Goal: Information Seeking & Learning: Learn about a topic

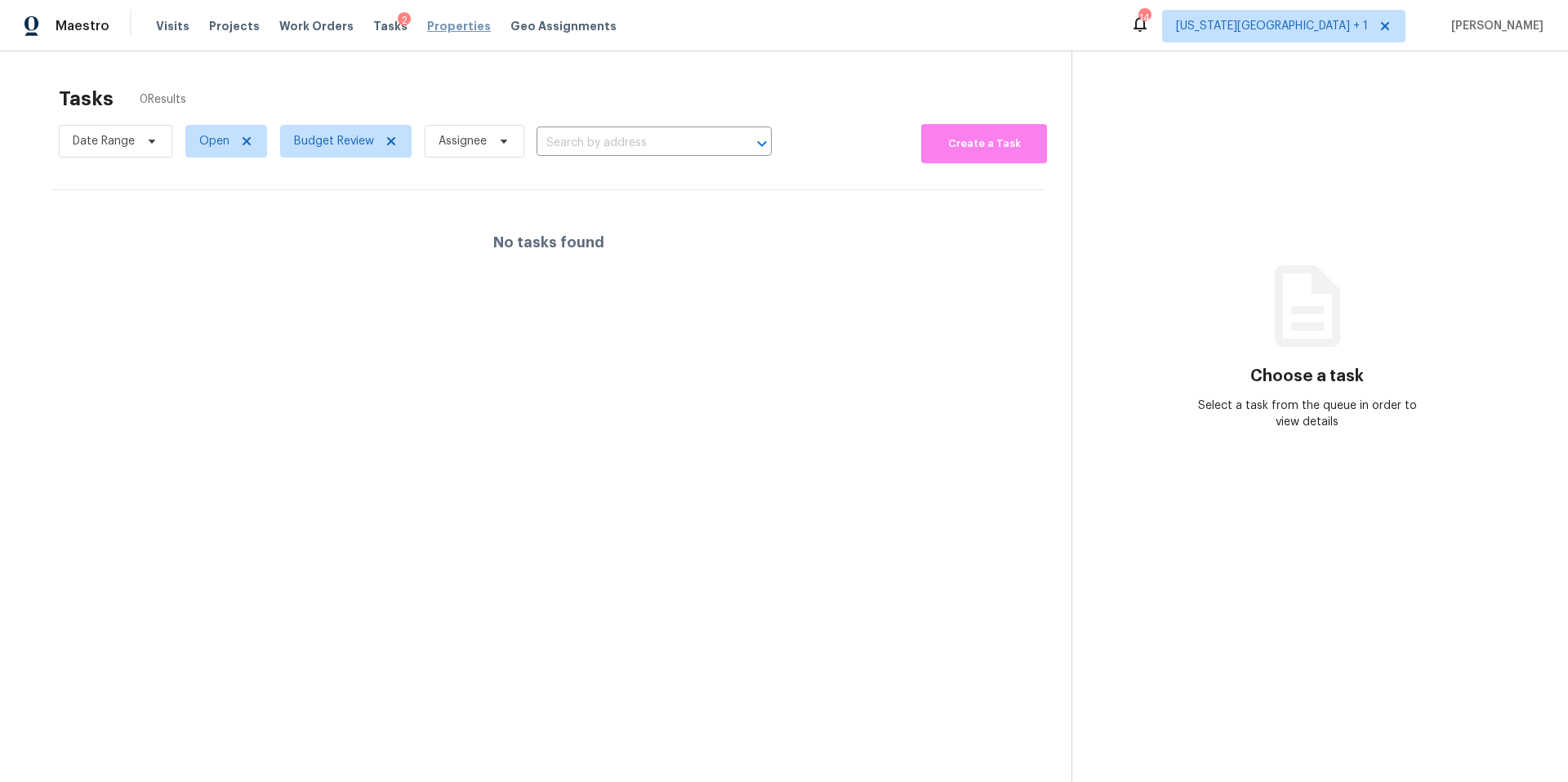
click at [427, 23] on span "Properties" at bounding box center [459, 26] width 64 height 17
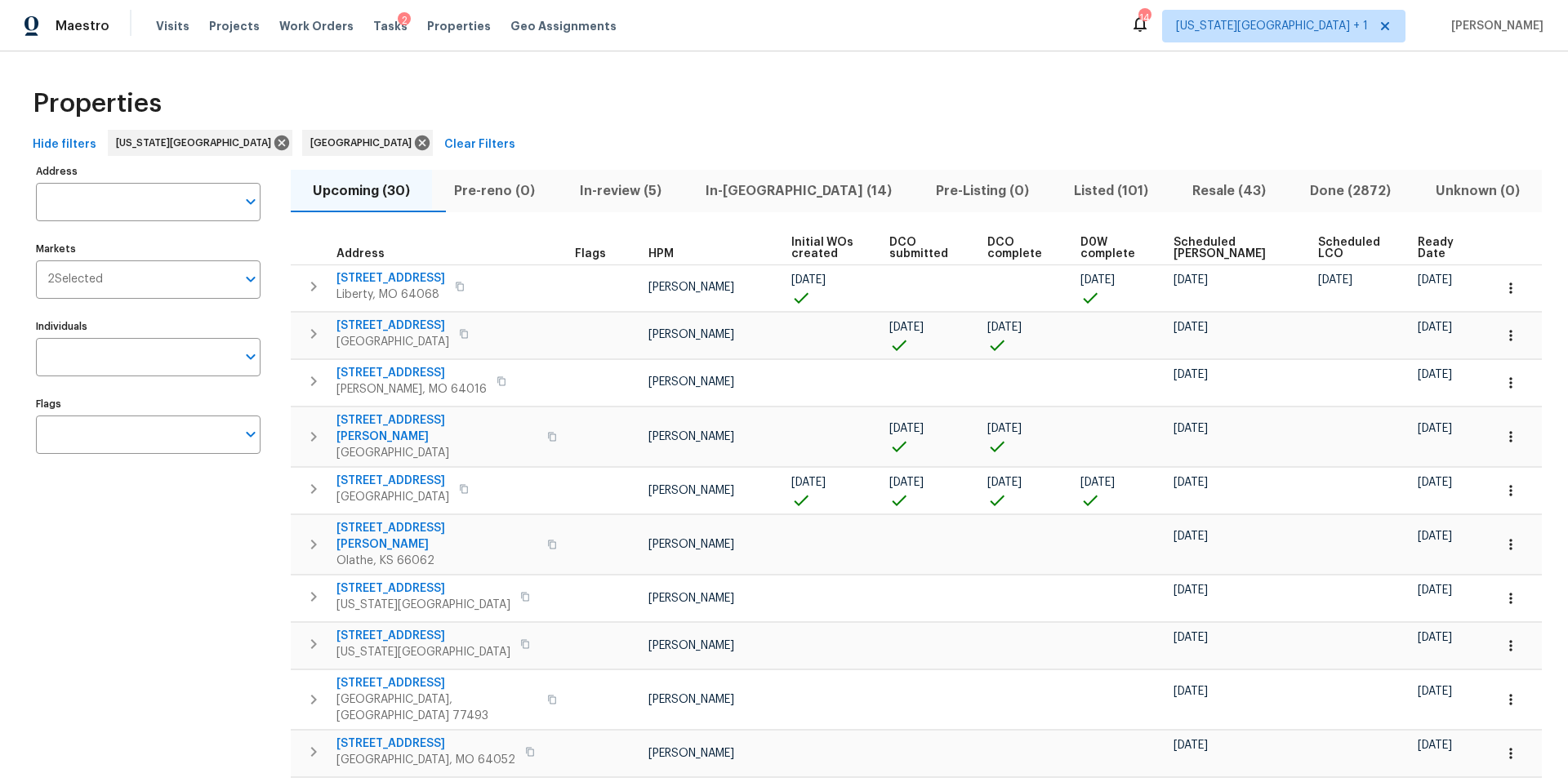
click at [93, 205] on input "Address" at bounding box center [136, 201] width 200 height 38
type input "6700 nw"
click at [110, 250] on li "6700 NW 50th St Kansas City MO 64151" at bounding box center [147, 244] width 224 height 27
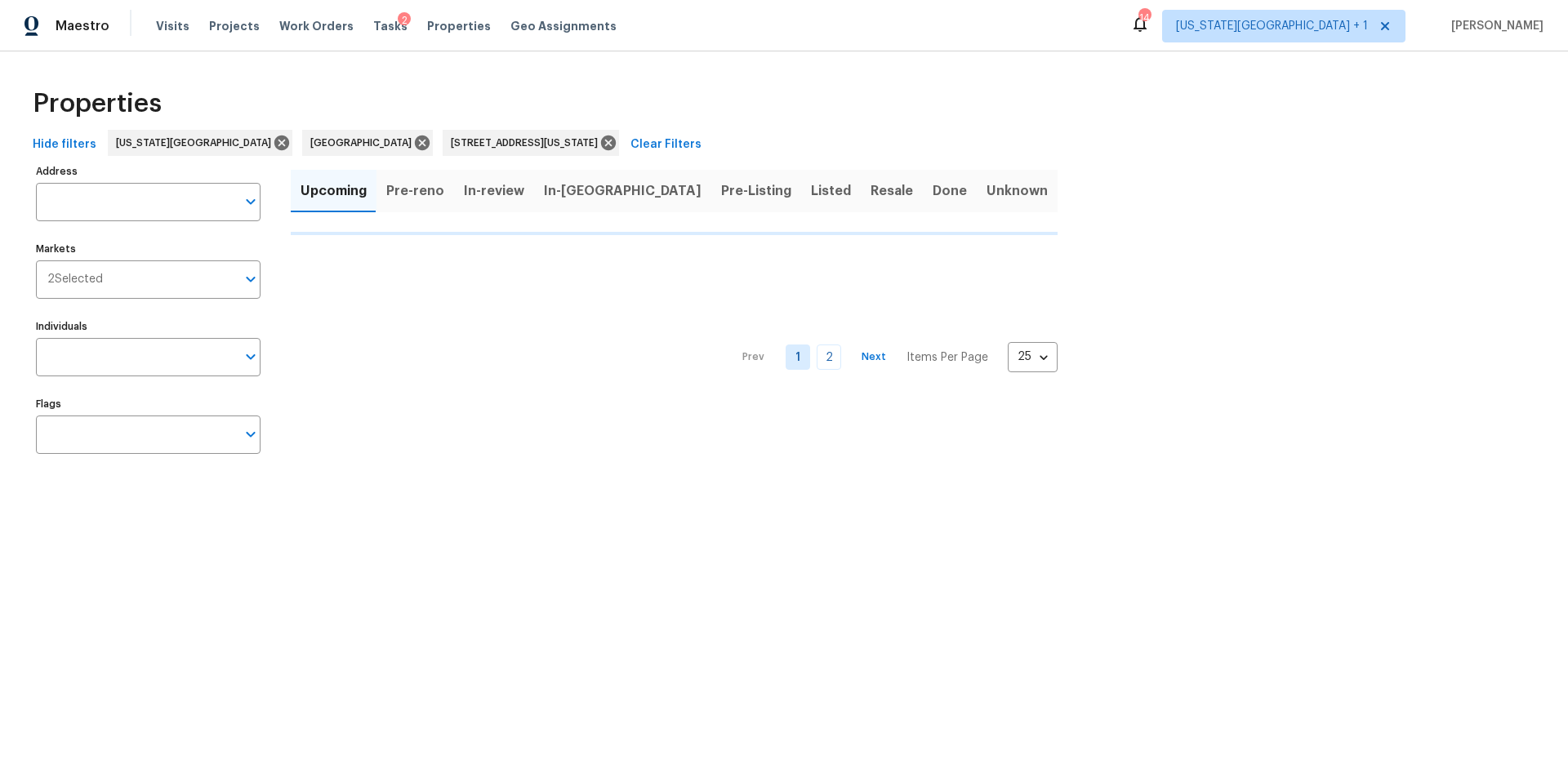
type input "6700 NW 50th St Kansas City MO 64151"
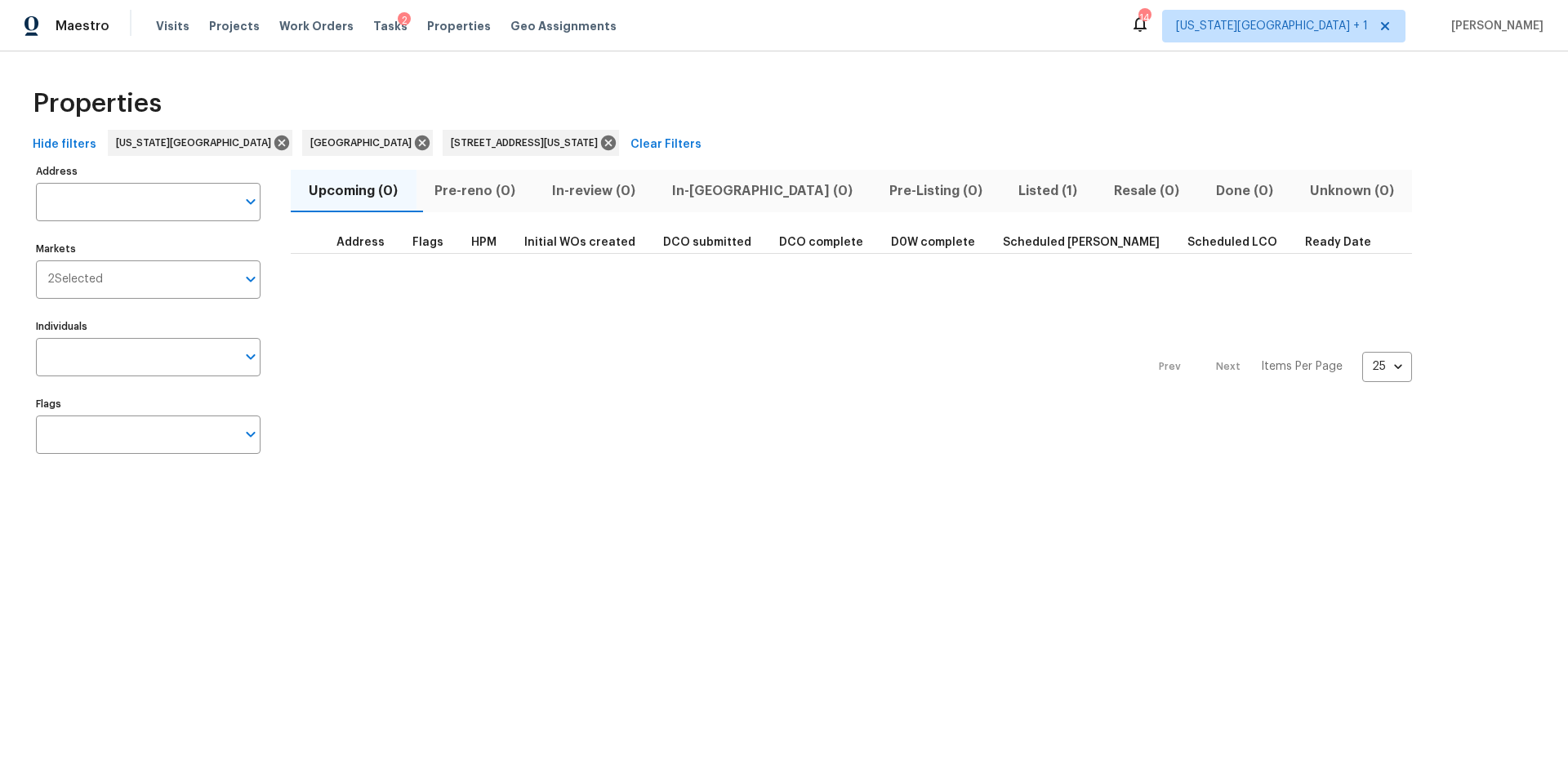
type input "6700 NW 50th St Kansas City MO 64151"
click at [1010, 190] on span "Listed (1)" at bounding box center [1048, 191] width 76 height 23
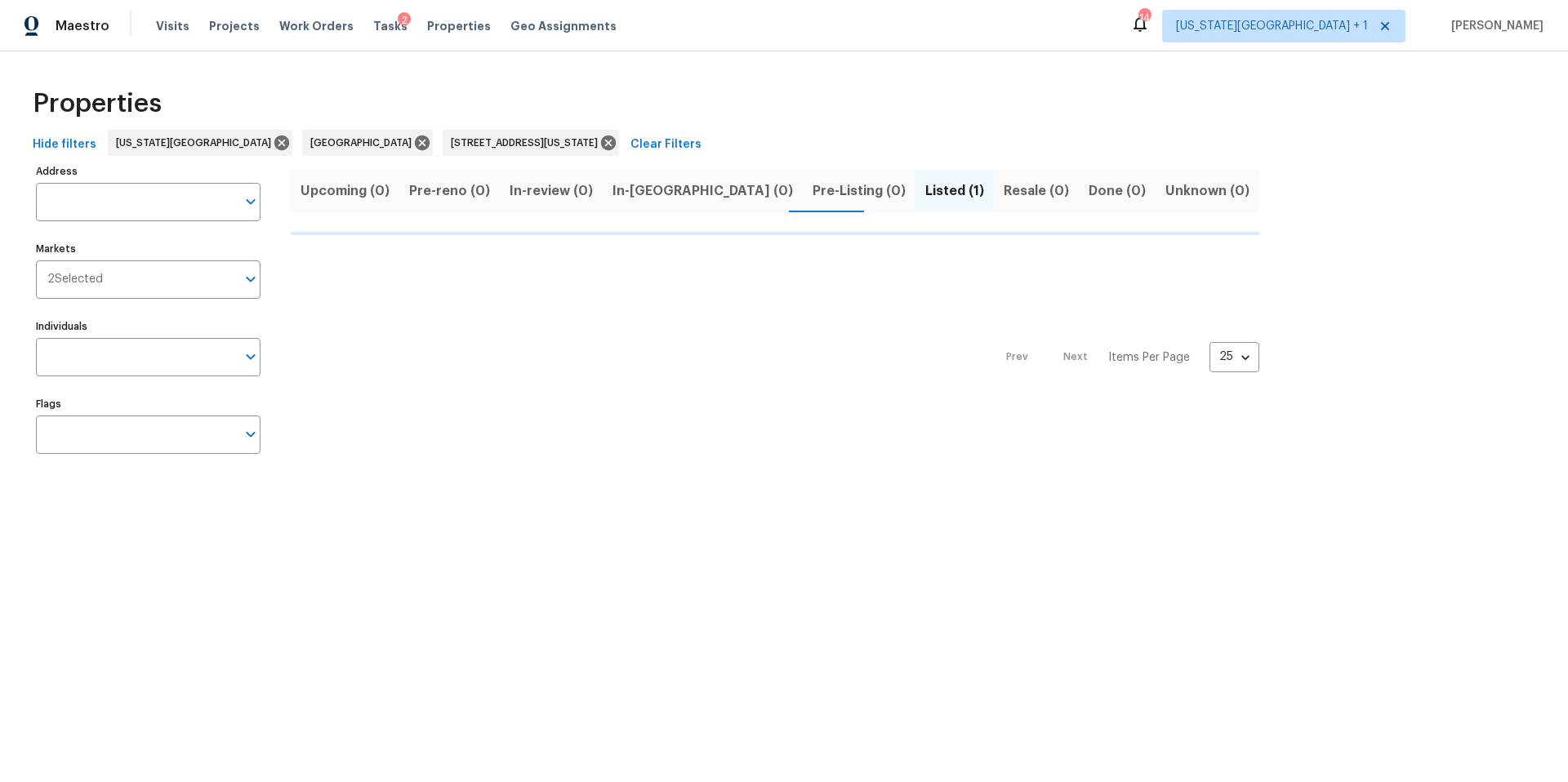
type input "6700 NW 50th St Kansas City MO 64151"
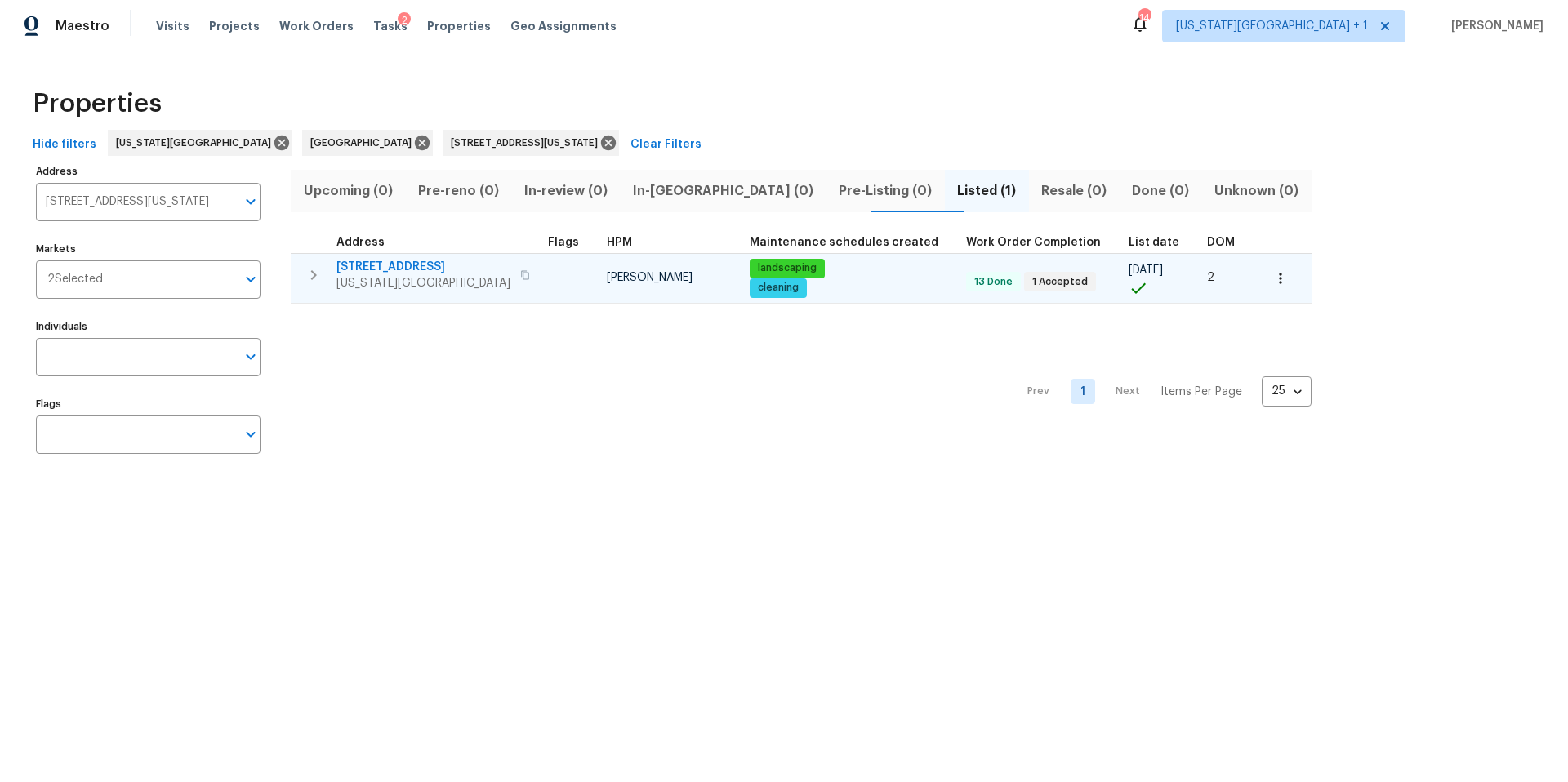
click at [395, 276] on span "Kansas City, MO 64151" at bounding box center [424, 284] width 174 height 17
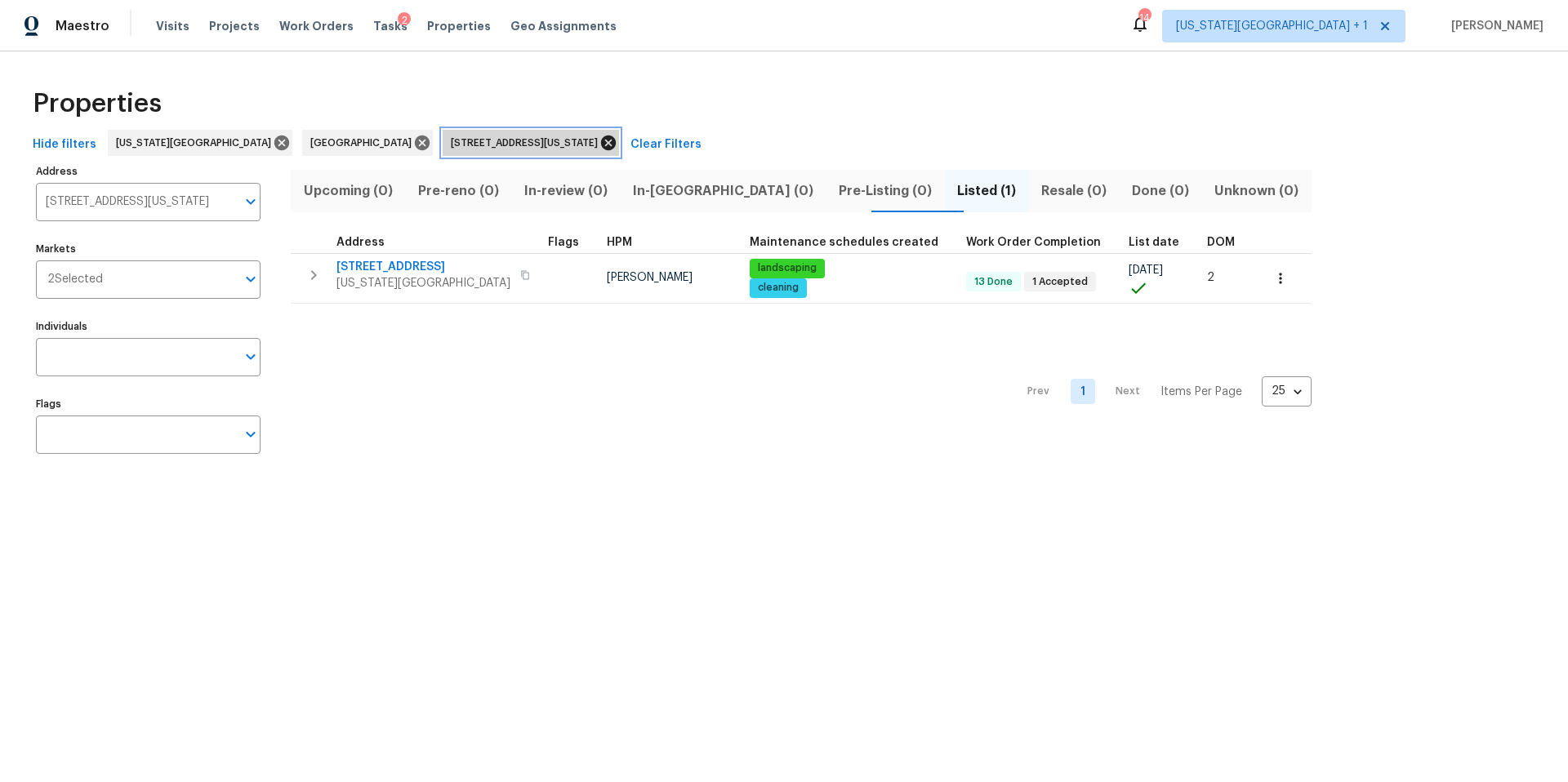
click at [601, 138] on icon at bounding box center [608, 143] width 15 height 15
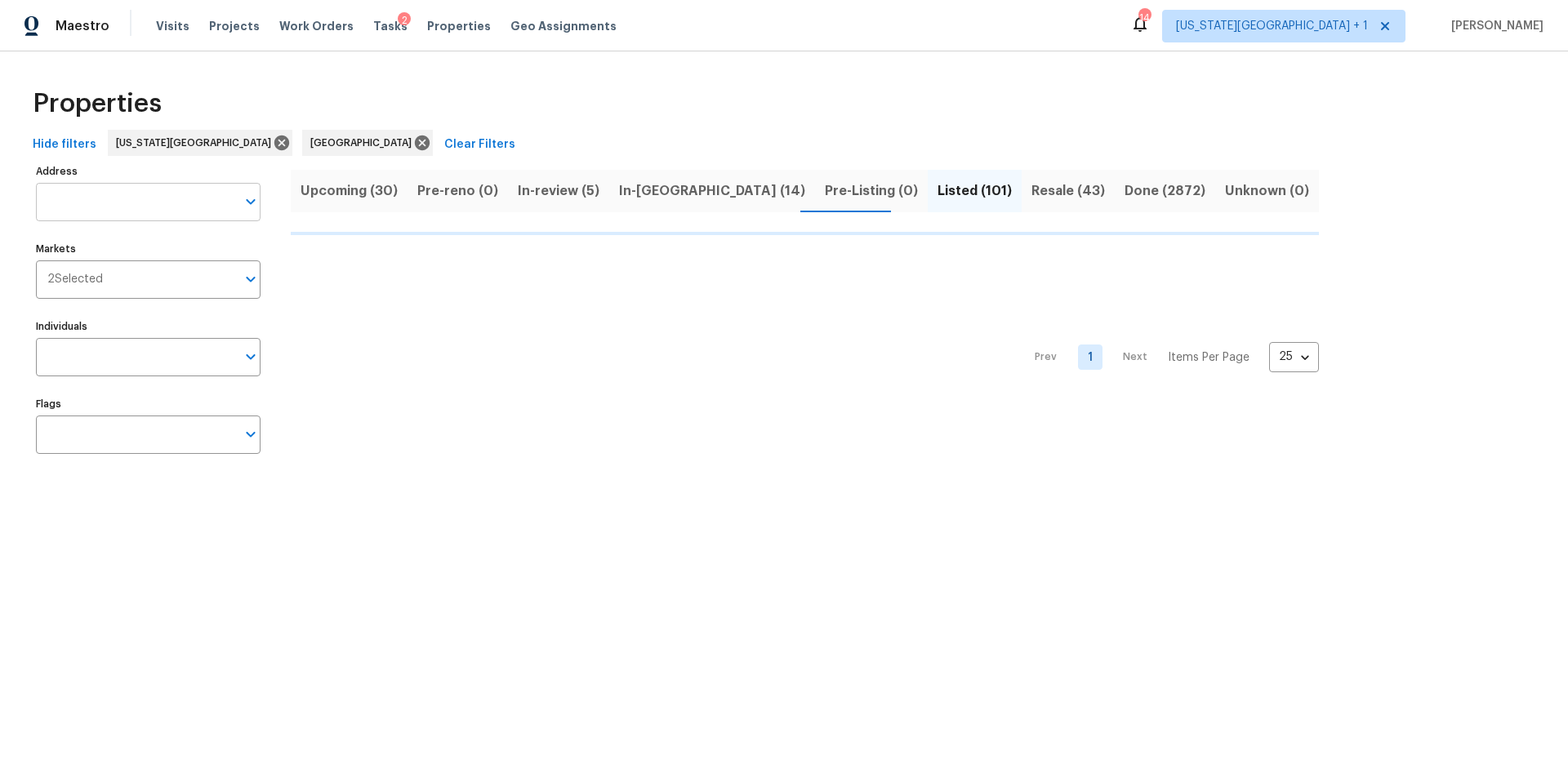
click at [157, 204] on input "Address" at bounding box center [136, 201] width 200 height 38
type input "18109"
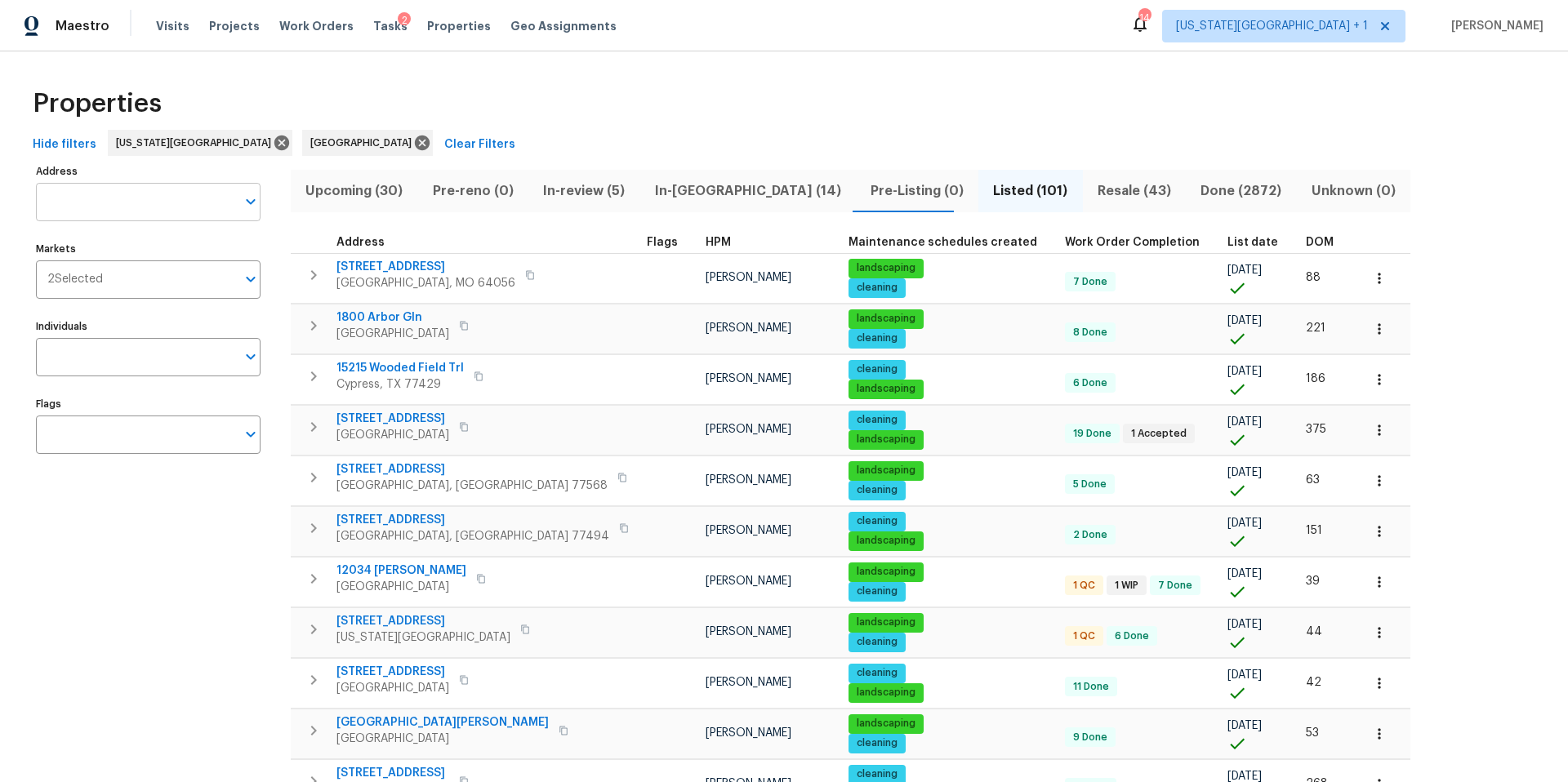
click at [74, 209] on input "Address" at bounding box center [136, 201] width 200 height 38
type input "18109"
click at [77, 254] on li "18109 E 31st Terrace Dr S Independence MO 64057" at bounding box center [147, 244] width 224 height 27
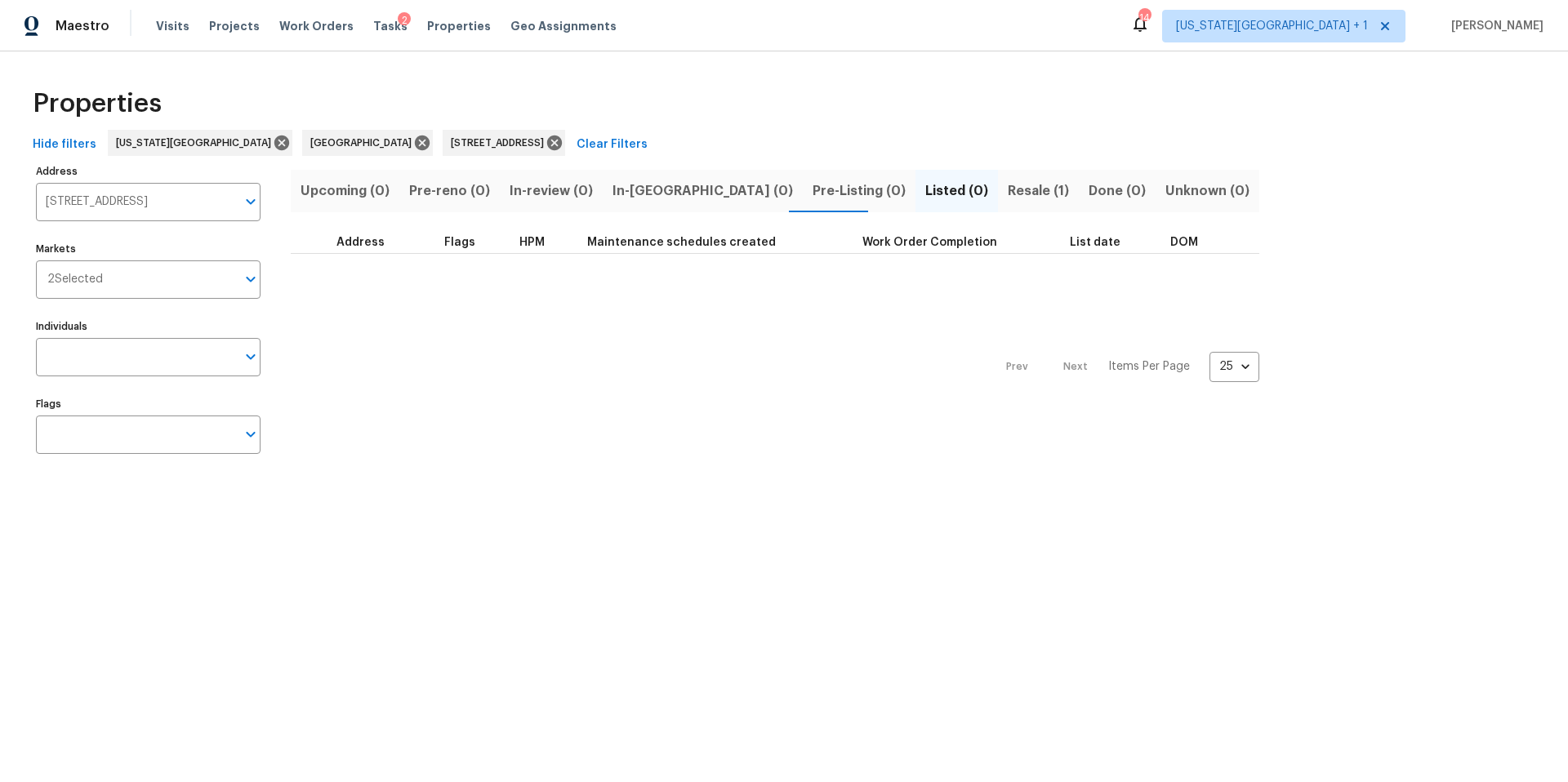
click at [1007, 189] on span "Resale (1)" at bounding box center [1038, 191] width 61 height 23
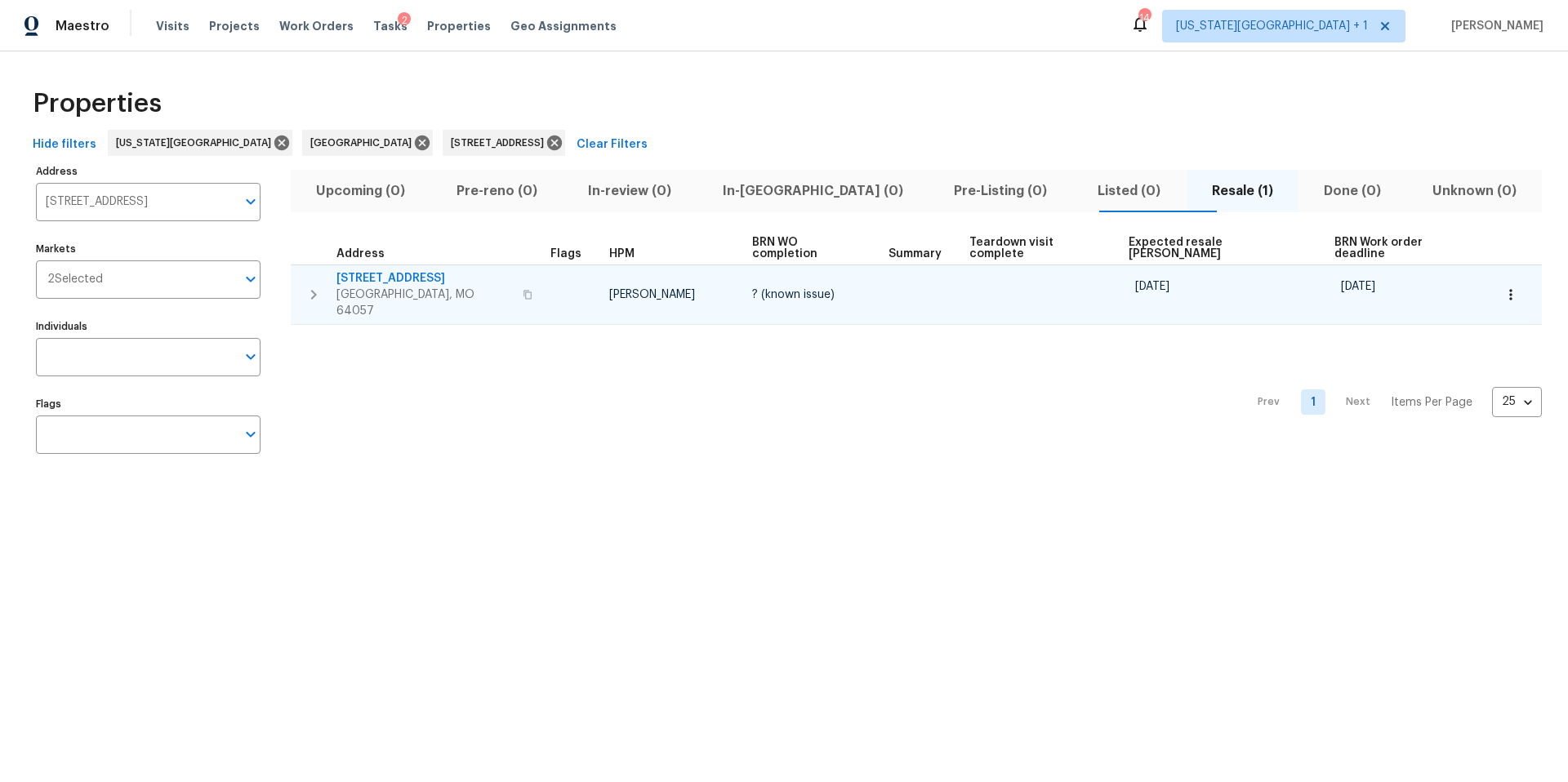
click at [438, 271] on span "18109 E 31st Terrace Dr S" at bounding box center [424, 279] width 176 height 17
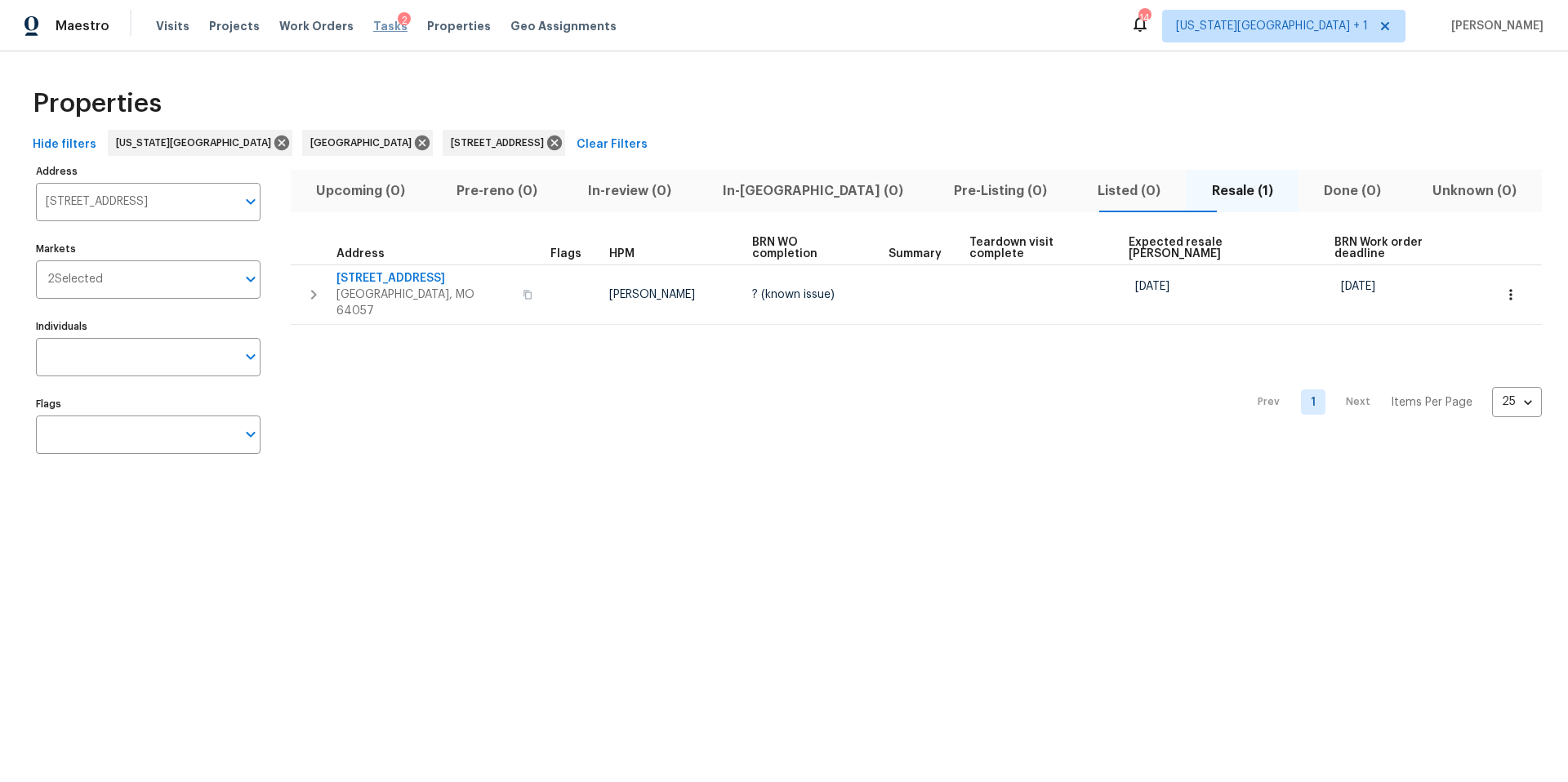
click at [375, 24] on span "Tasks" at bounding box center [390, 26] width 34 height 11
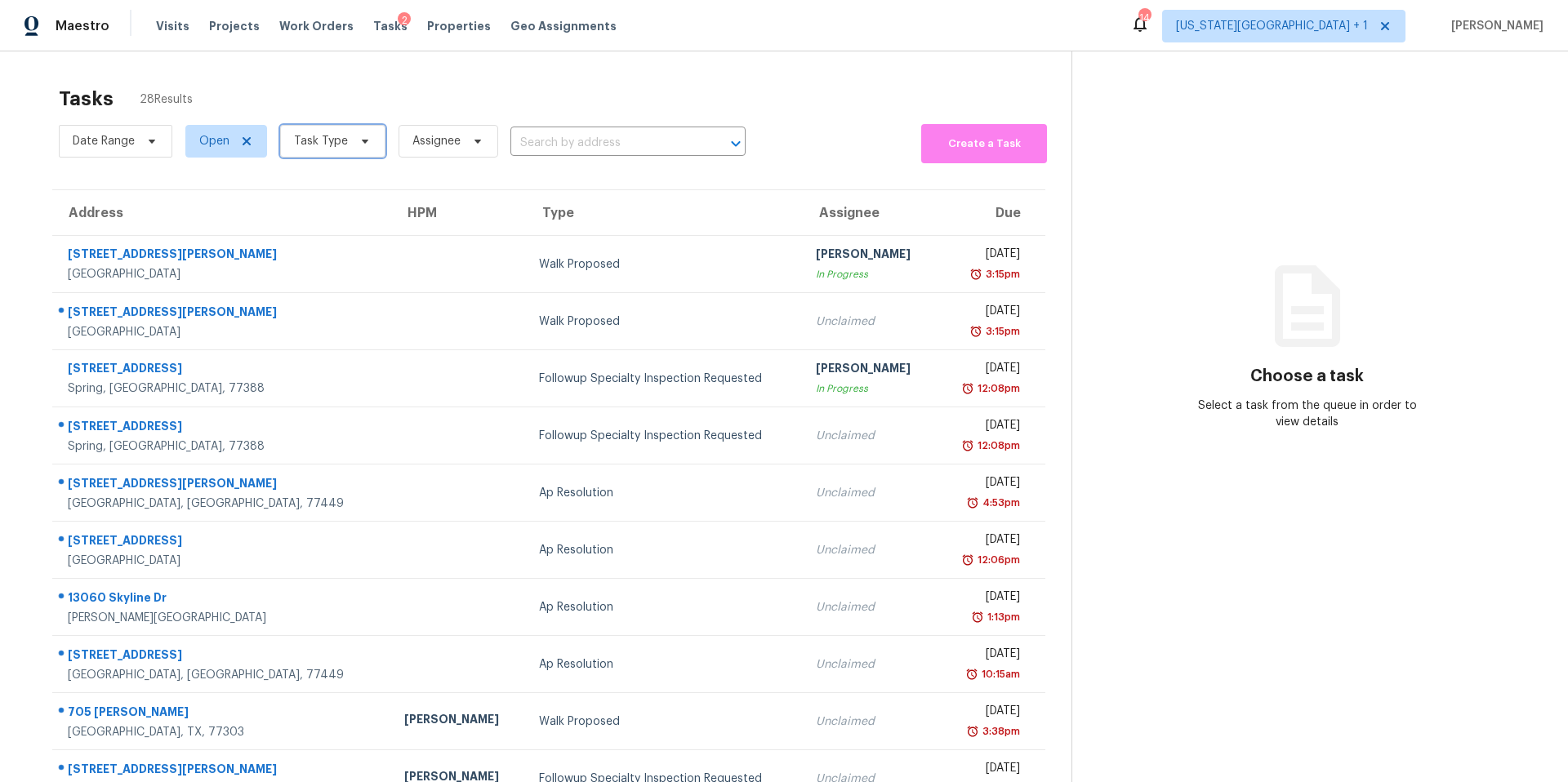
click at [333, 148] on span "Task Type" at bounding box center [321, 142] width 54 height 17
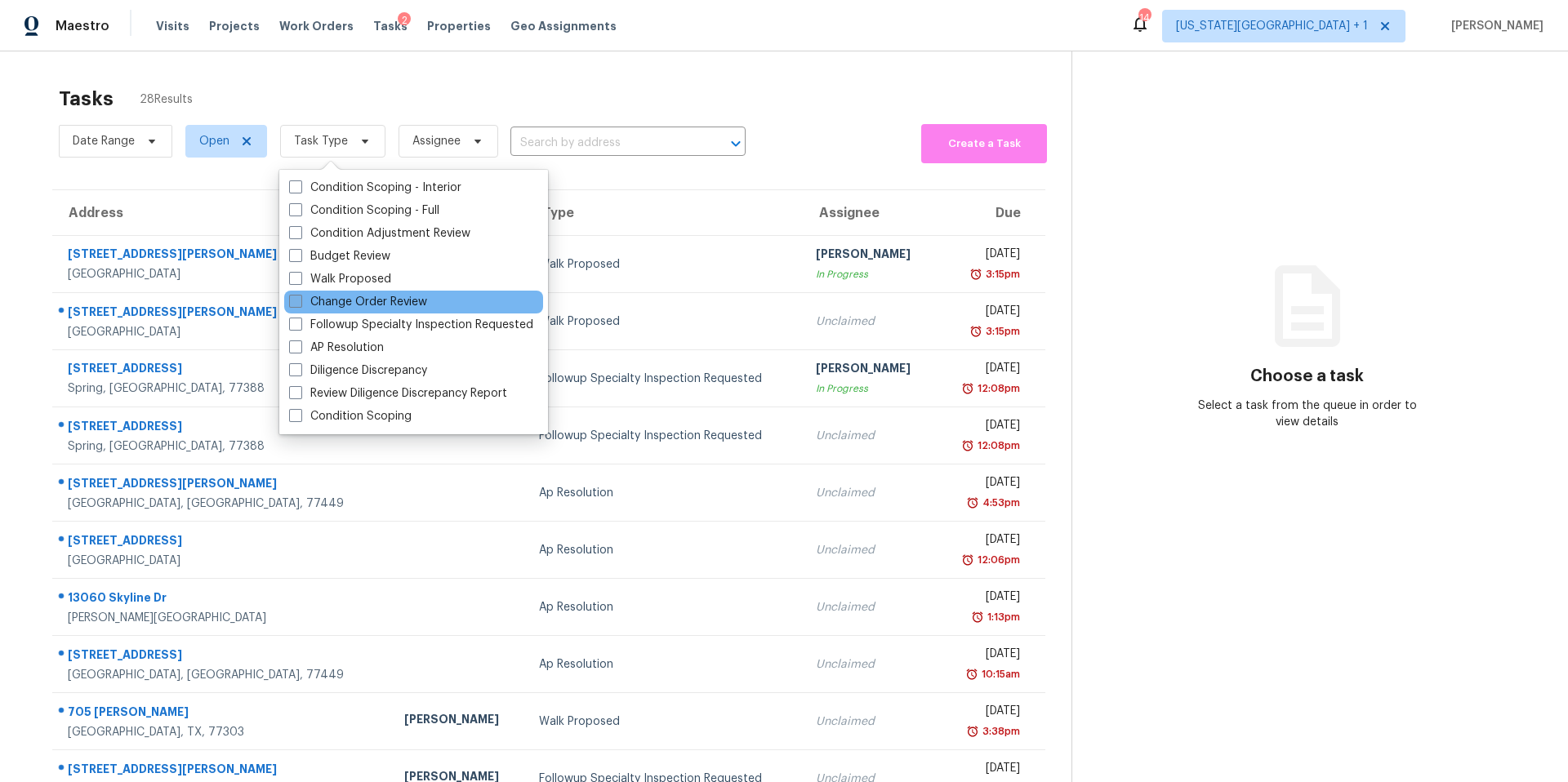
click at [319, 300] on label "Change Order Review" at bounding box center [358, 302] width 138 height 17
click at [299, 300] on input "Change Order Review" at bounding box center [294, 298] width 10 height 10
checkbox input "true"
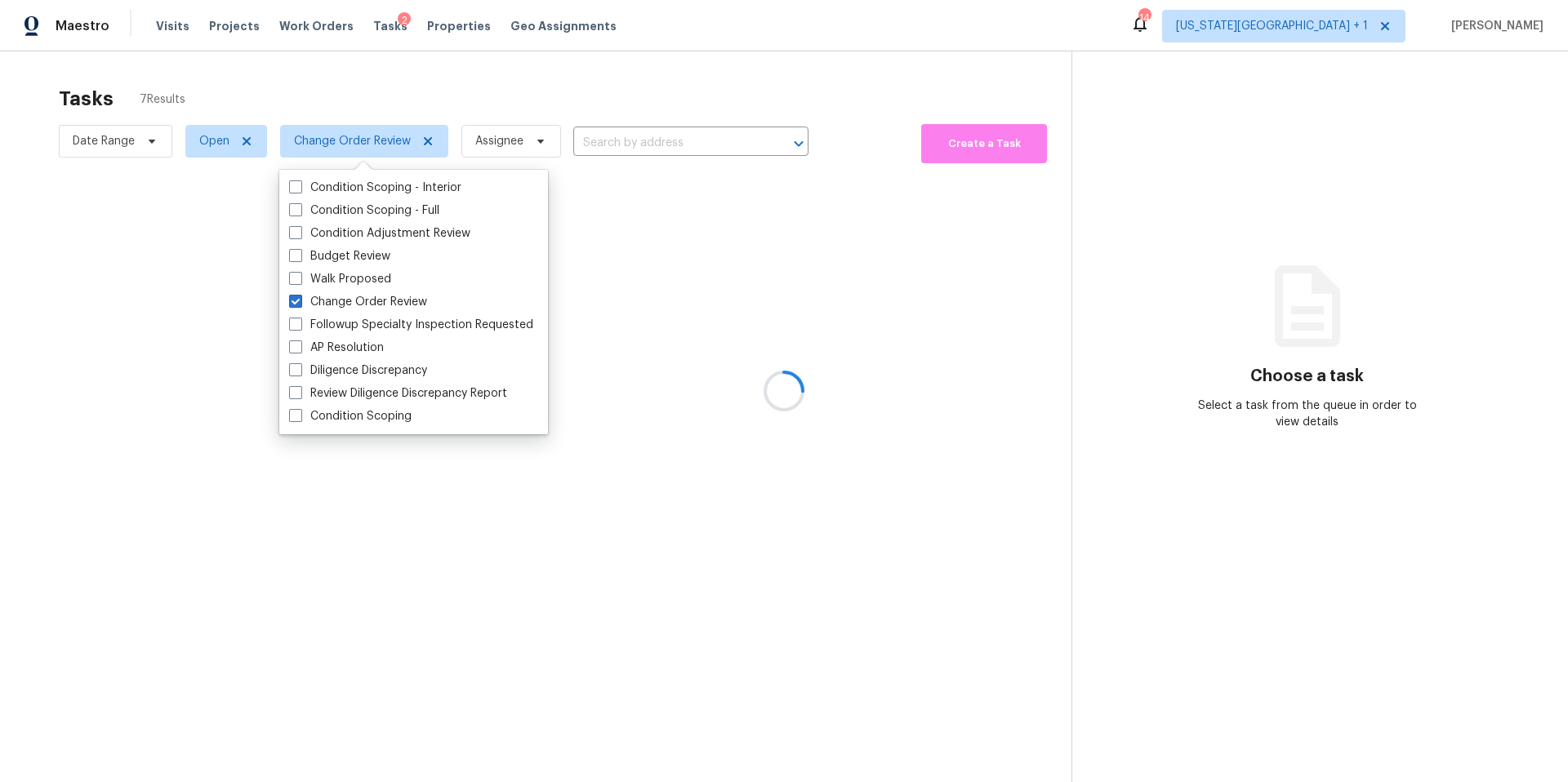
click at [380, 112] on div at bounding box center [784, 391] width 1568 height 782
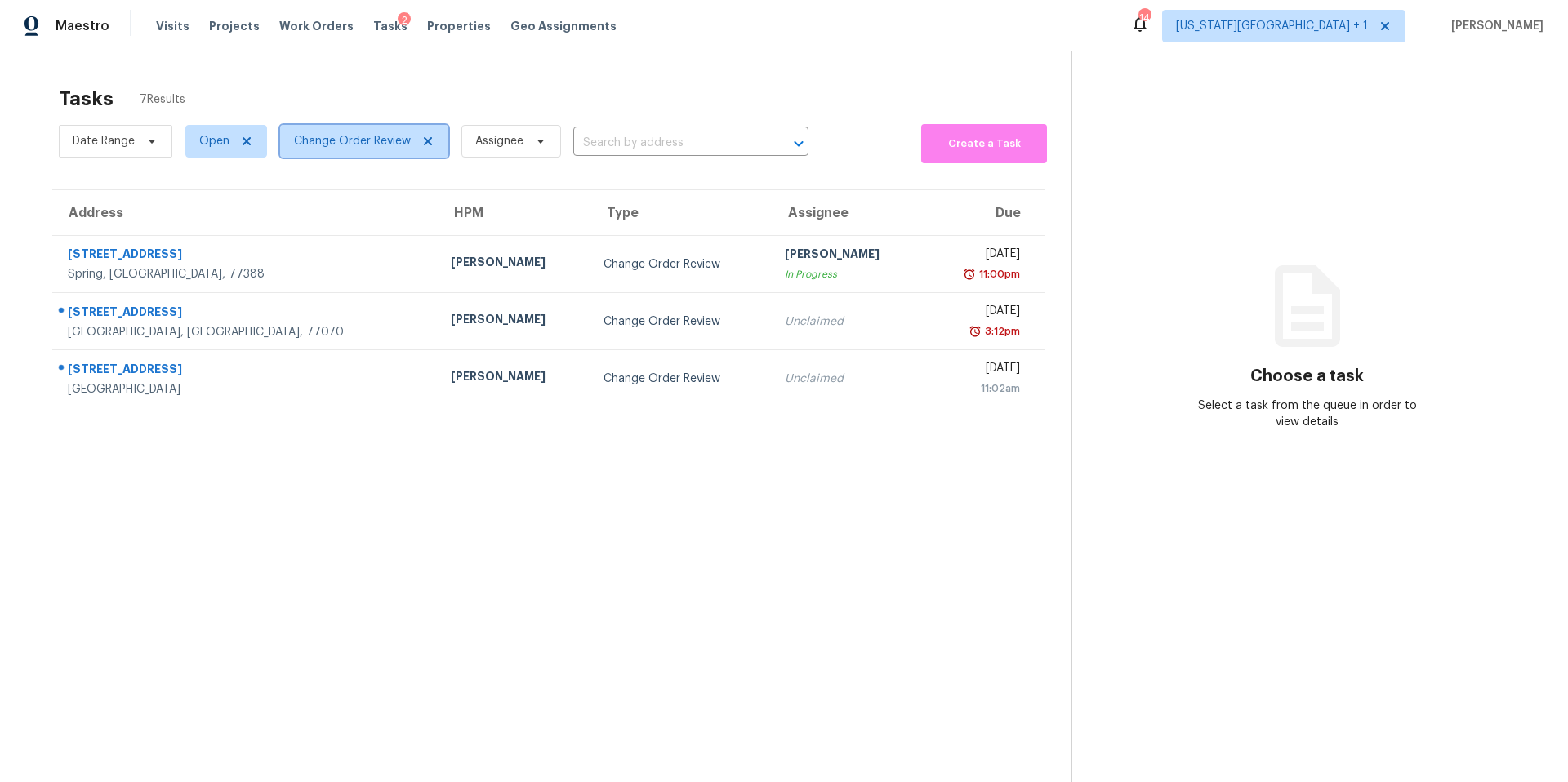
click at [359, 152] on span "Change Order Review" at bounding box center [363, 141] width 168 height 32
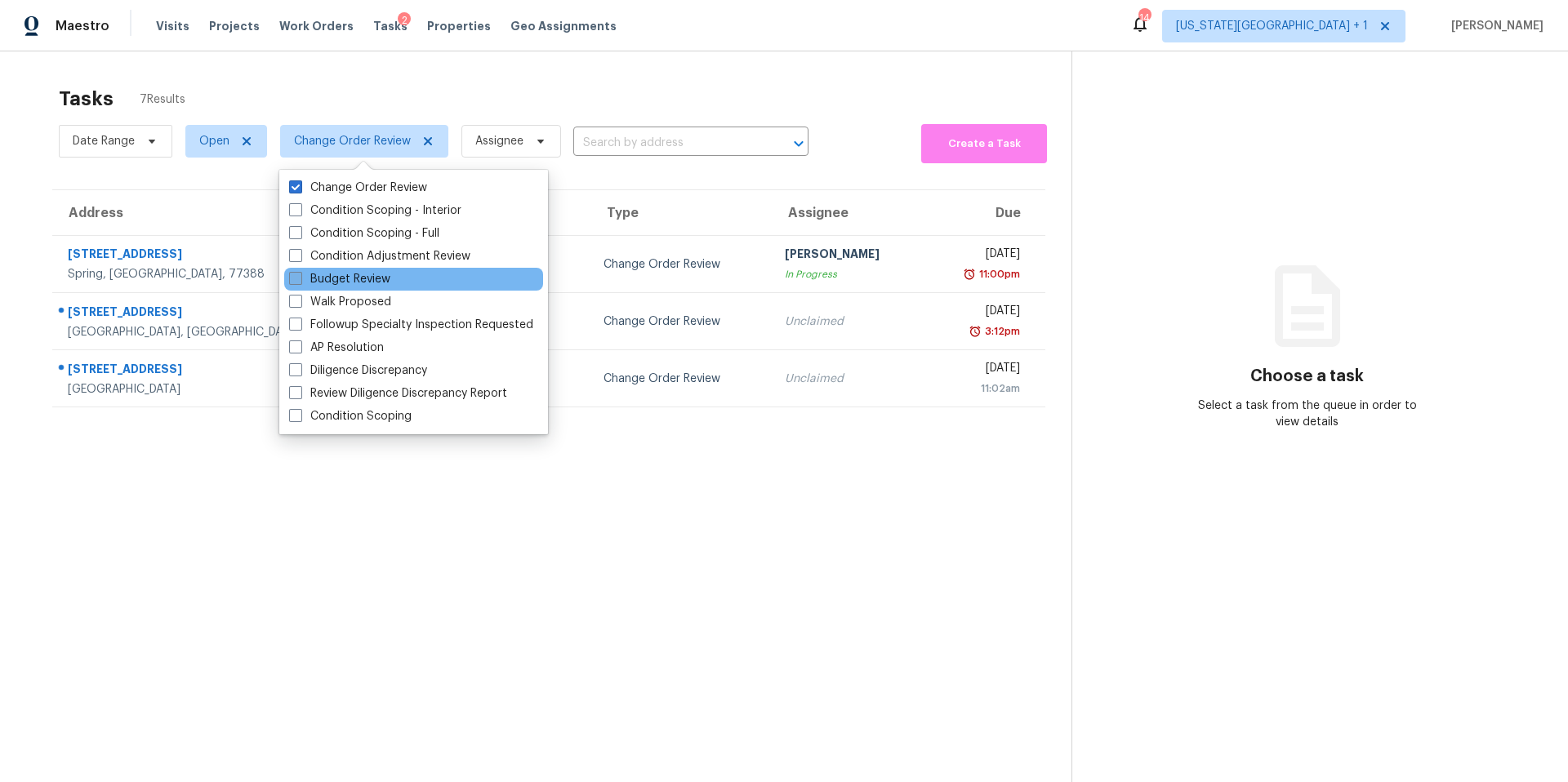
click at [309, 273] on label "Budget Review" at bounding box center [339, 279] width 101 height 17
click at [299, 273] on input "Budget Review" at bounding box center [294, 275] width 10 height 10
checkbox input "true"
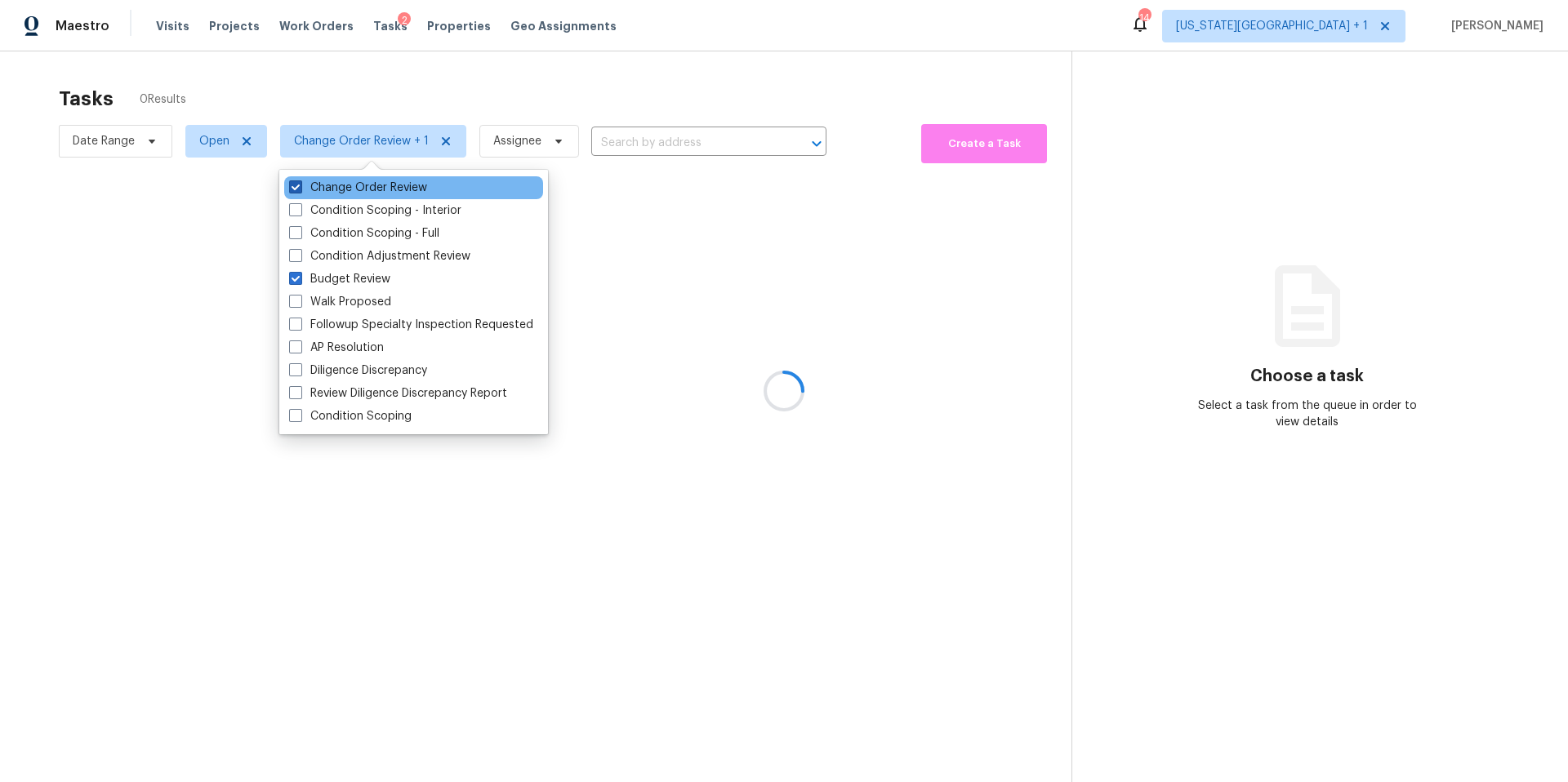
click at [295, 193] on span at bounding box center [296, 187] width 13 height 13
click at [295, 190] on input "Change Order Review" at bounding box center [294, 184] width 10 height 10
checkbox input "false"
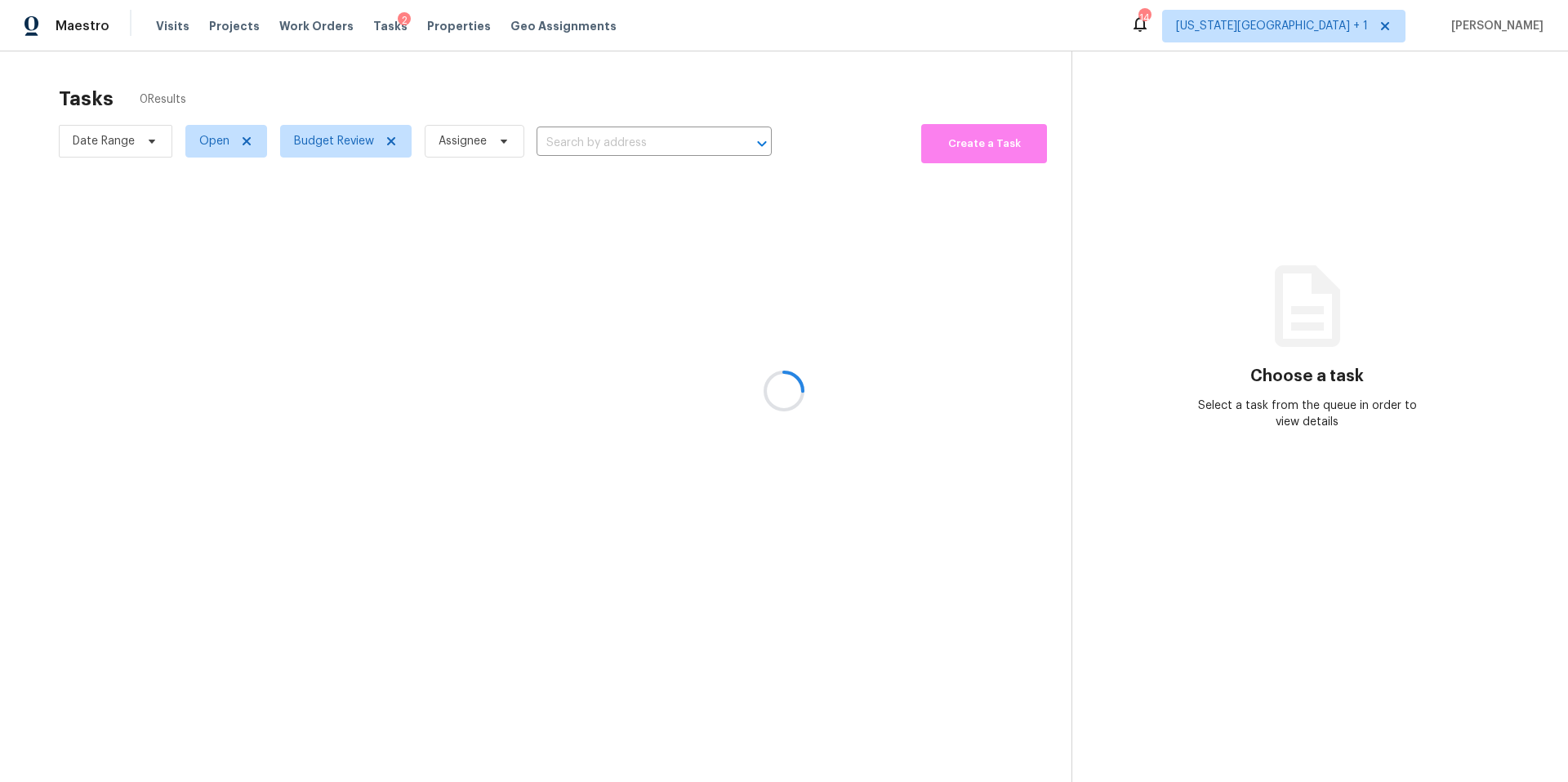
click at [342, 96] on div at bounding box center [784, 391] width 1568 height 782
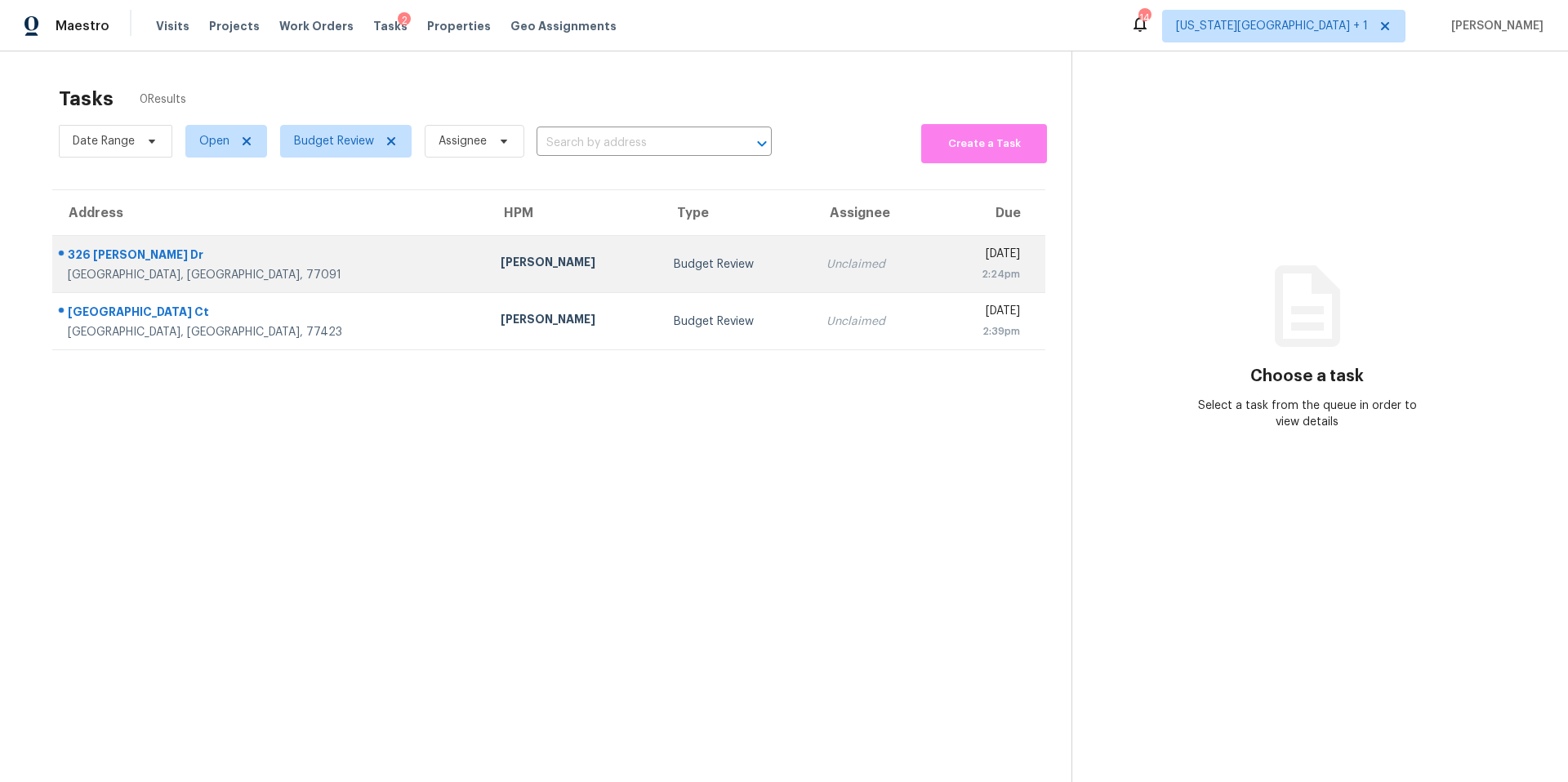
click at [500, 254] on div "[PERSON_NAME]" at bounding box center [574, 264] width 147 height 20
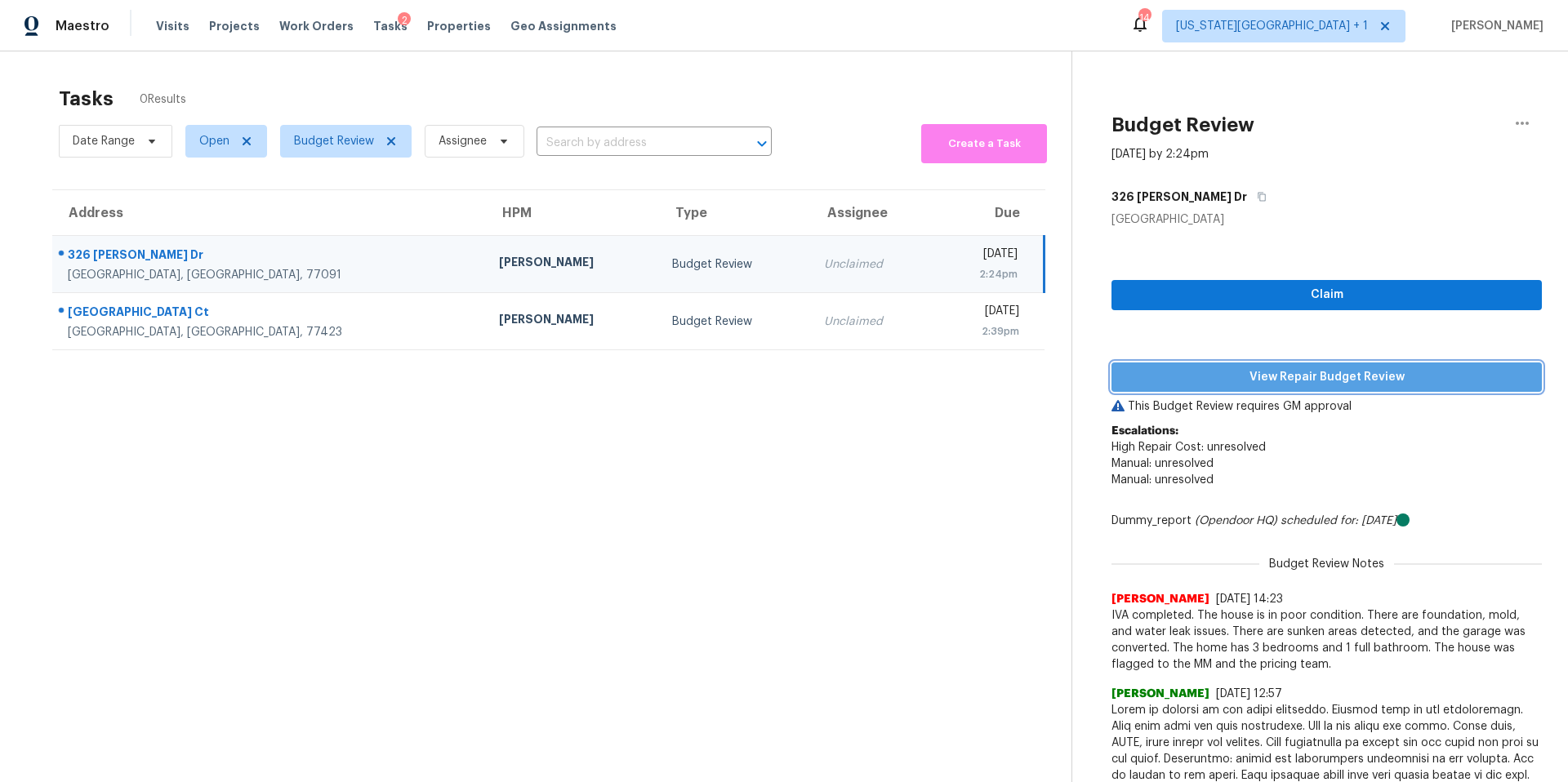
click at [1182, 370] on span "View Repair Budget Review" at bounding box center [1326, 377] width 404 height 20
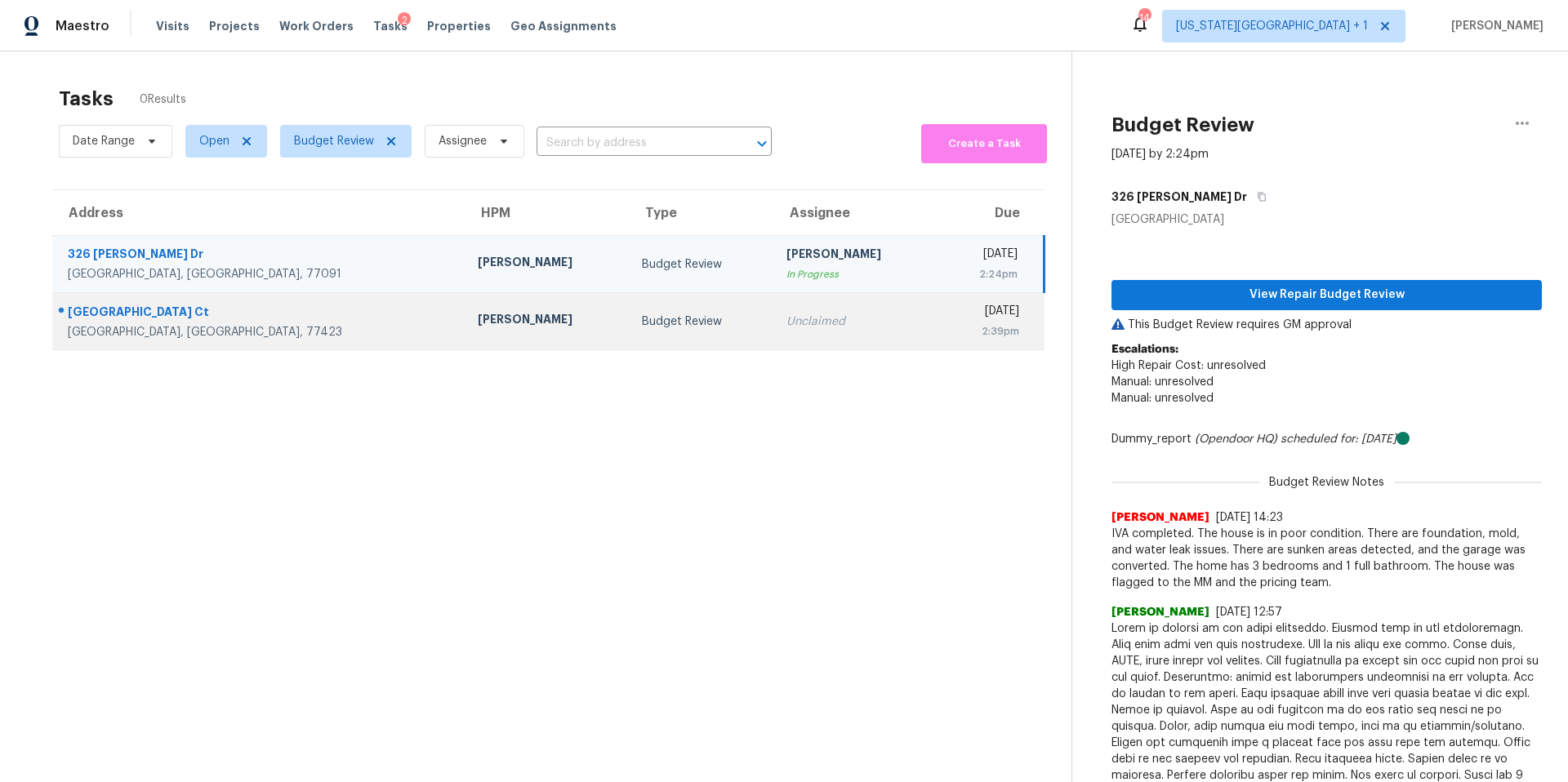
click at [477, 324] on div "Maria Zakharnitskaia" at bounding box center [546, 322] width 138 height 20
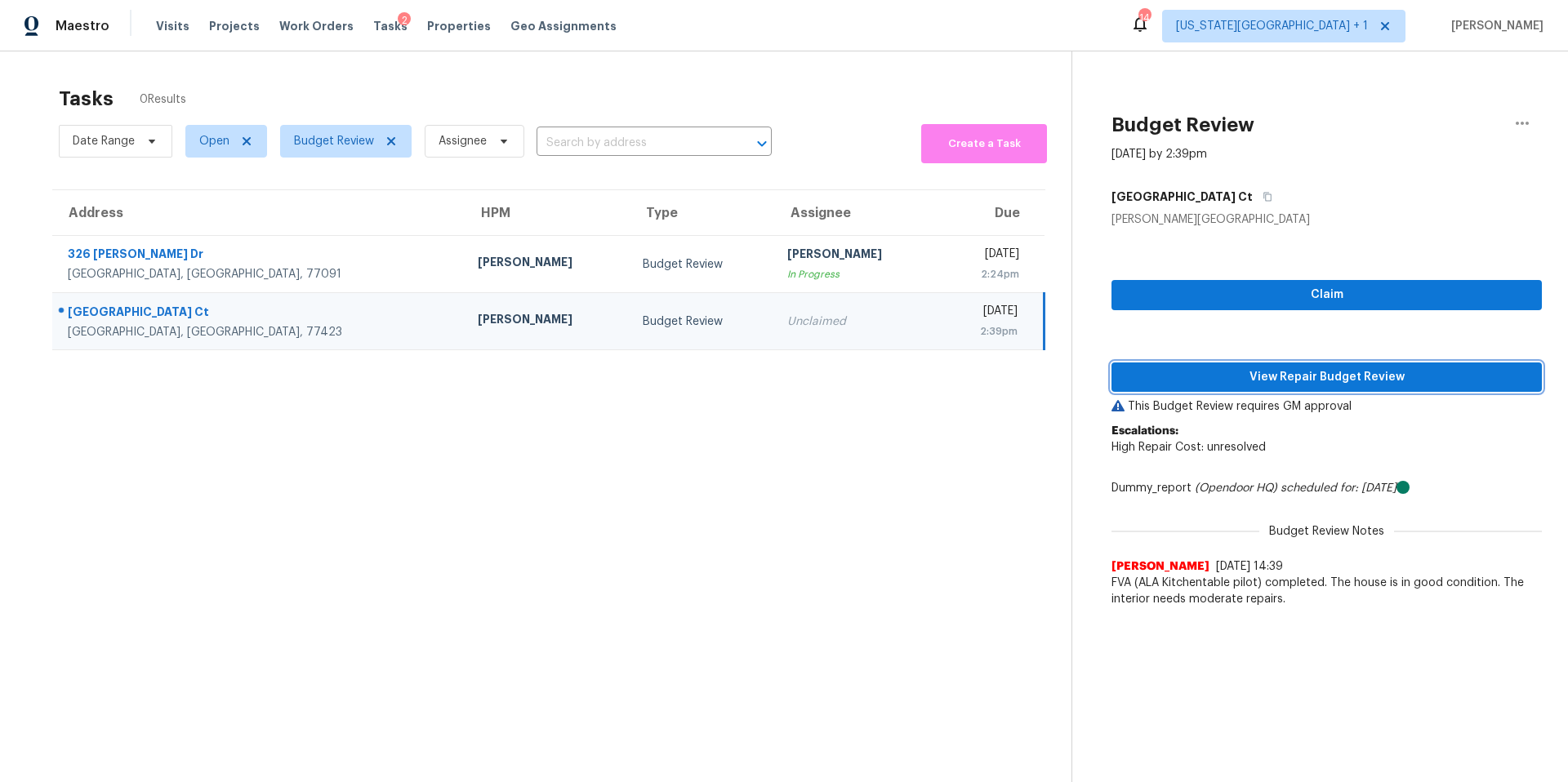
click at [1167, 380] on span "View Repair Budget Review" at bounding box center [1326, 377] width 404 height 20
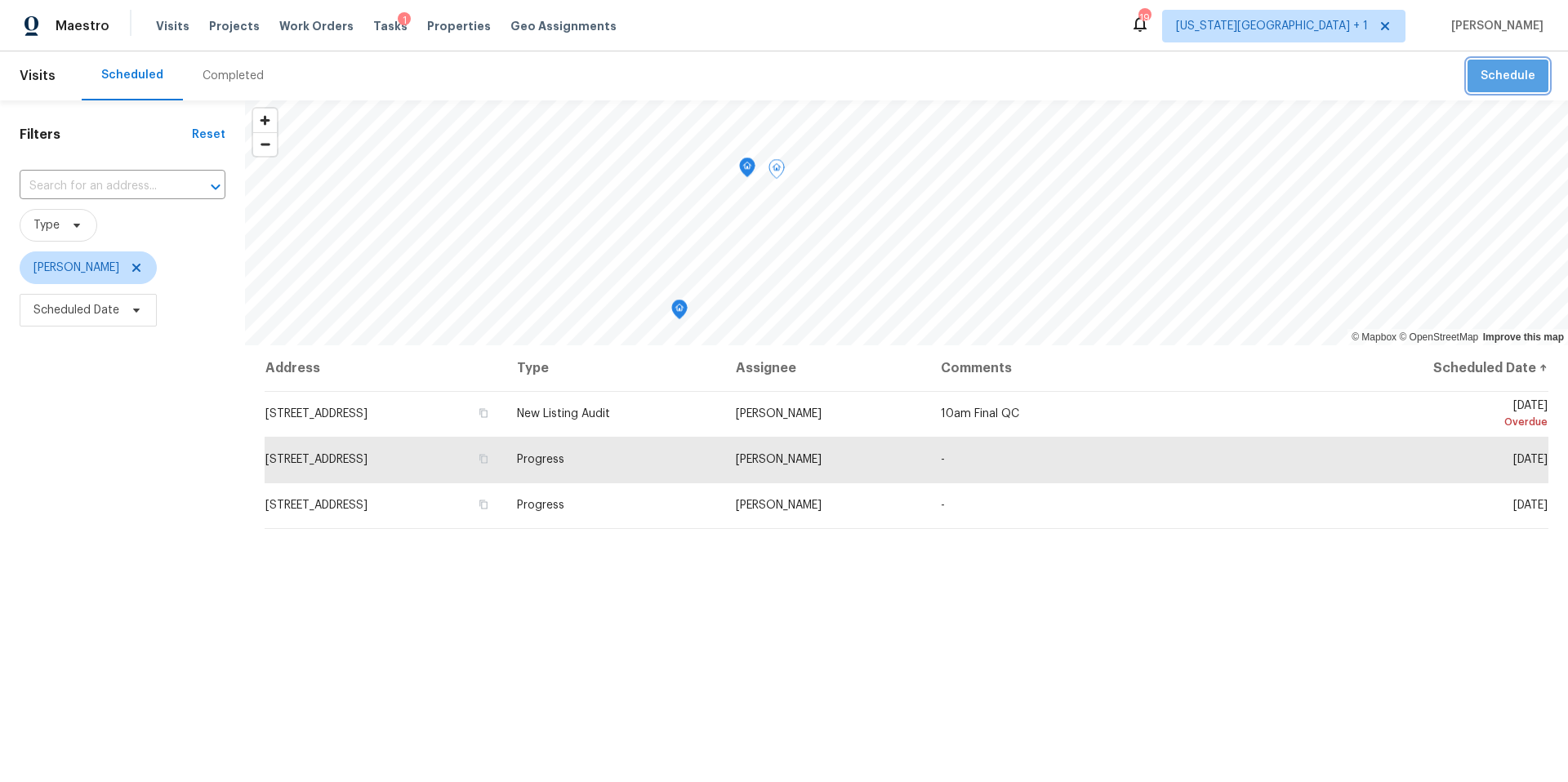
click at [1518, 79] on span "Schedule" at bounding box center [1507, 76] width 55 height 20
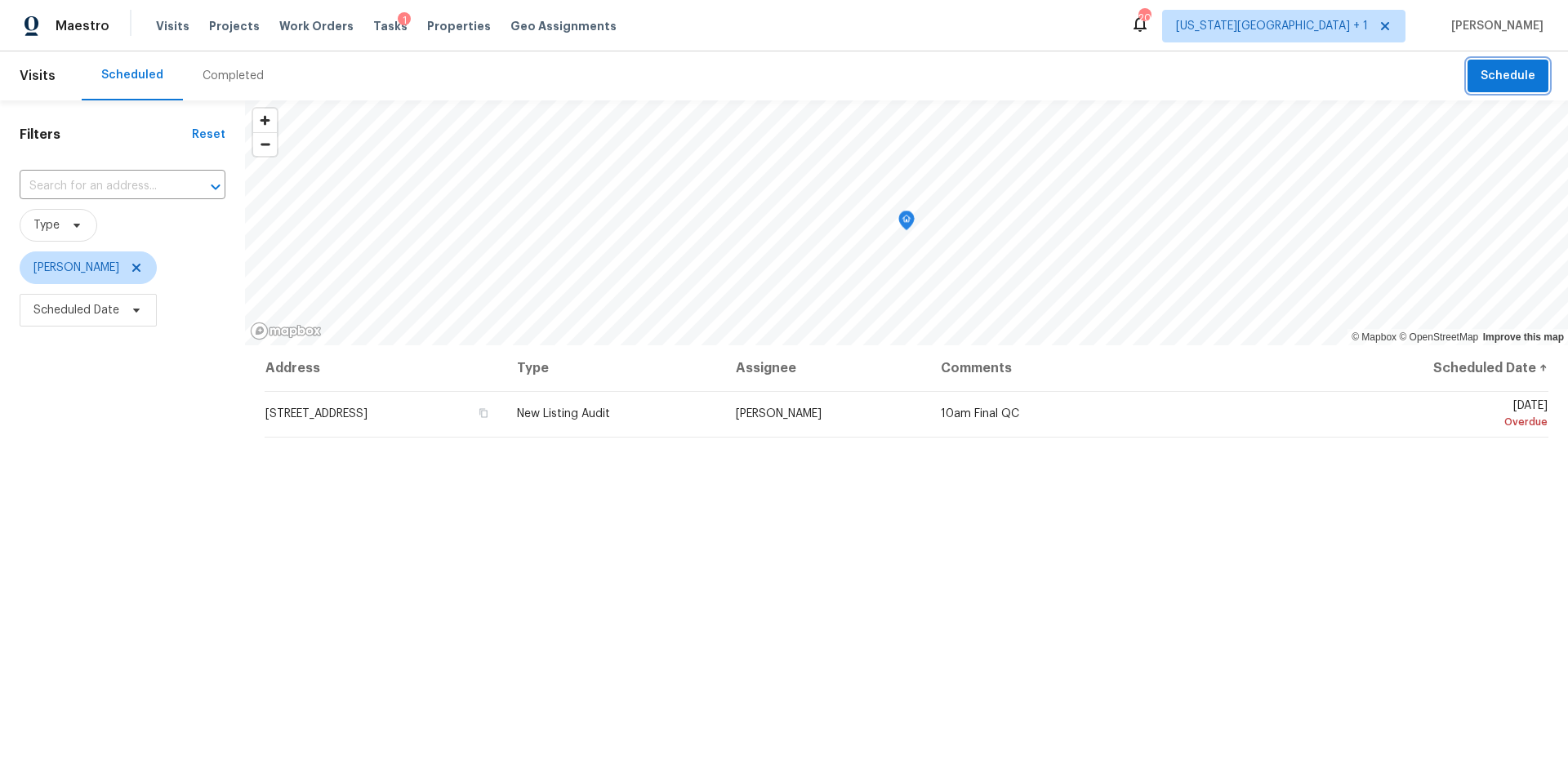
click at [1499, 83] on span "Schedule" at bounding box center [1507, 76] width 55 height 20
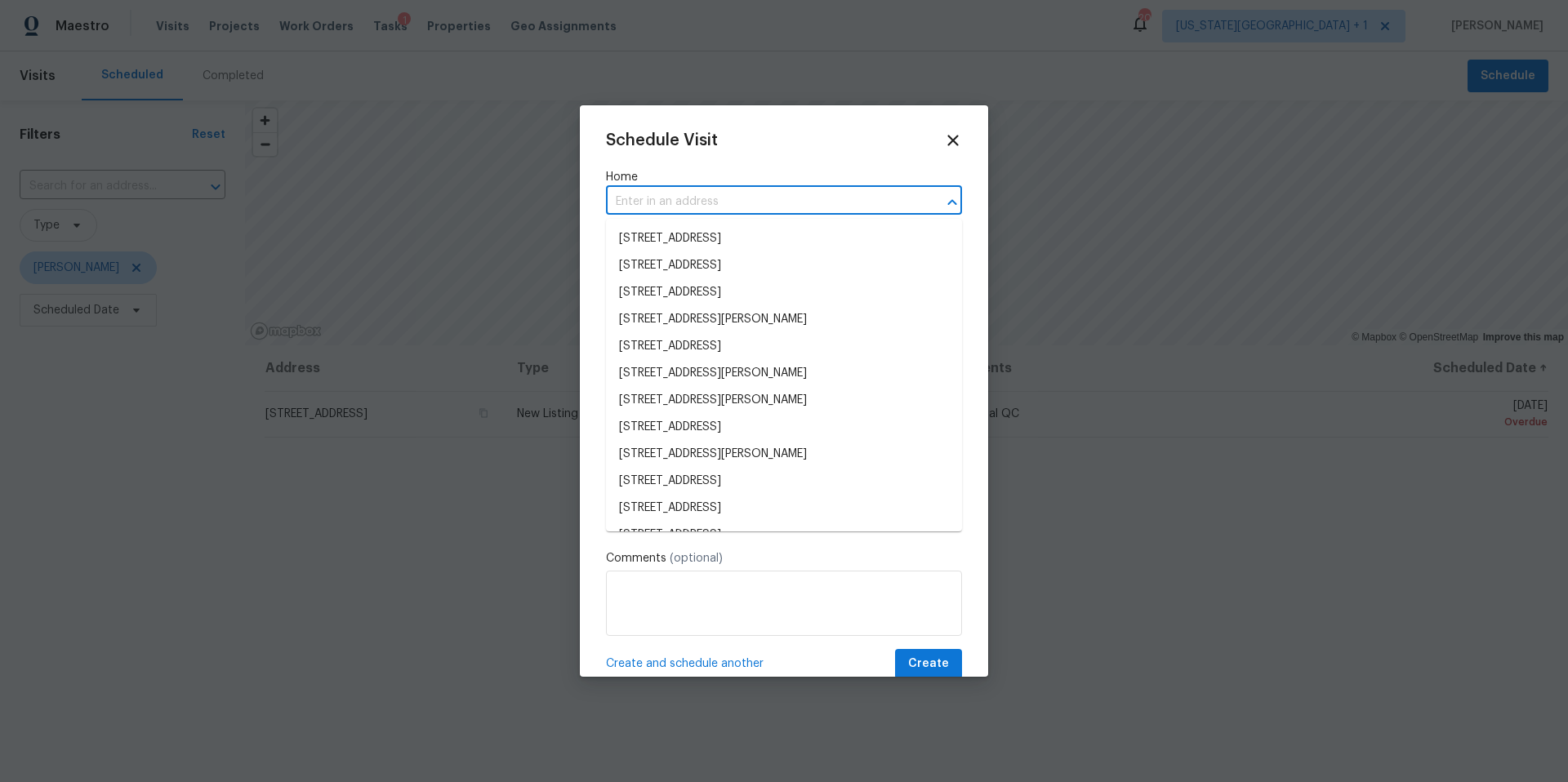
click at [746, 214] on input "text" at bounding box center [761, 201] width 310 height 25
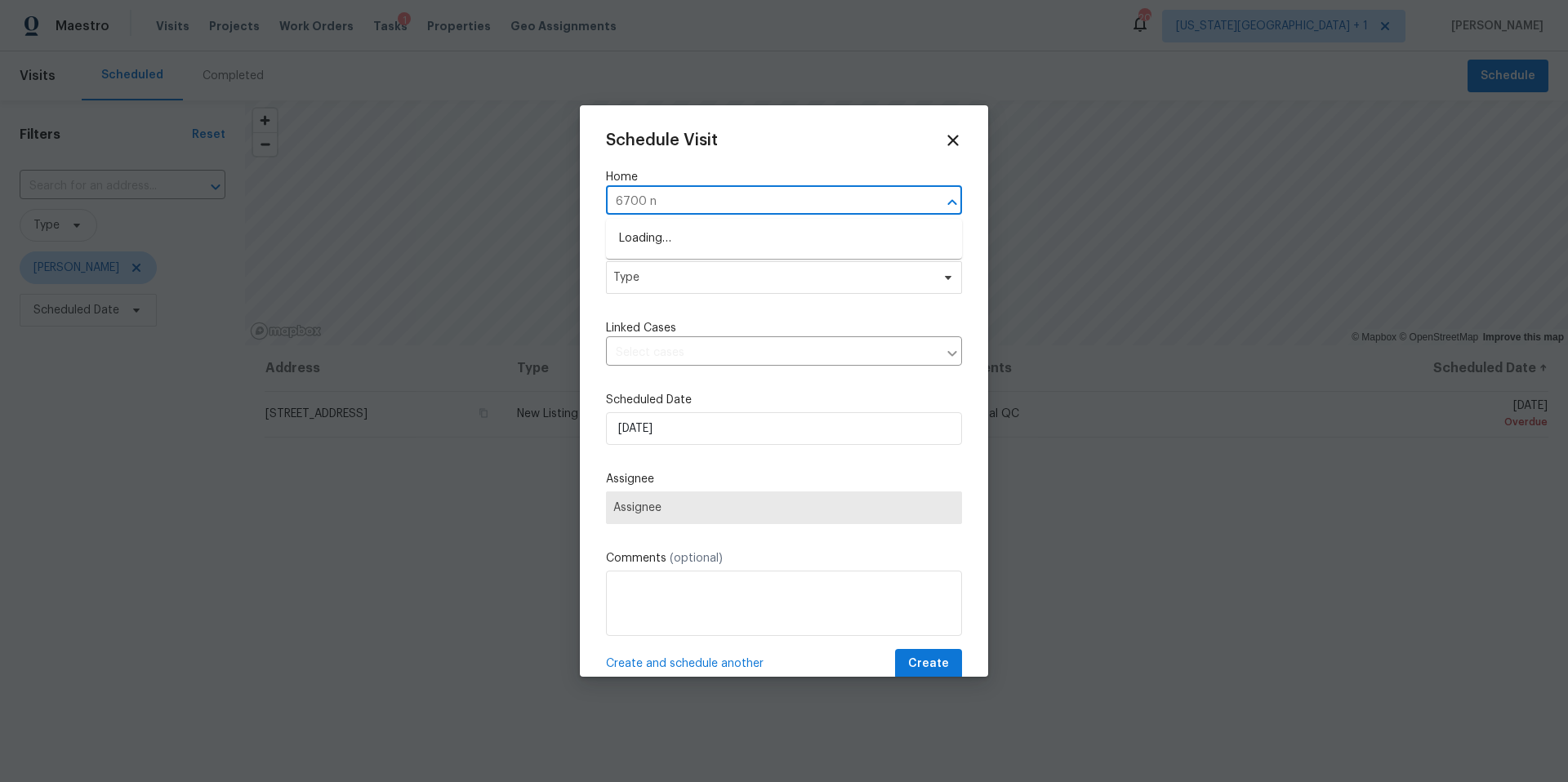
type input "6700 nw"
click at [718, 237] on li "6700 NW 50th St, Kansas City, MO 64151" at bounding box center [784, 238] width 356 height 27
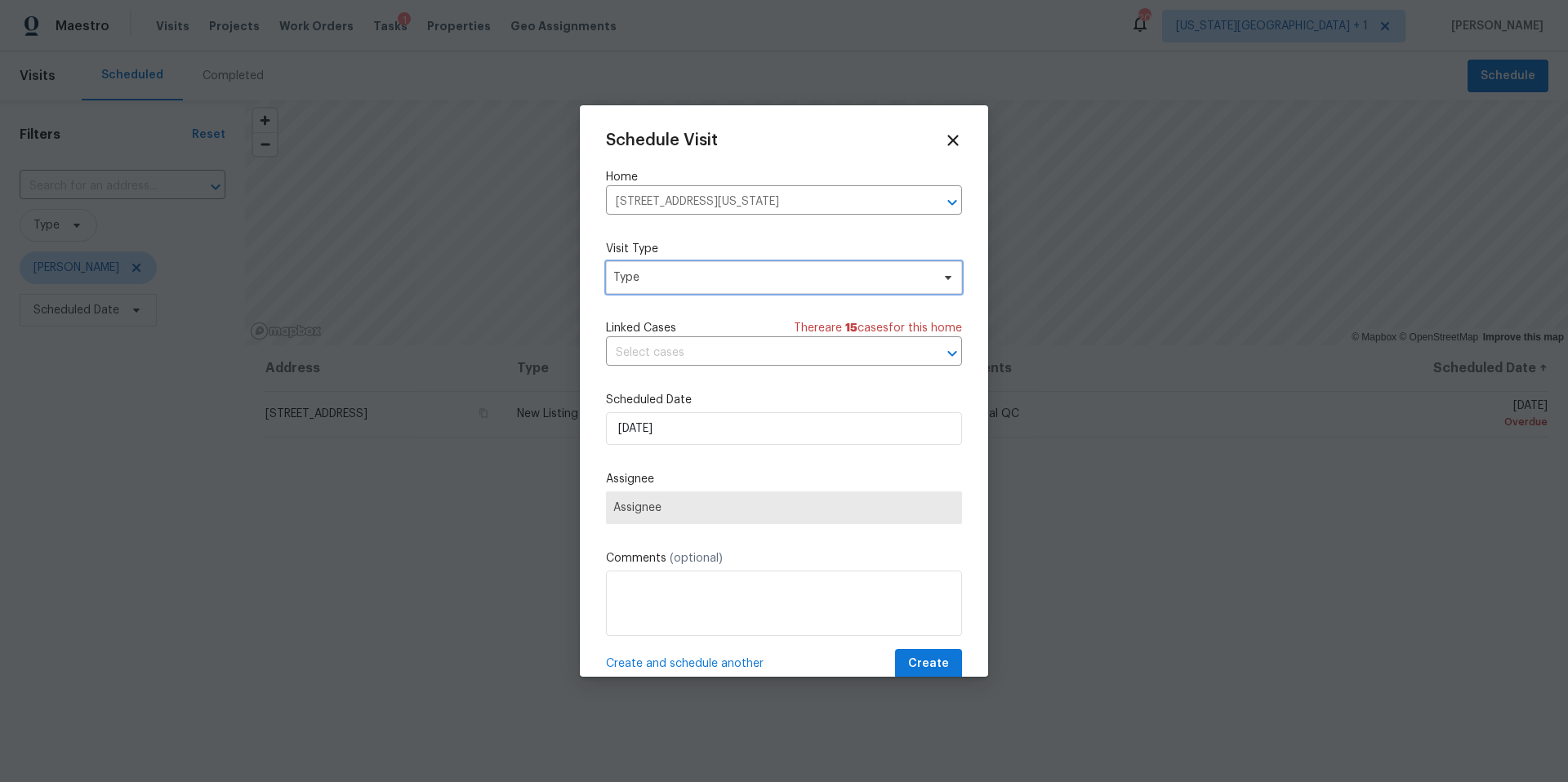
click at [717, 277] on span "Type" at bounding box center [772, 278] width 318 height 17
type input "new"
click at [654, 352] on div "New Listing Audit" at bounding box center [662, 355] width 93 height 17
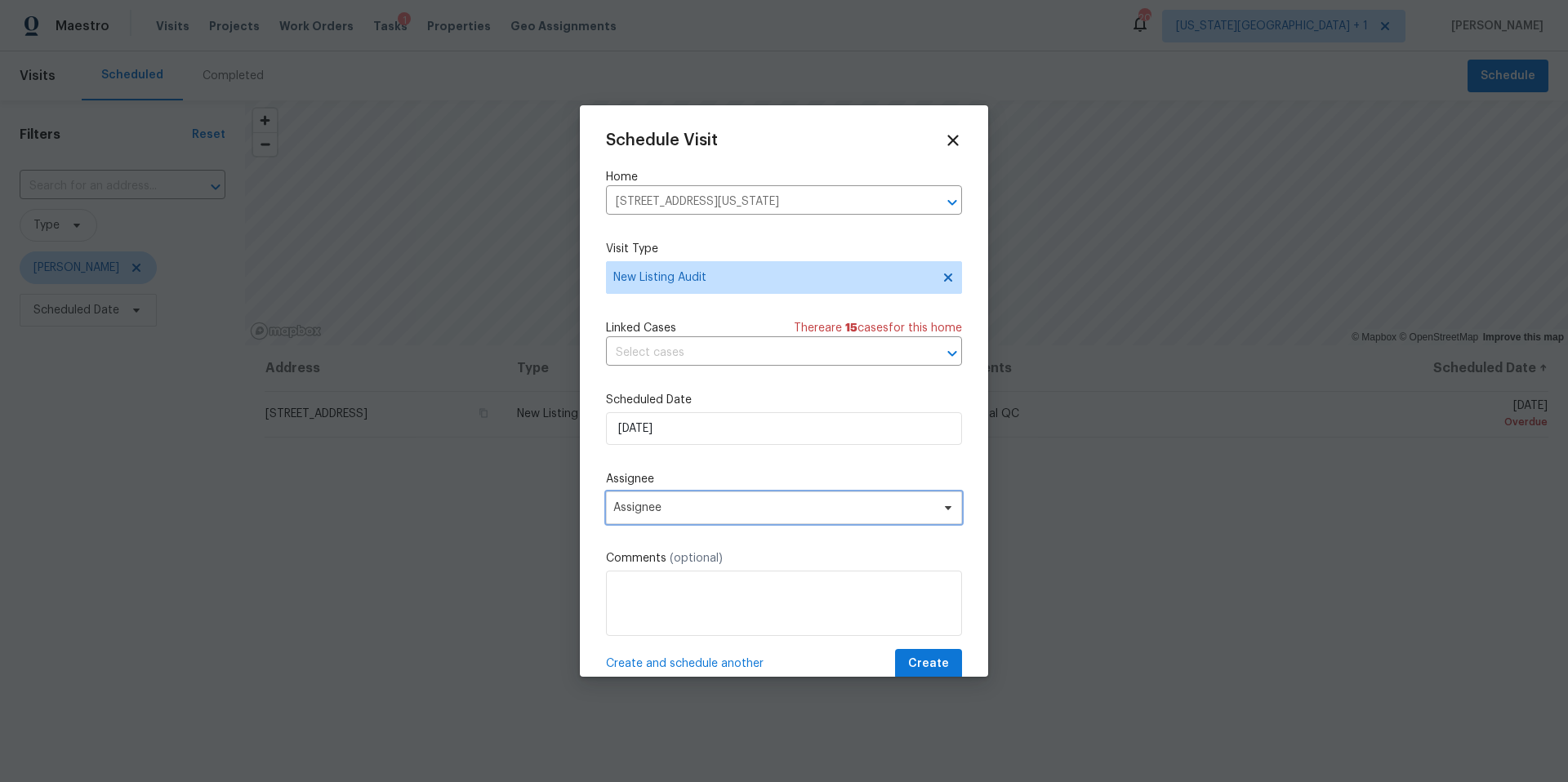
click at [650, 511] on span "Assignee" at bounding box center [773, 508] width 320 height 13
type input "lui"
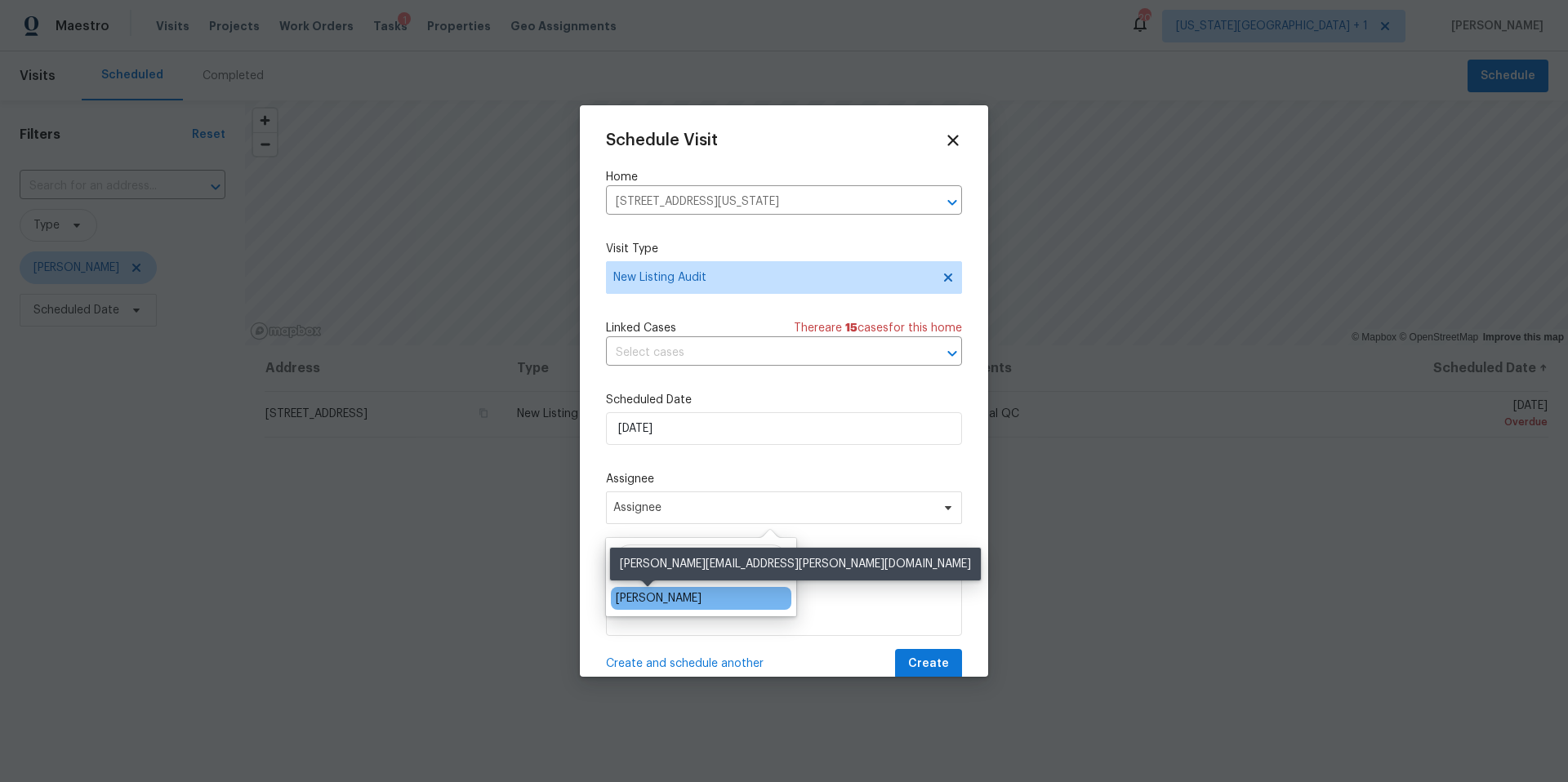
click at [630, 598] on div "[PERSON_NAME]" at bounding box center [658, 599] width 86 height 17
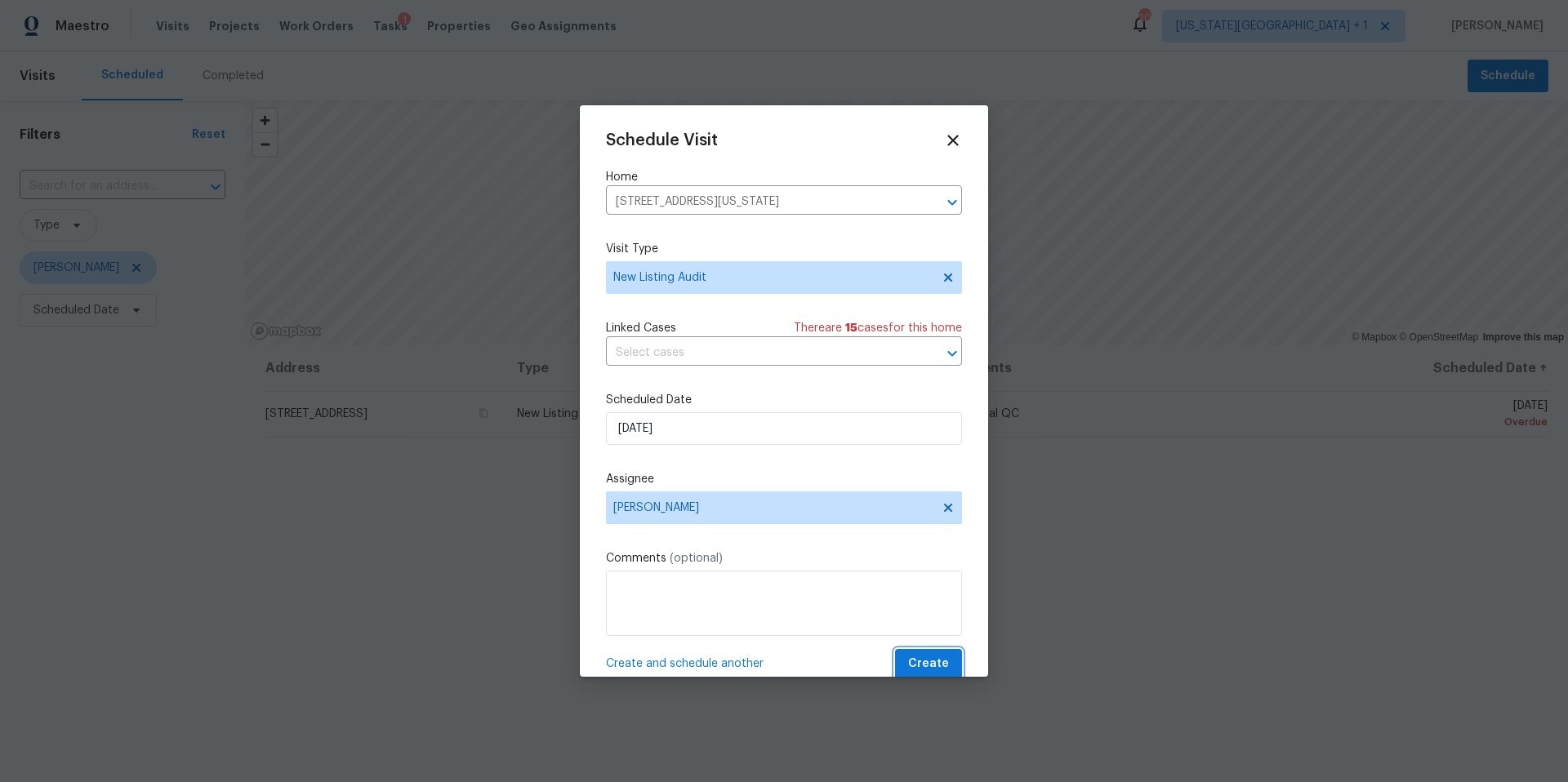
click at [929, 669] on span "Create" at bounding box center [929, 664] width 41 height 20
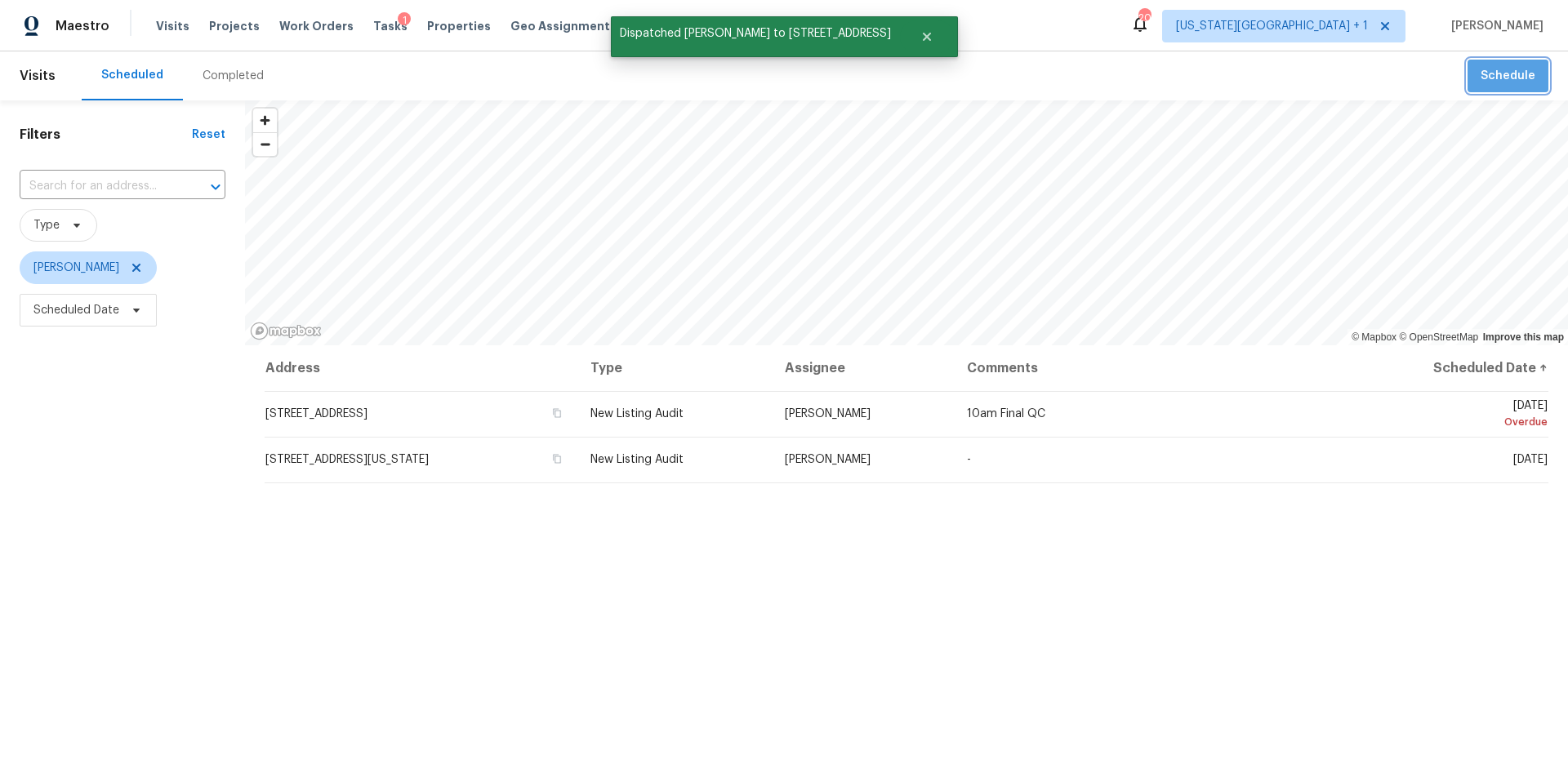
click at [1518, 77] on span "Schedule" at bounding box center [1507, 76] width 55 height 20
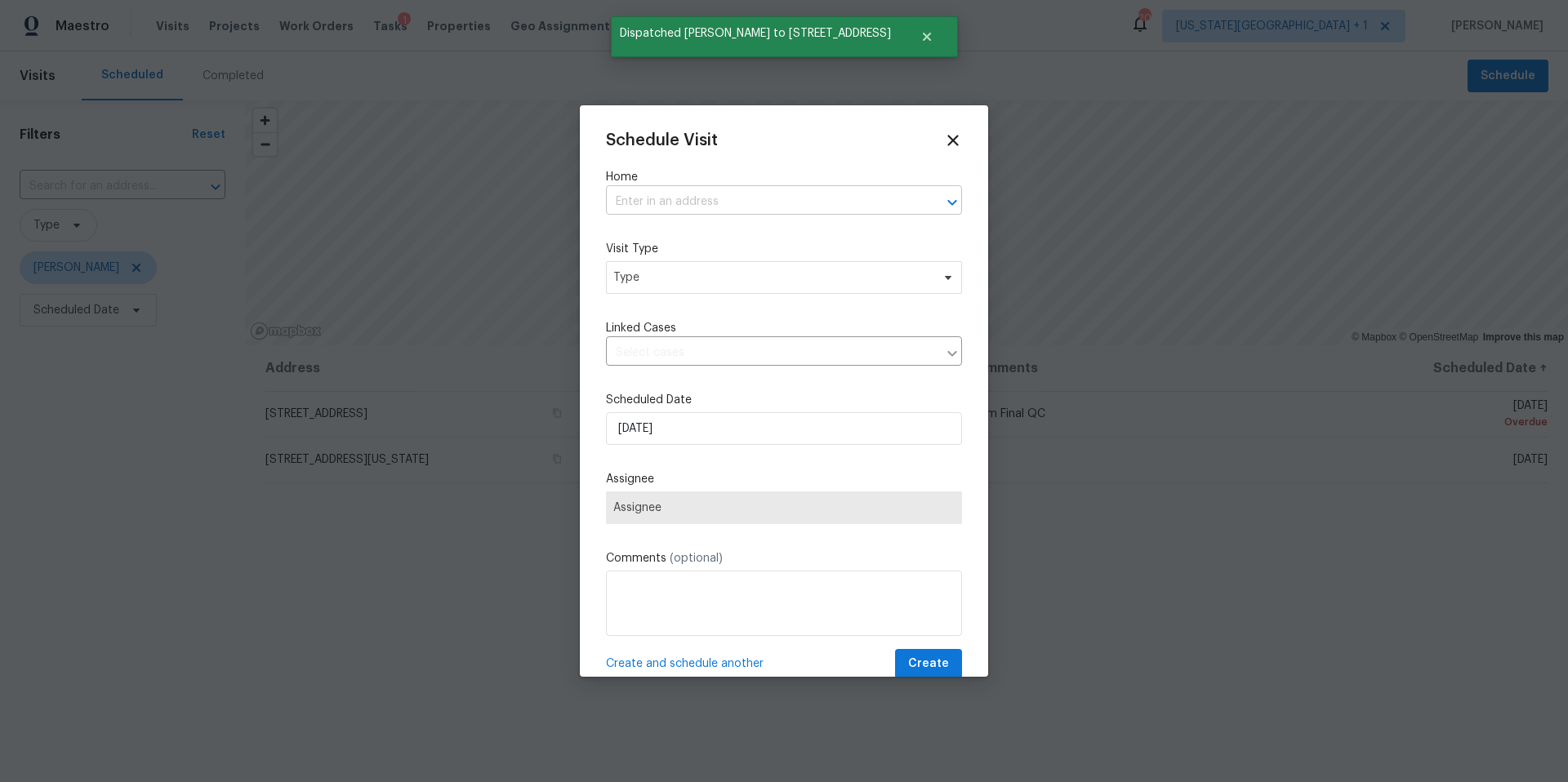
click at [669, 205] on input "text" at bounding box center [761, 201] width 310 height 25
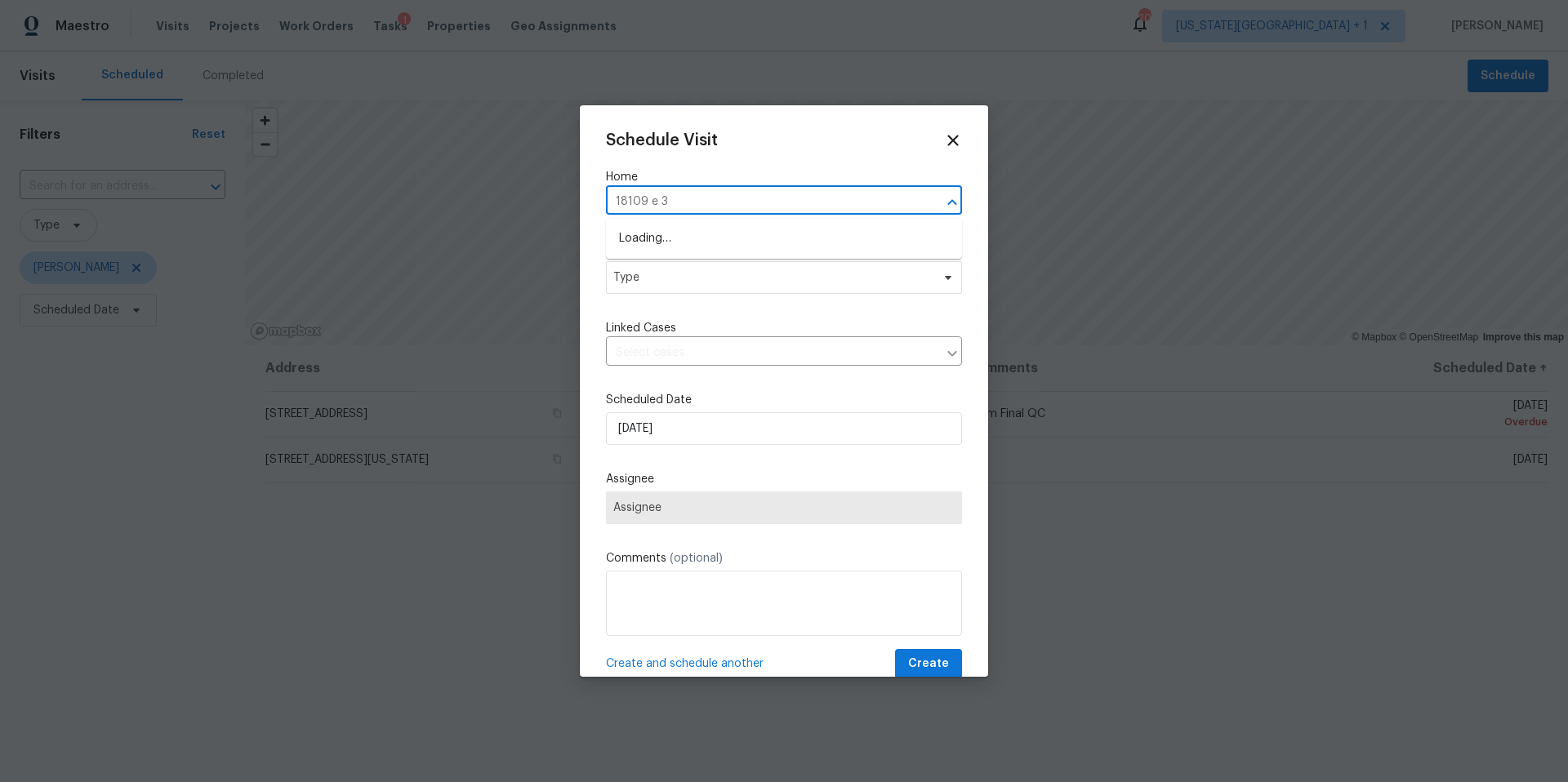
type input "18109 e 31"
click at [673, 232] on li "18109 E 31st Terrace Dr S, Independence, MO 64057" at bounding box center [784, 238] width 356 height 27
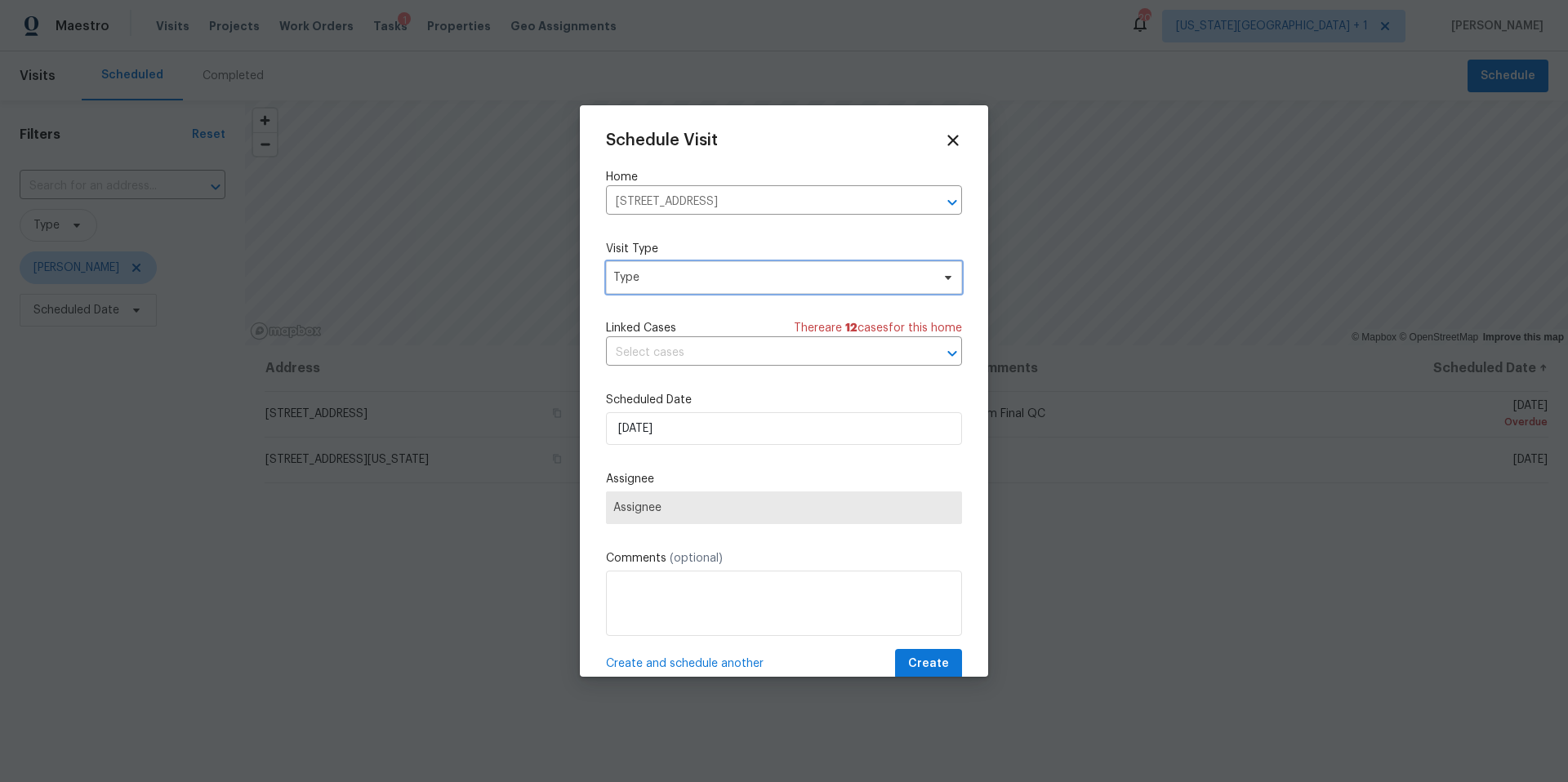
click at [701, 288] on span "Type" at bounding box center [784, 277] width 356 height 32
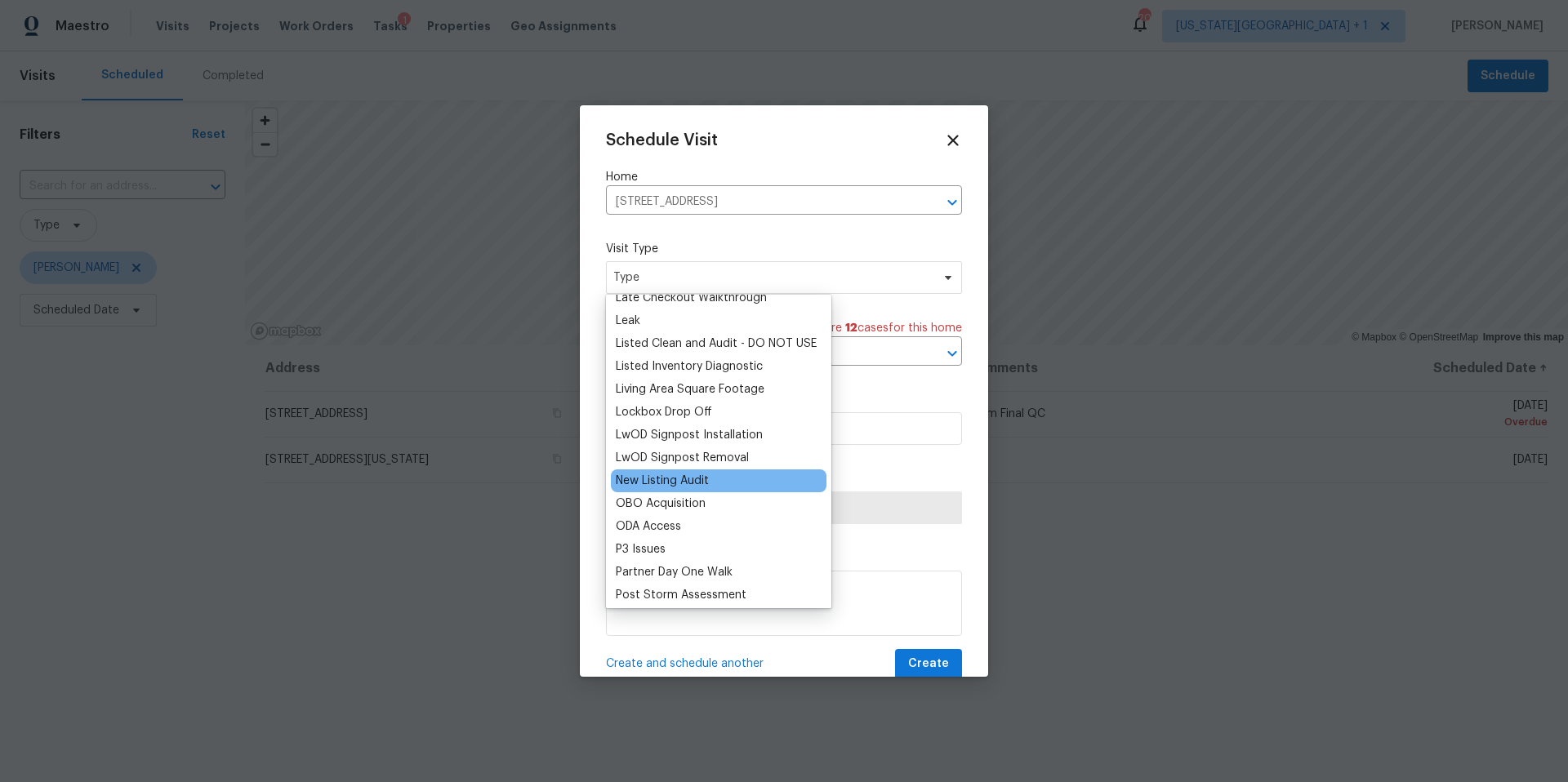
scroll to position [750, 0]
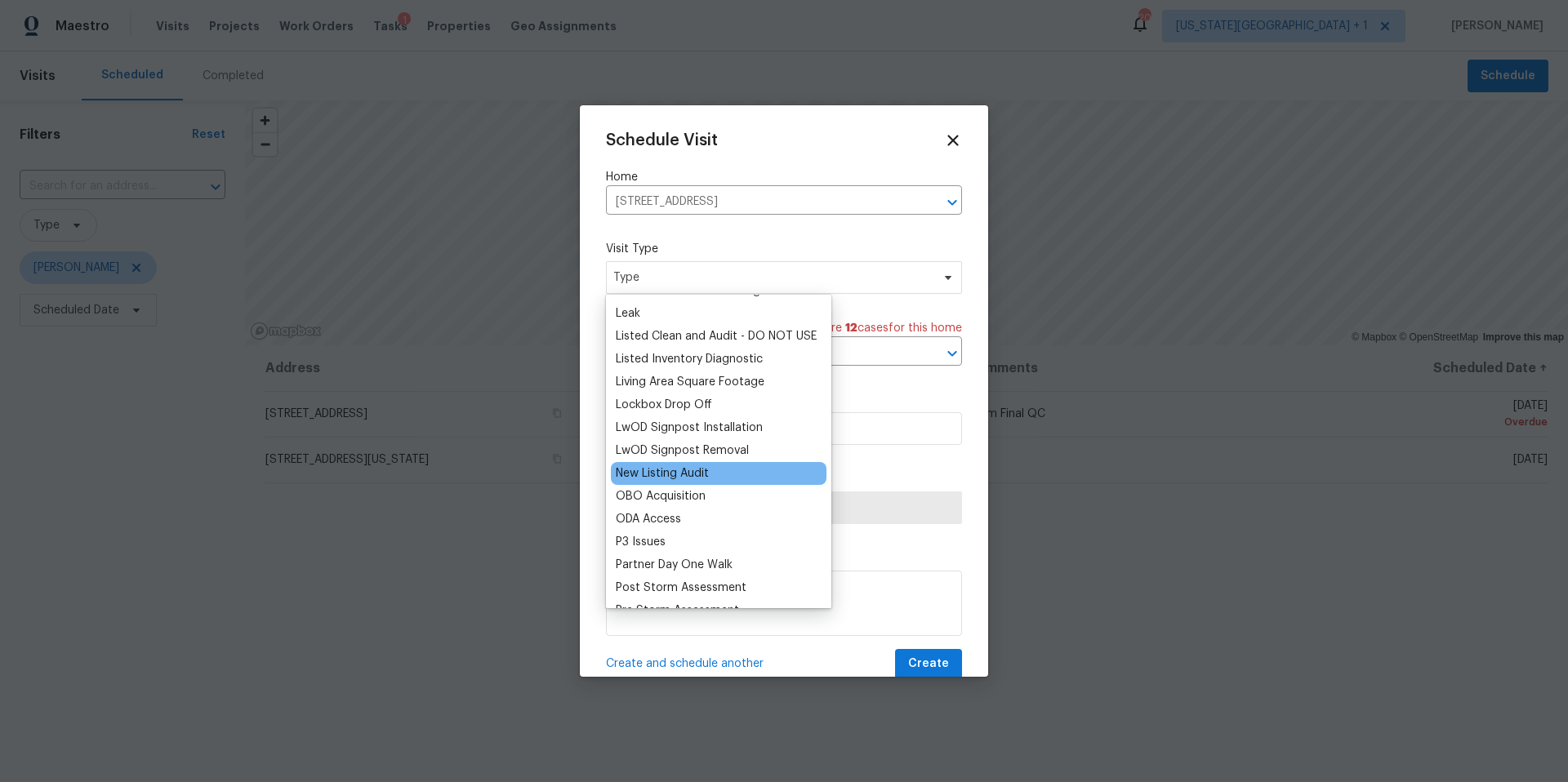
click at [664, 480] on div "New Listing Audit" at bounding box center [662, 473] width 93 height 17
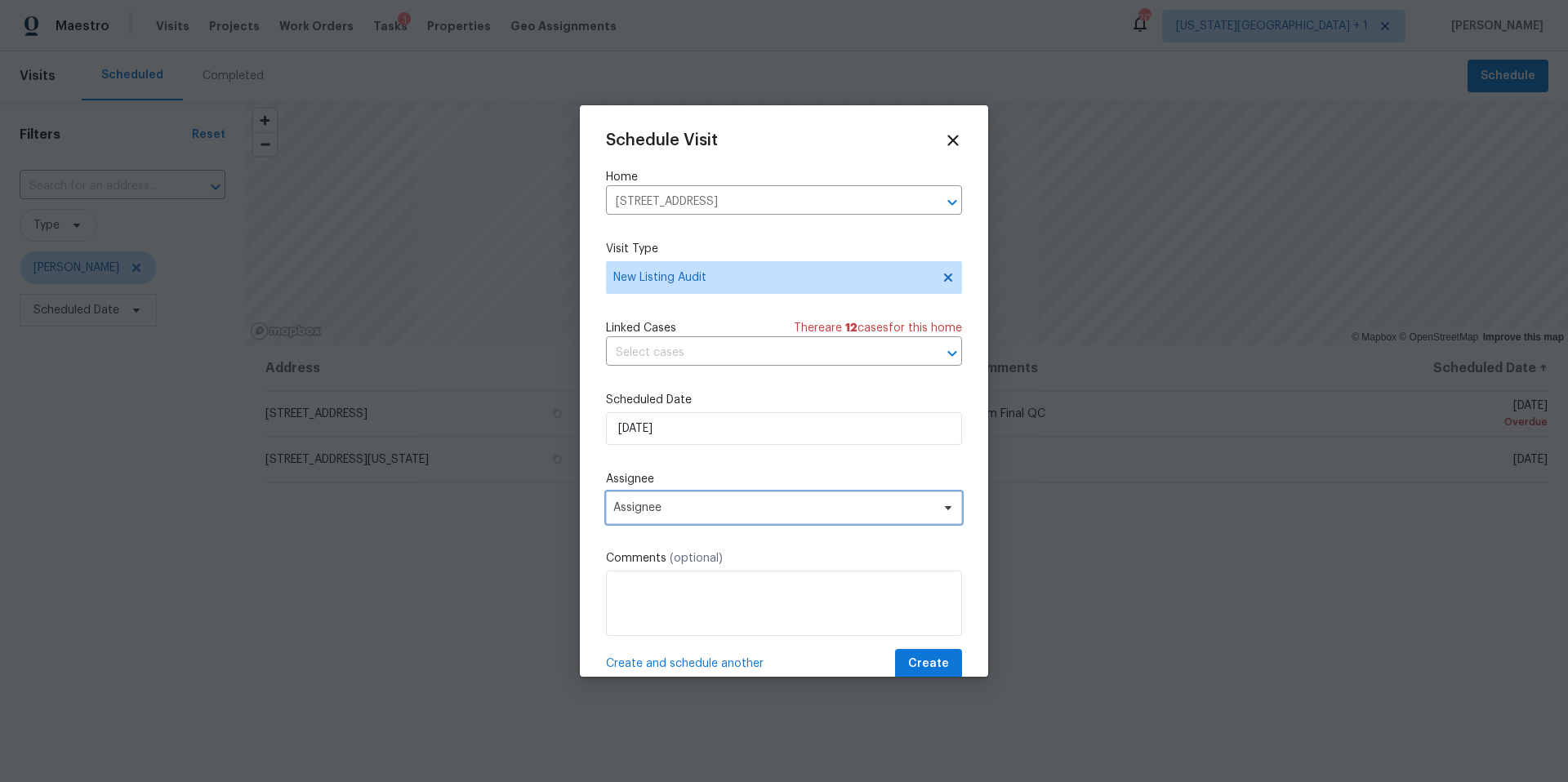
click at [689, 509] on span "Assignee" at bounding box center [773, 508] width 320 height 13
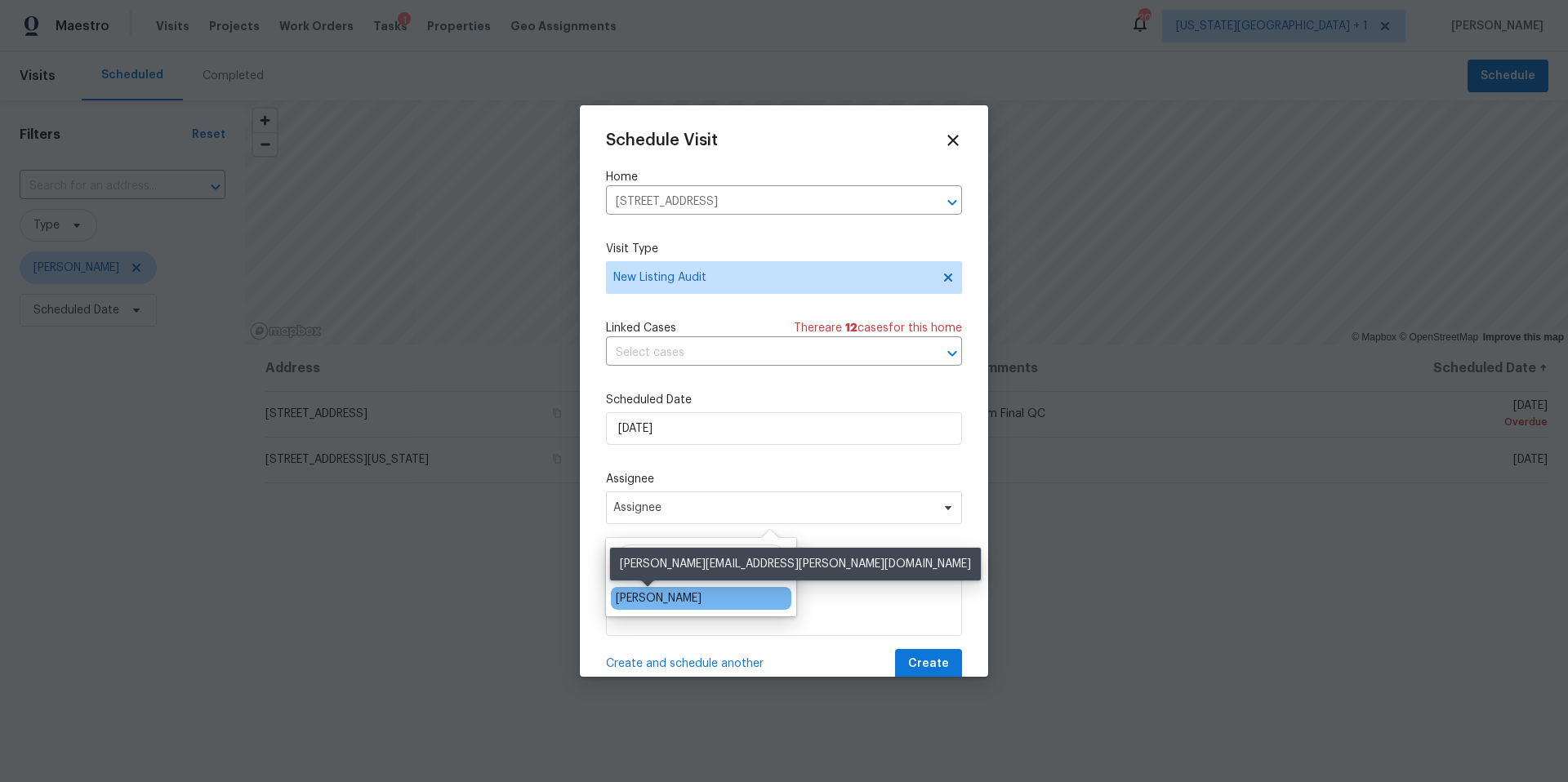
type input "lui"
click at [643, 599] on div "[PERSON_NAME]" at bounding box center [658, 599] width 86 height 17
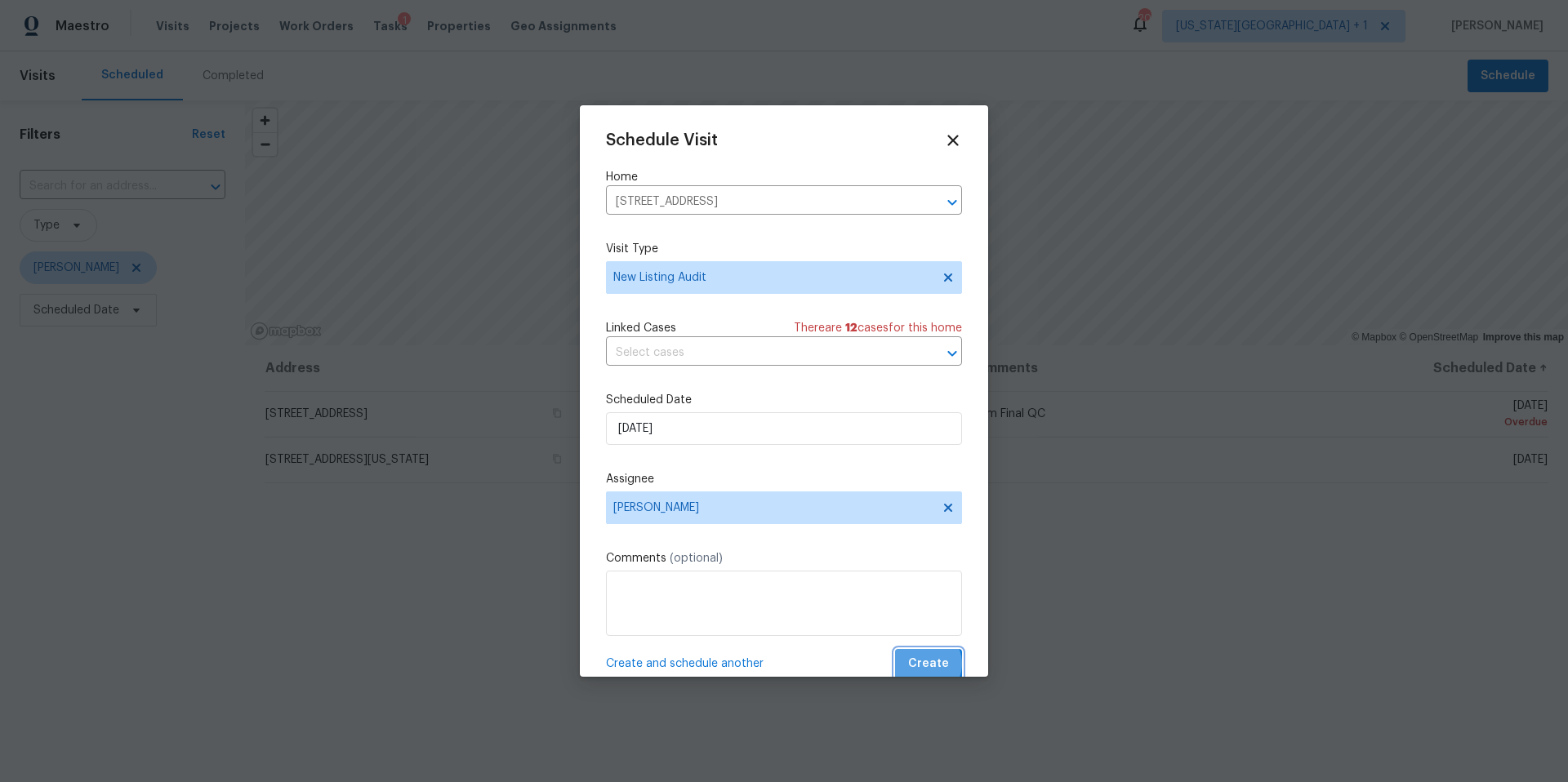
click at [927, 665] on span "Create" at bounding box center [929, 664] width 41 height 20
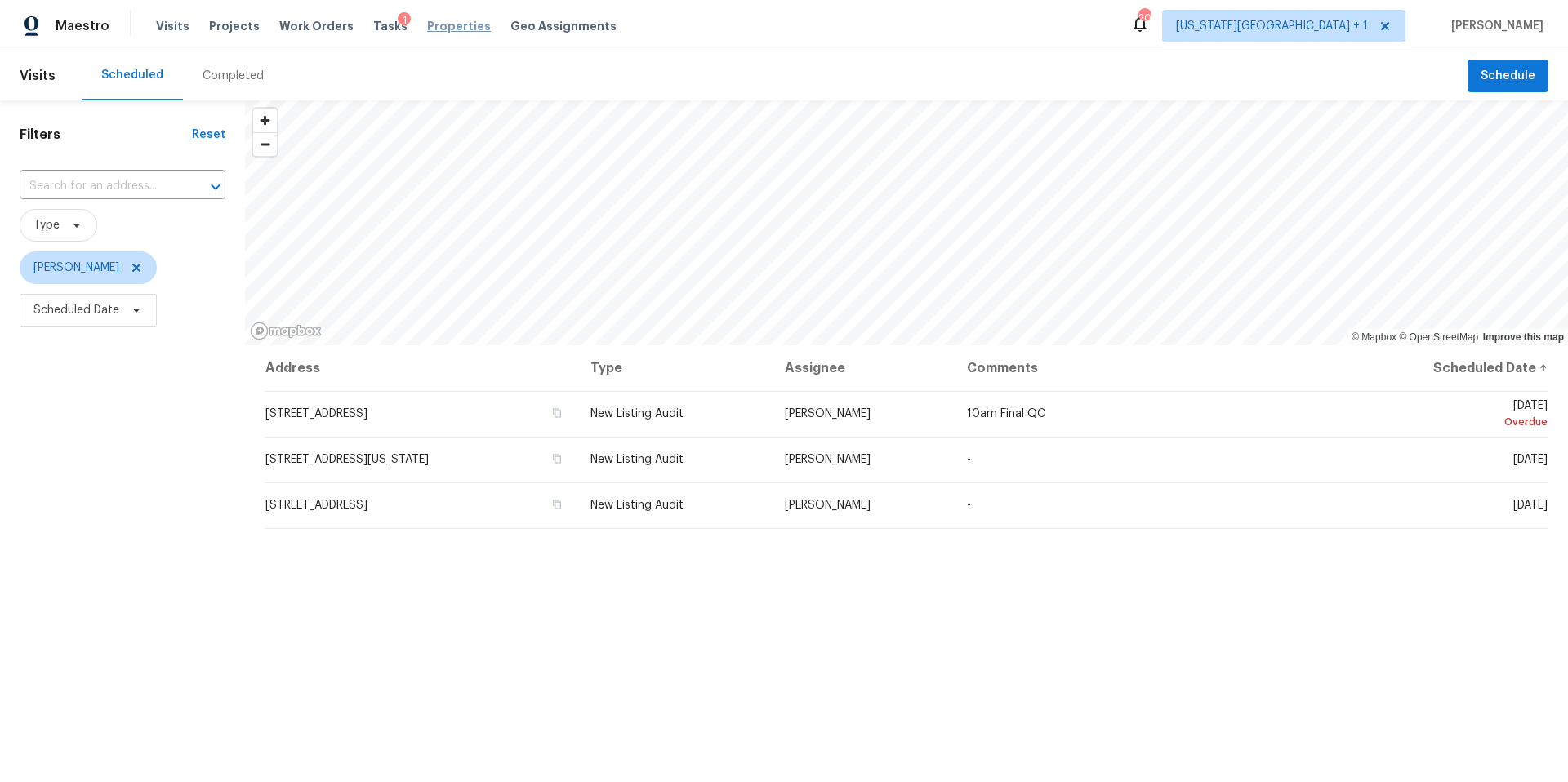
click at [430, 21] on span "Properties" at bounding box center [459, 26] width 64 height 17
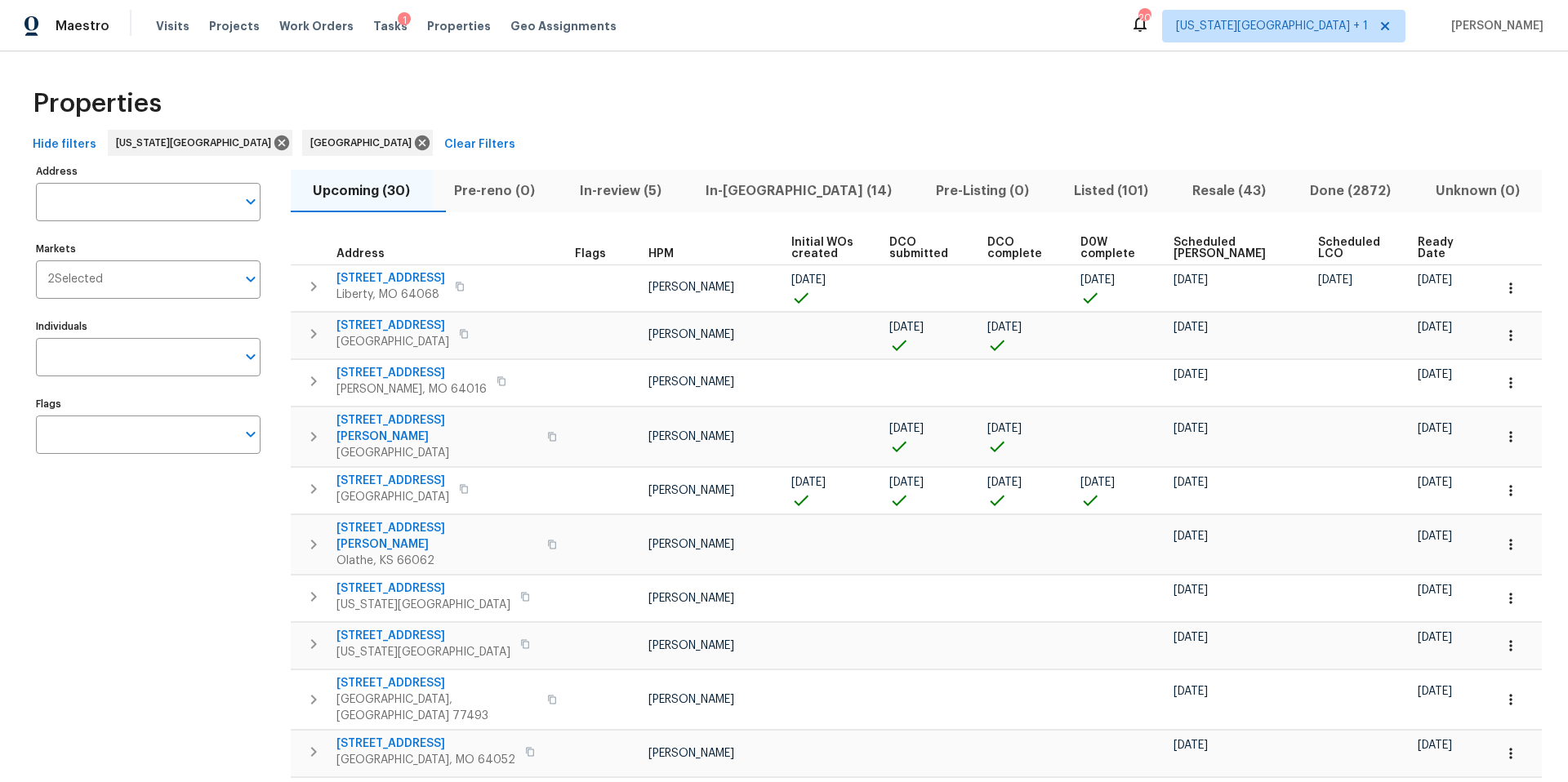
click at [133, 206] on input "Address" at bounding box center [136, 201] width 200 height 38
type input "8226"
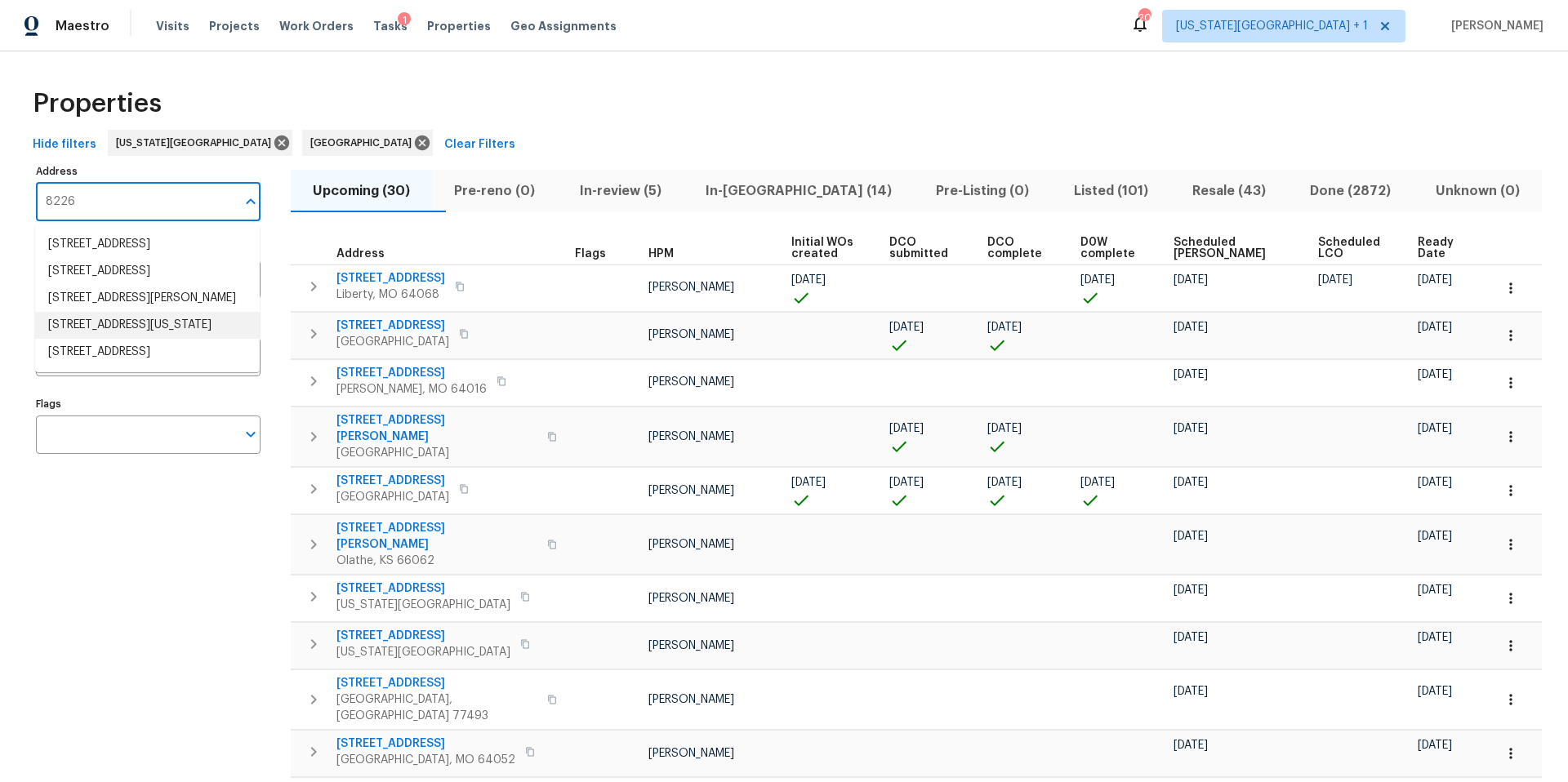
click at [105, 339] on li "8226 NW 82nd Ct Kansas City MO 64152" at bounding box center [147, 325] width 224 height 27
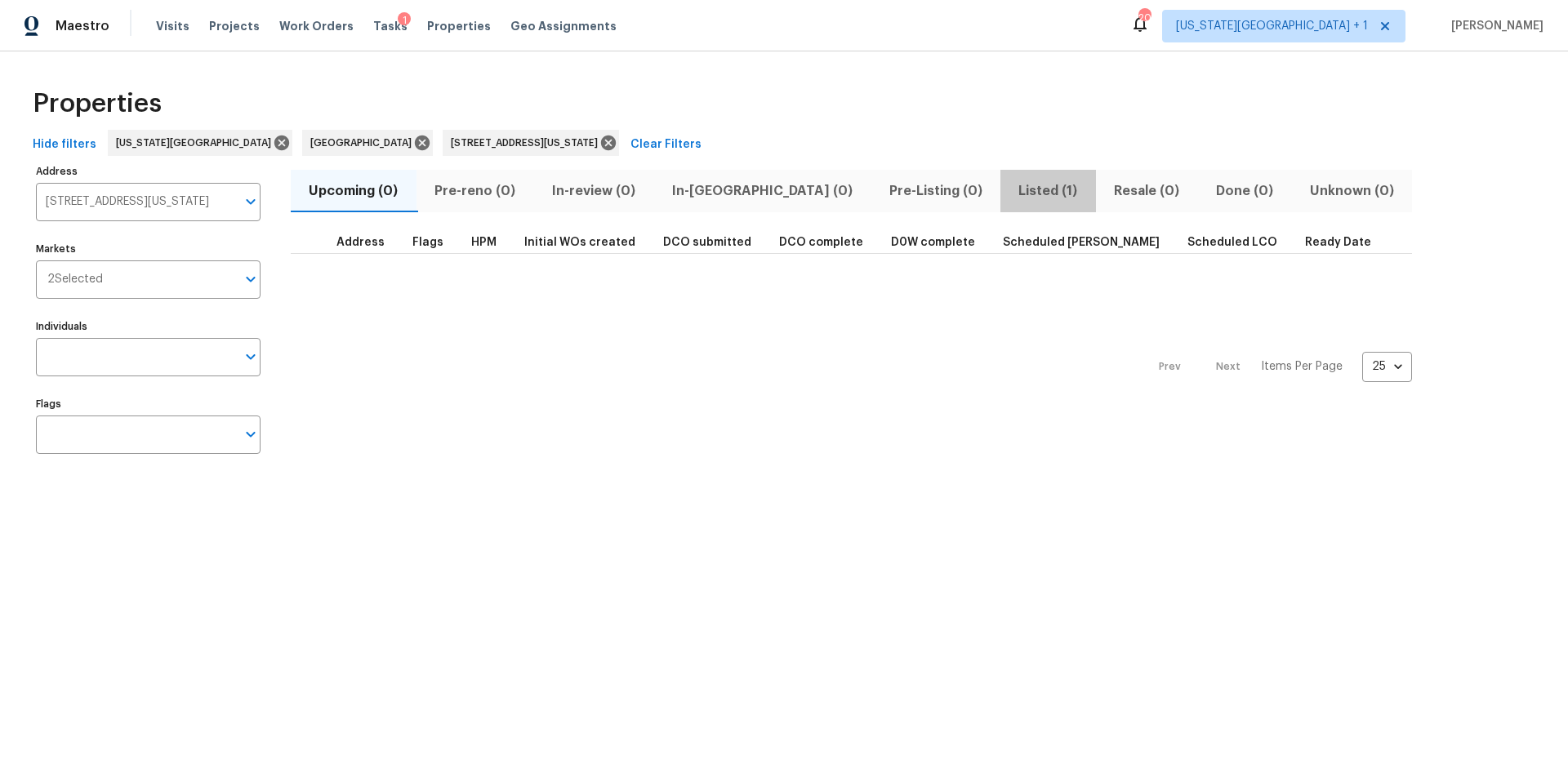
click at [1010, 191] on span "Listed (1)" at bounding box center [1048, 191] width 76 height 23
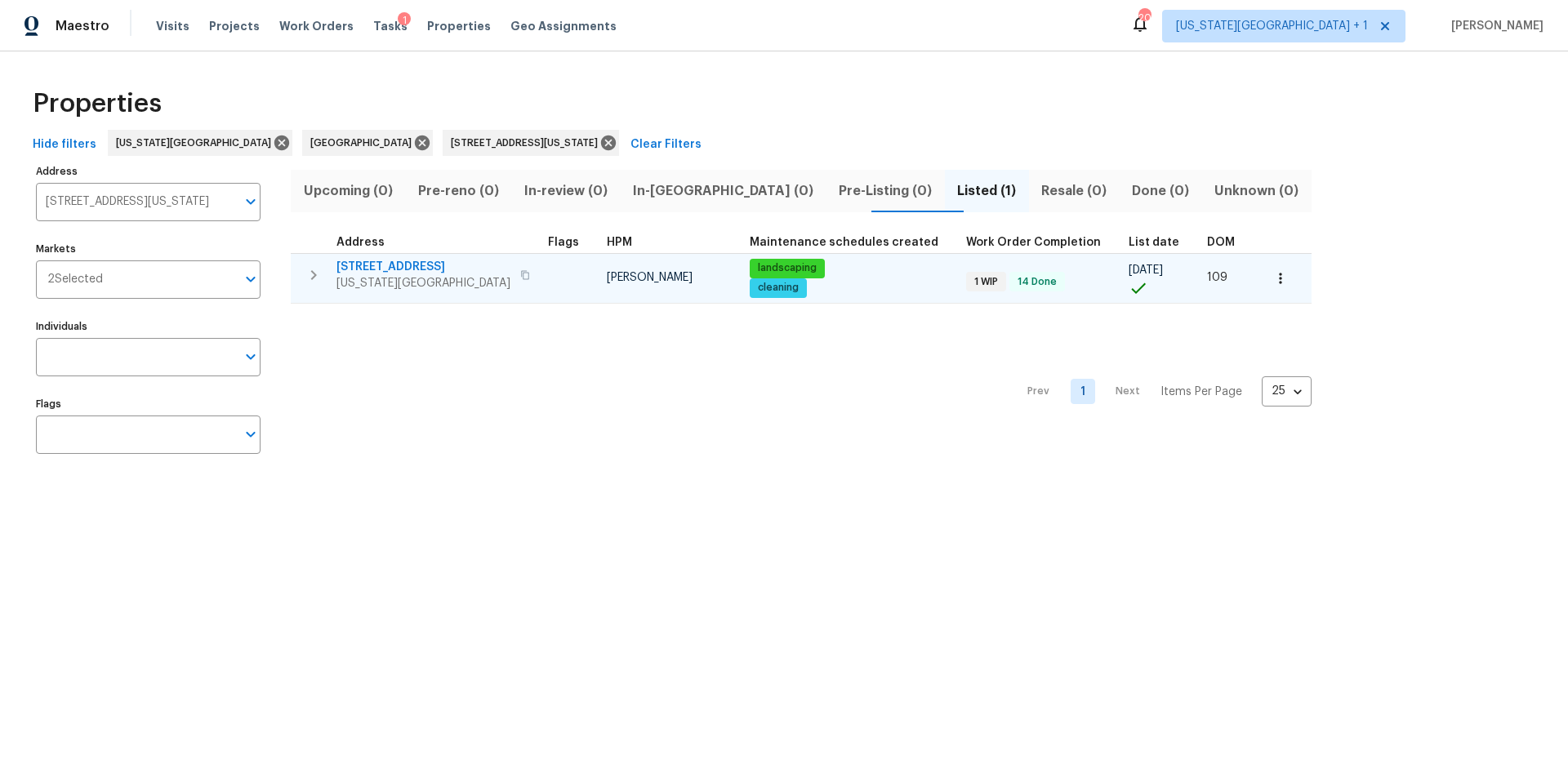
click at [402, 271] on span "8226 NW 82nd Ct" at bounding box center [424, 267] width 174 height 17
click at [371, 268] on span "[STREET_ADDRESS]" at bounding box center [424, 267] width 174 height 17
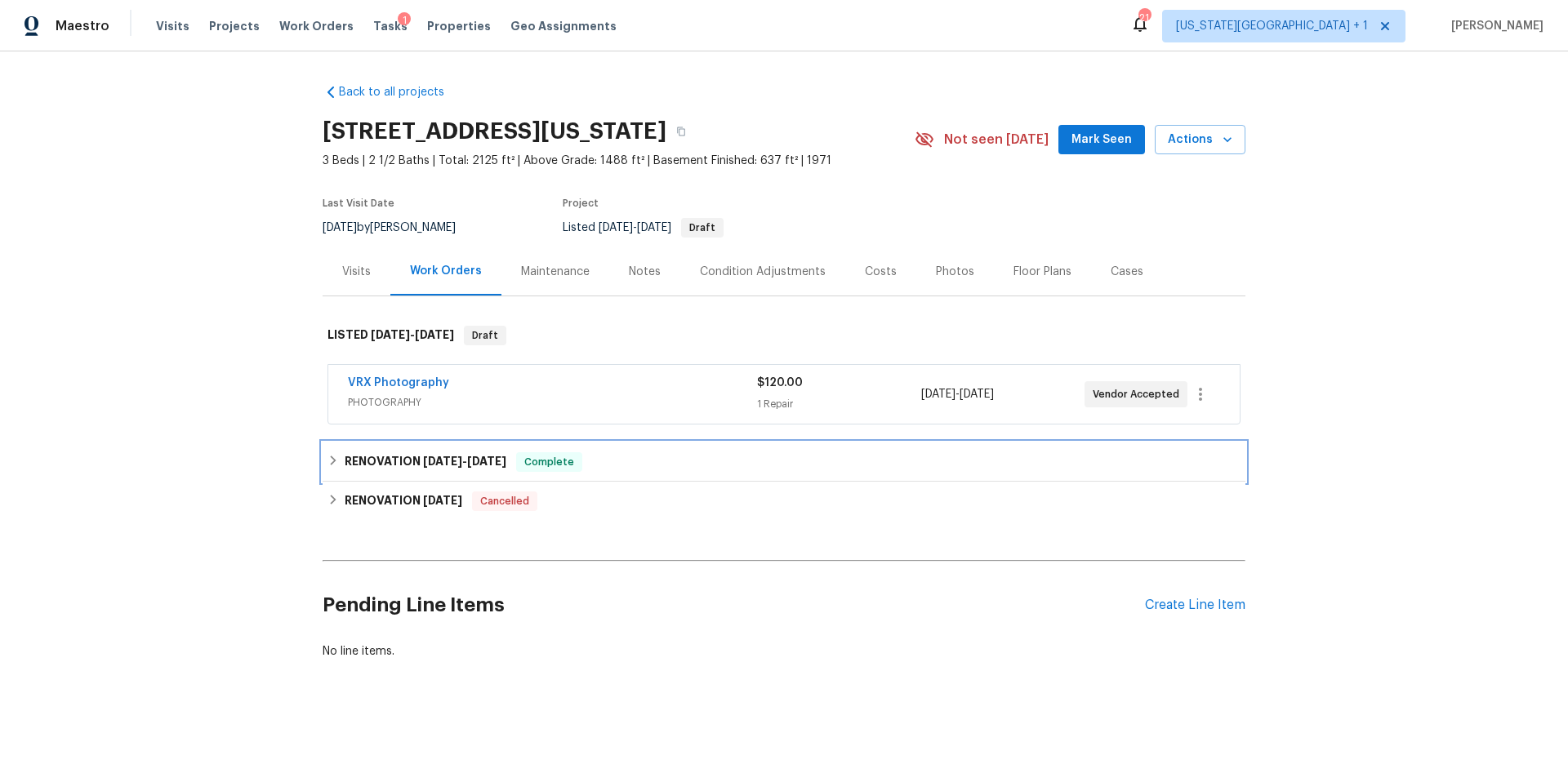
click at [370, 463] on h6 "RENOVATION 6/27/25 - 8/15/25" at bounding box center [425, 461] width 161 height 19
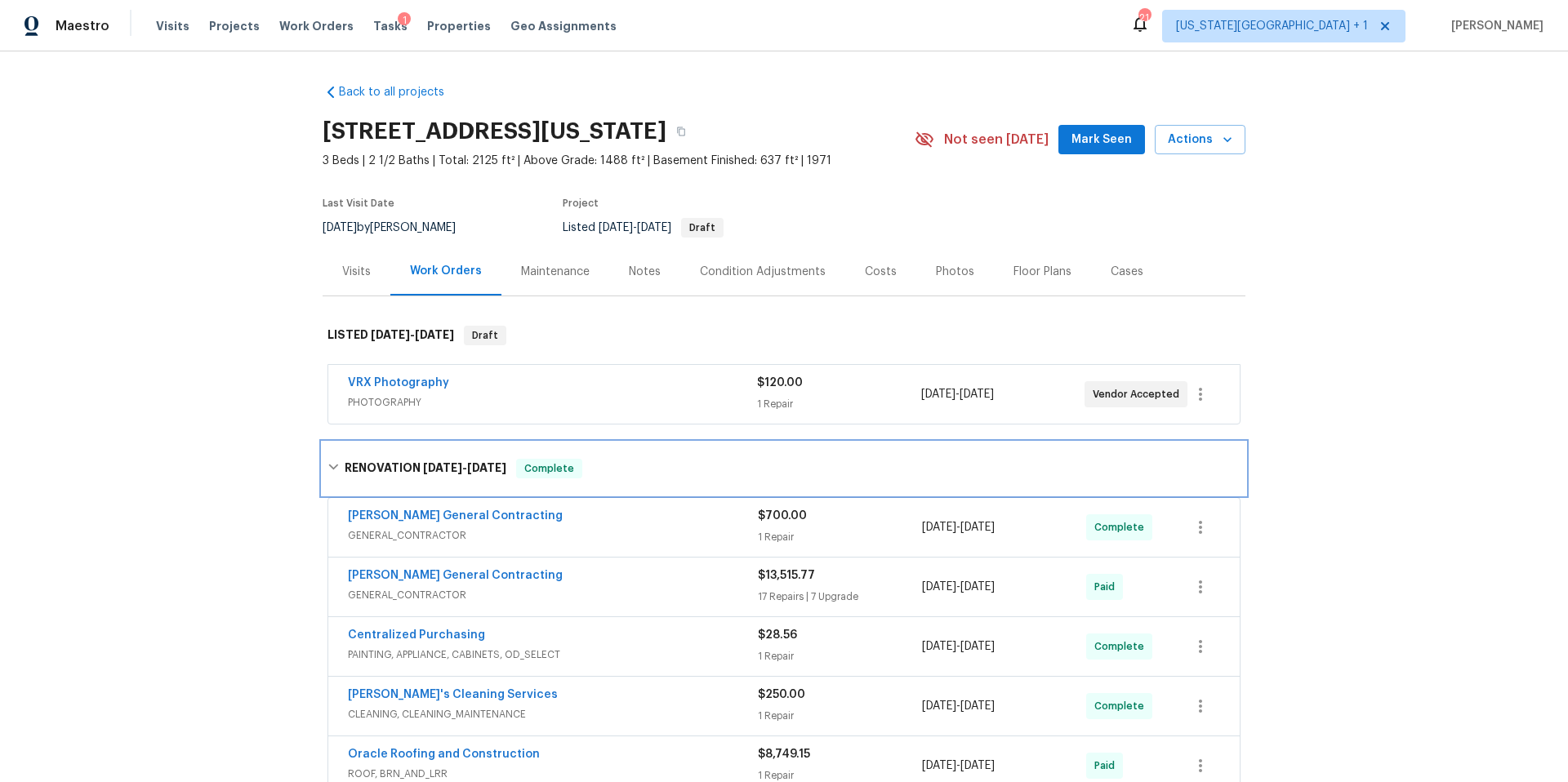
scroll to position [4, 0]
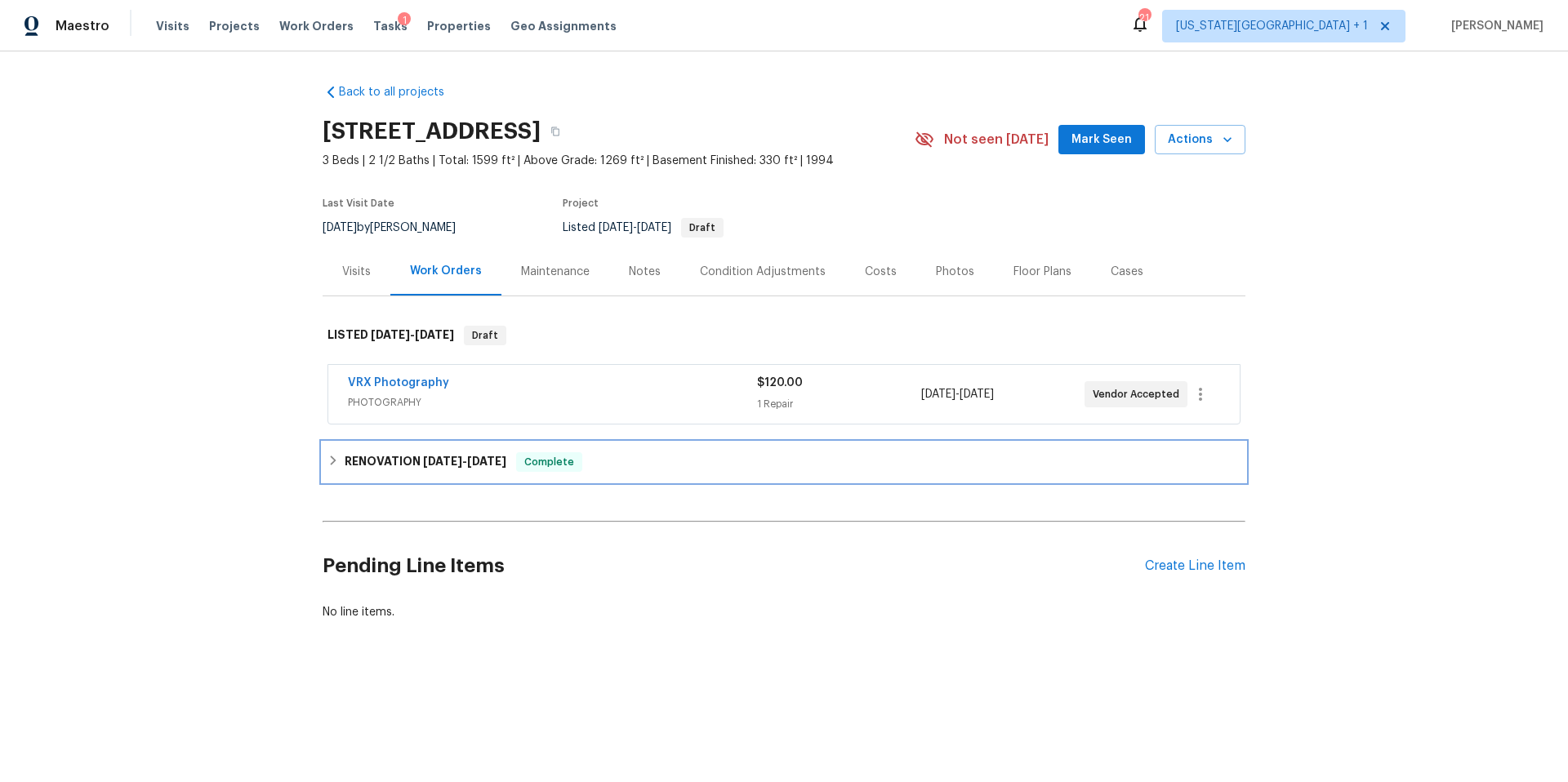
click at [391, 463] on h6 "RENOVATION 8/4/25 - 8/15/25" at bounding box center [425, 461] width 161 height 19
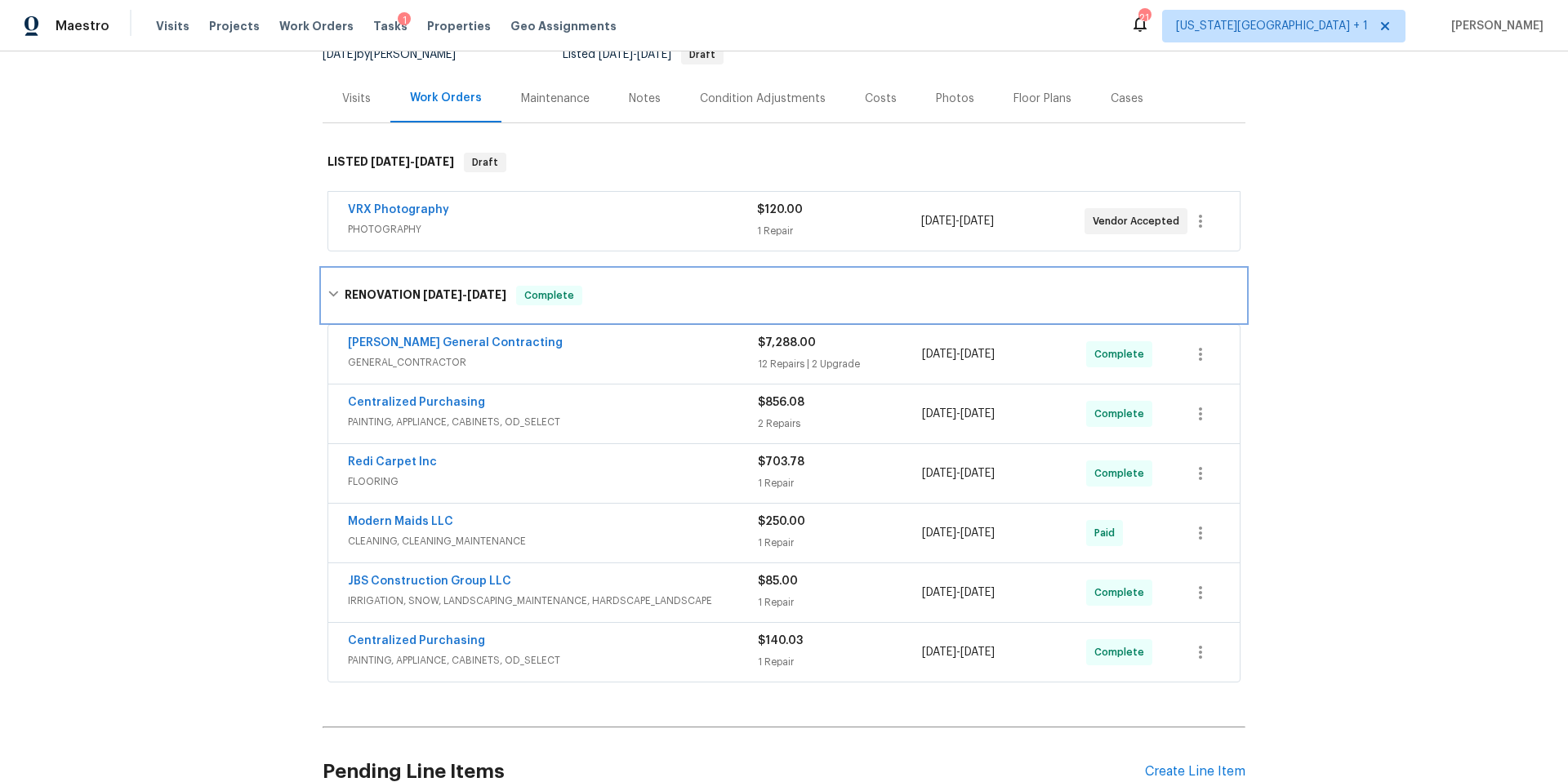
scroll to position [175, 0]
click at [503, 357] on span "GENERAL_CONTRACTOR" at bounding box center [552, 361] width 410 height 17
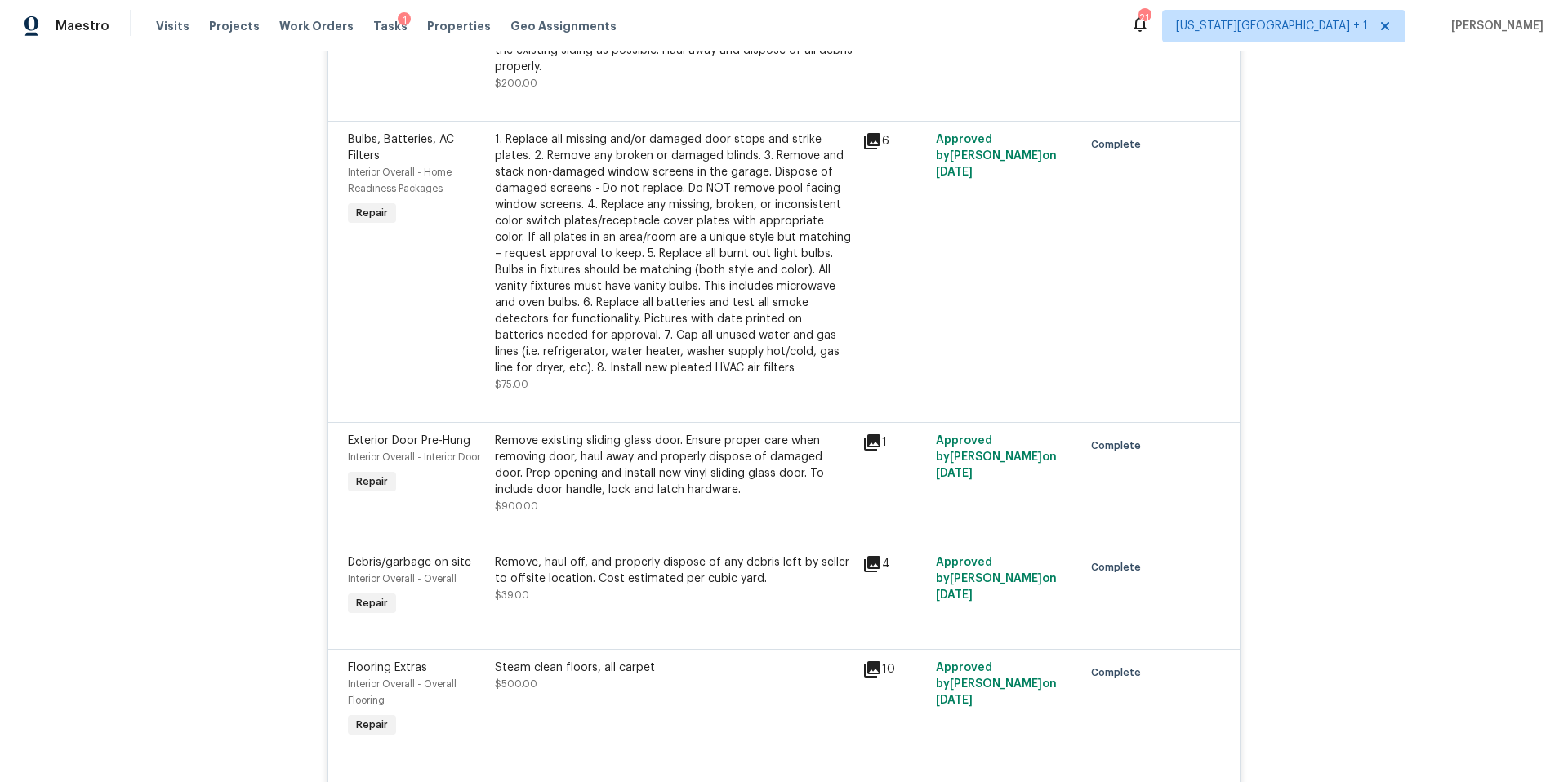
scroll to position [1152, 0]
click at [617, 457] on div "Remove existing sliding glass door. Ensure proper care when removing door, haul…" at bounding box center [674, 464] width 358 height 65
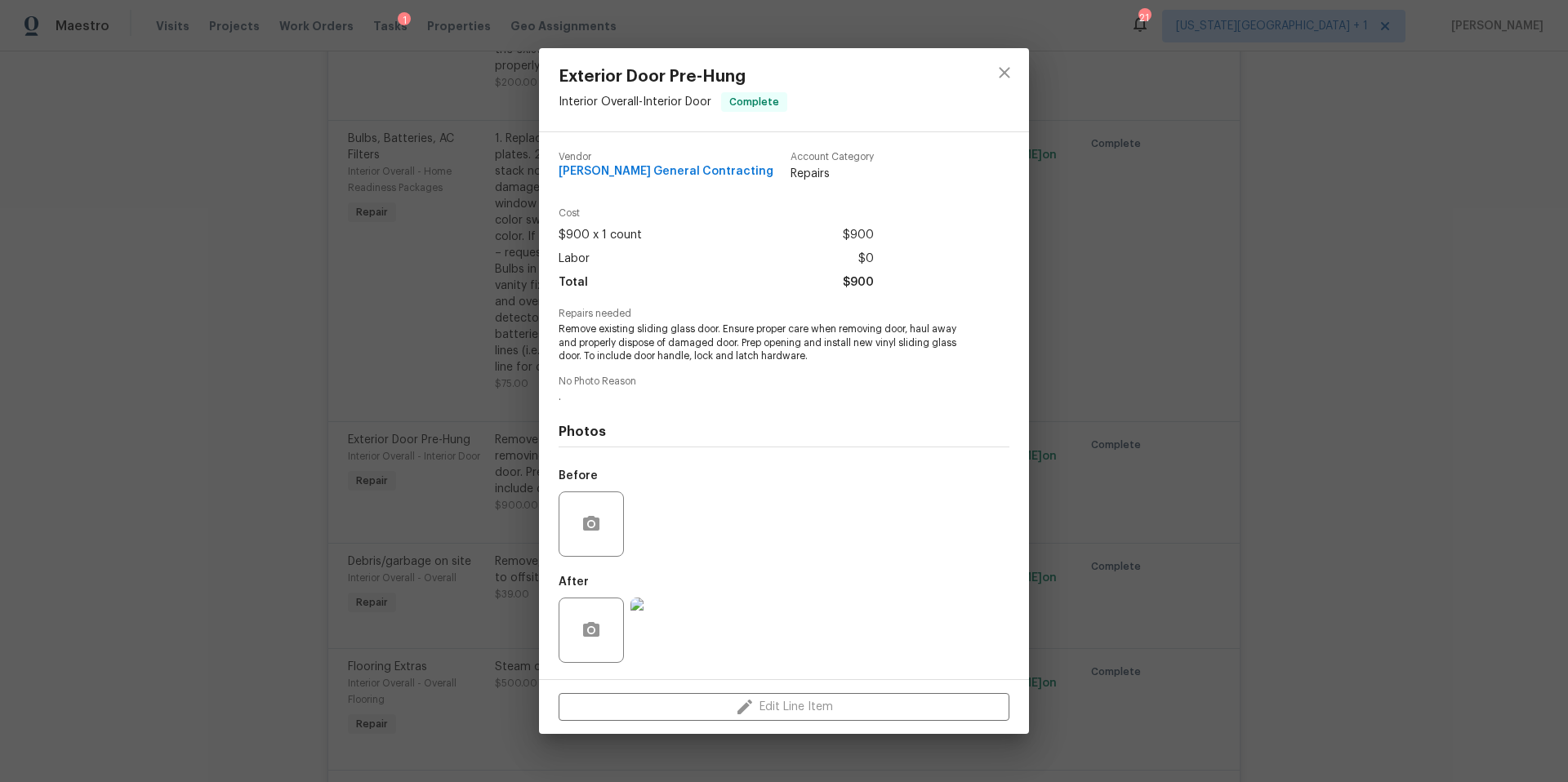
click at [670, 636] on img at bounding box center [663, 630] width 65 height 65
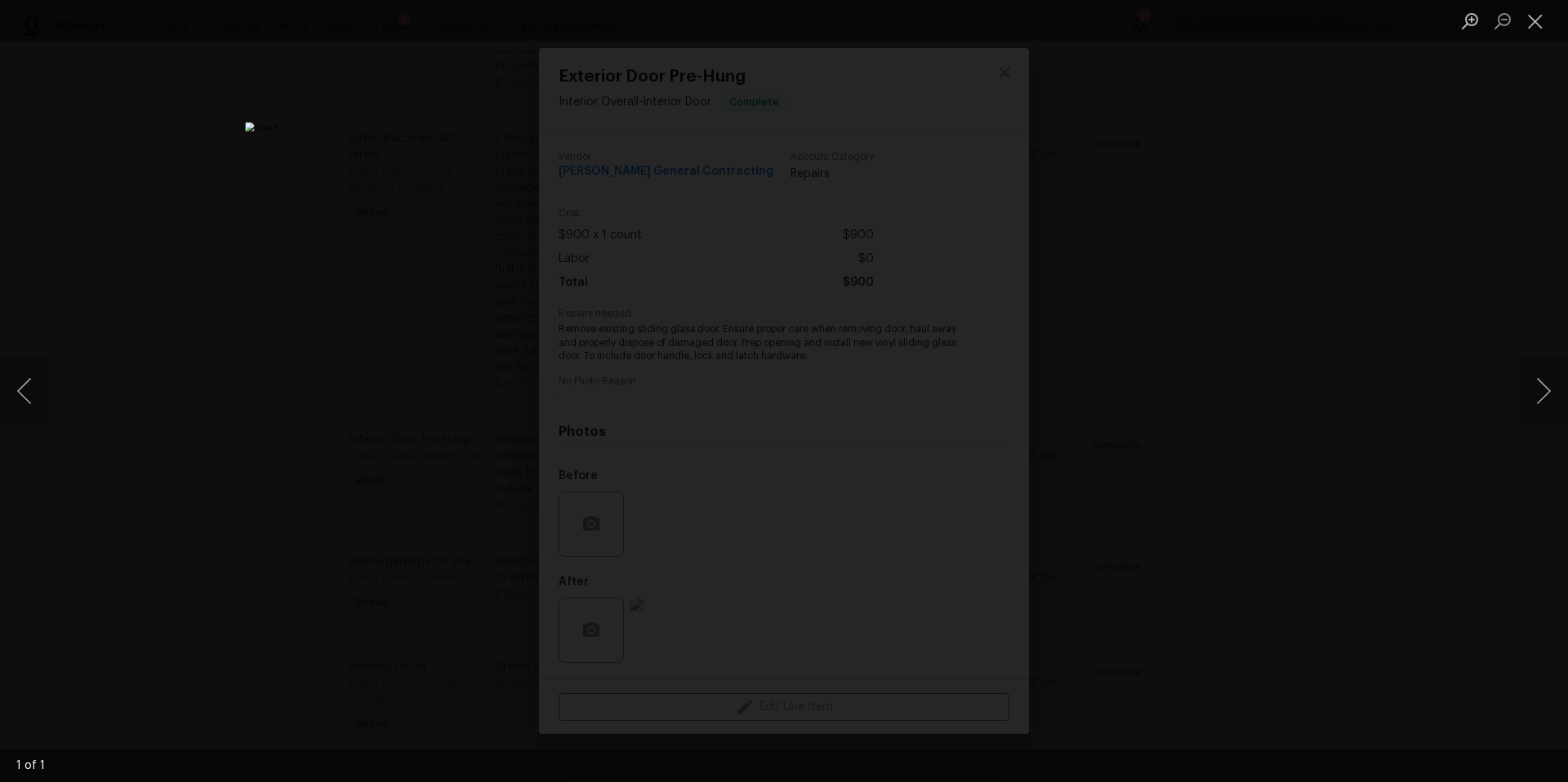
click at [1189, 195] on div "Lightbox" at bounding box center [784, 391] width 1568 height 782
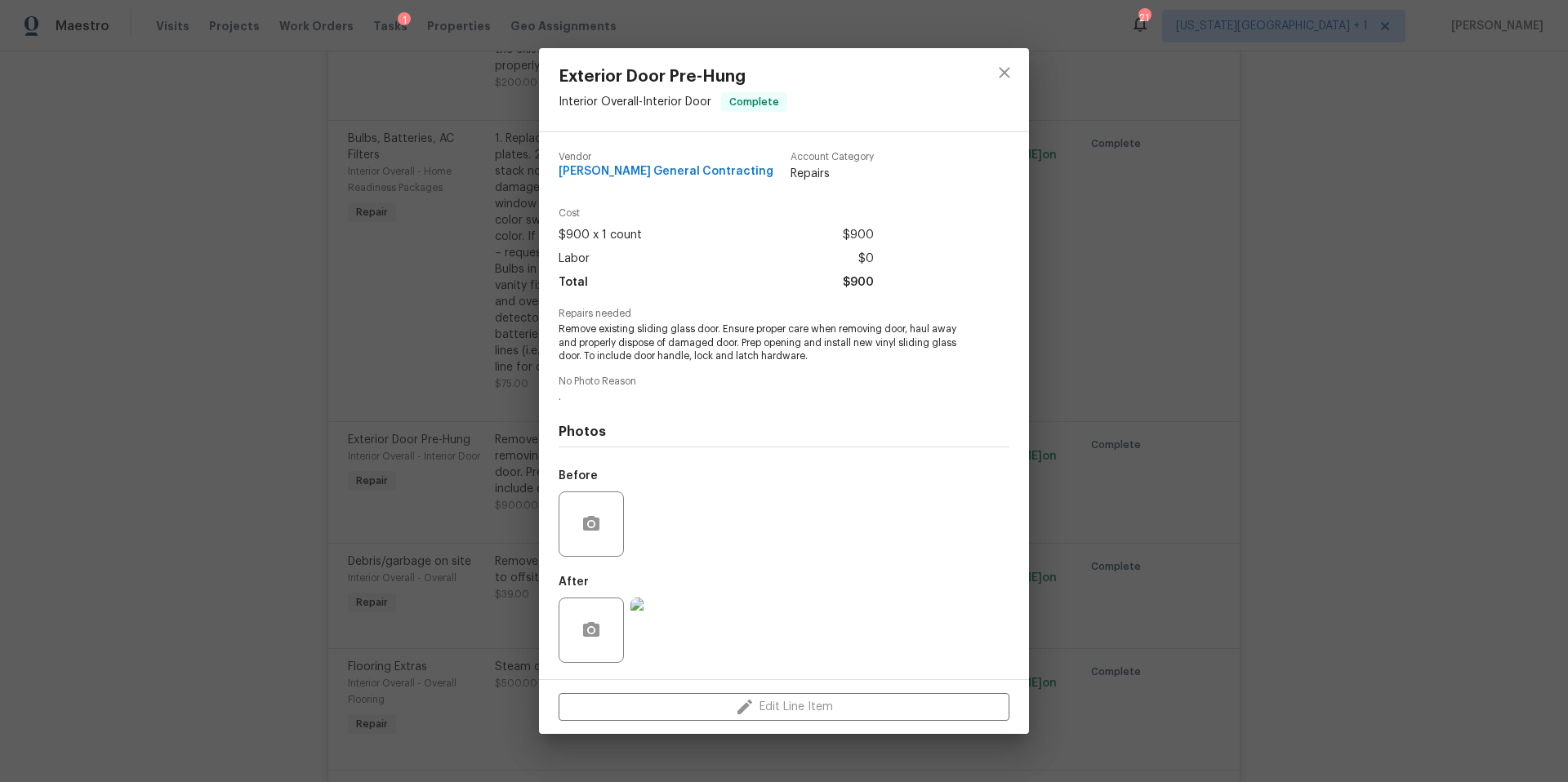
click at [1140, 185] on div "Exterior Door Pre-Hung Interior Overall - Interior Door Complete Vendor Nichols…" at bounding box center [784, 391] width 1568 height 782
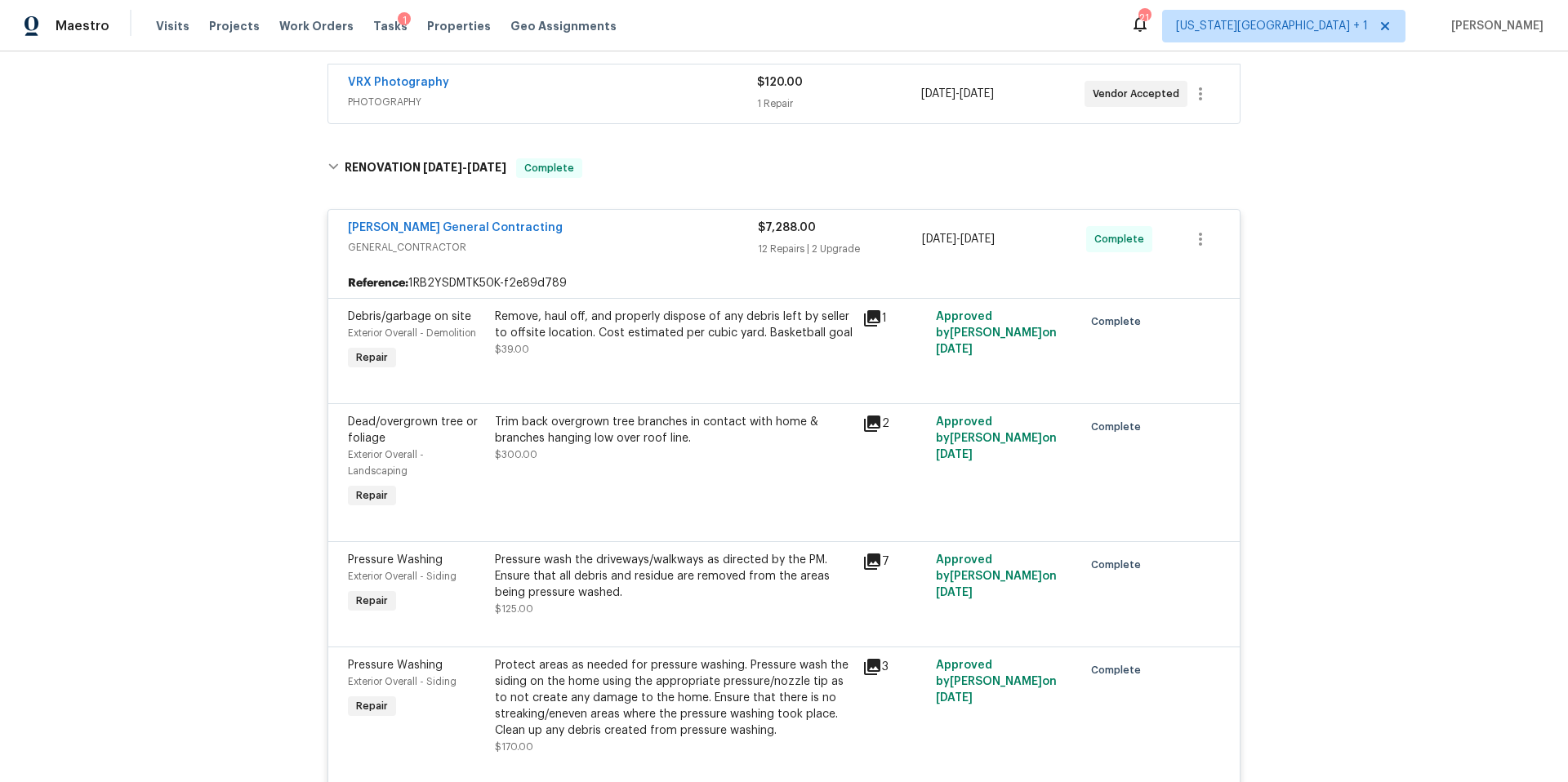
scroll to position [0, 0]
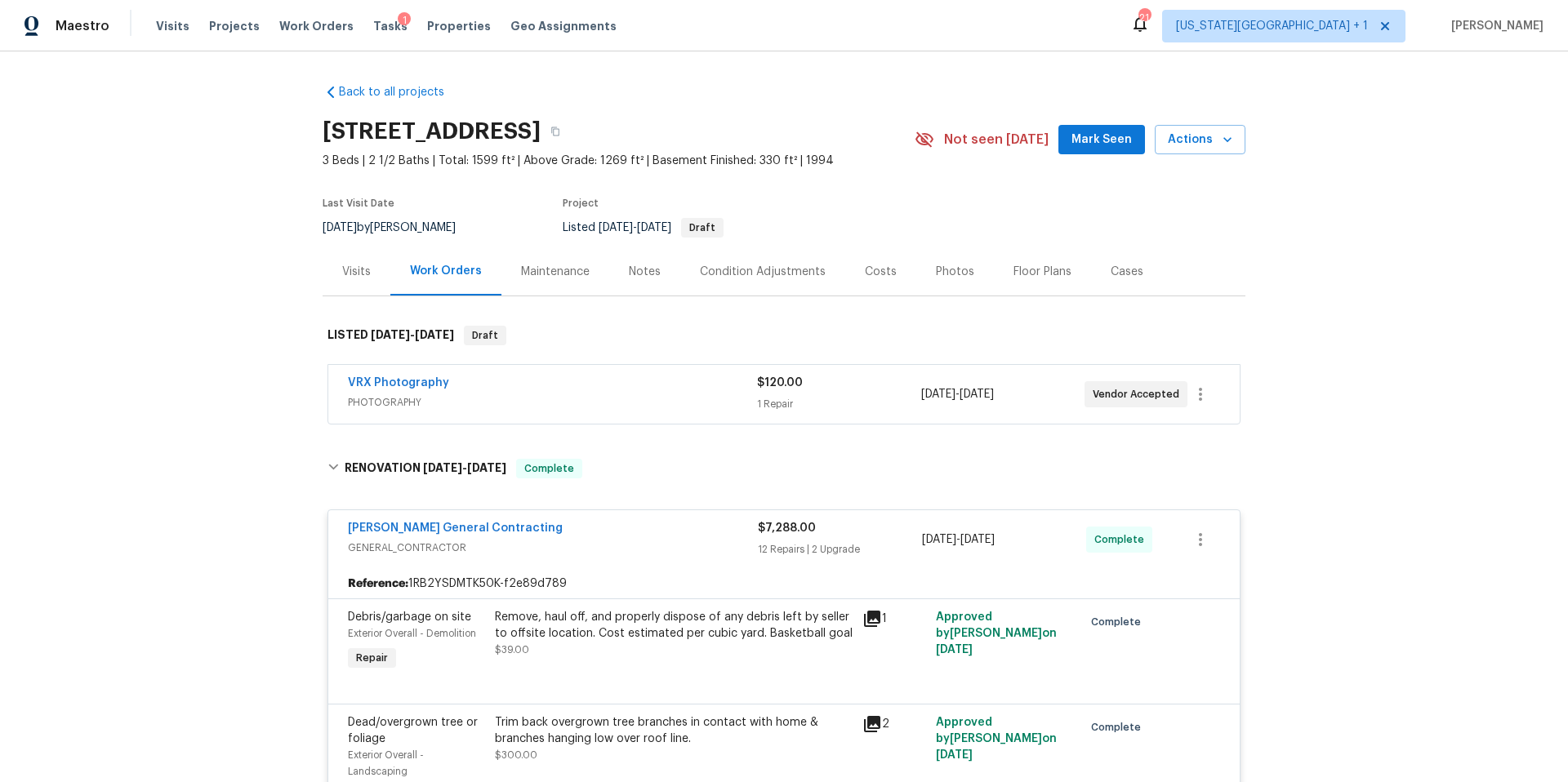
click at [637, 272] on div "Notes" at bounding box center [644, 272] width 32 height 17
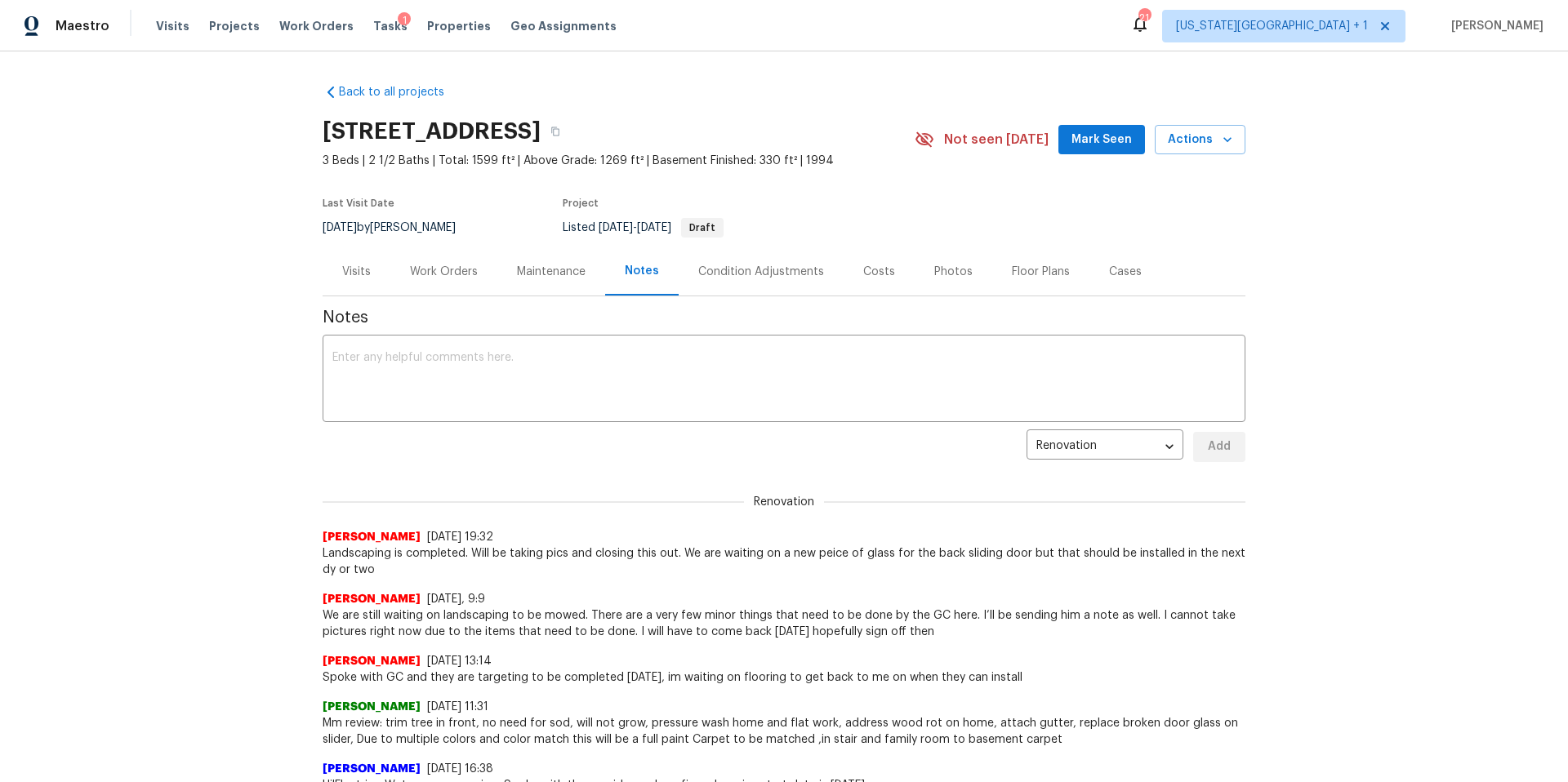
click at [446, 268] on div "Work Orders" at bounding box center [443, 272] width 68 height 17
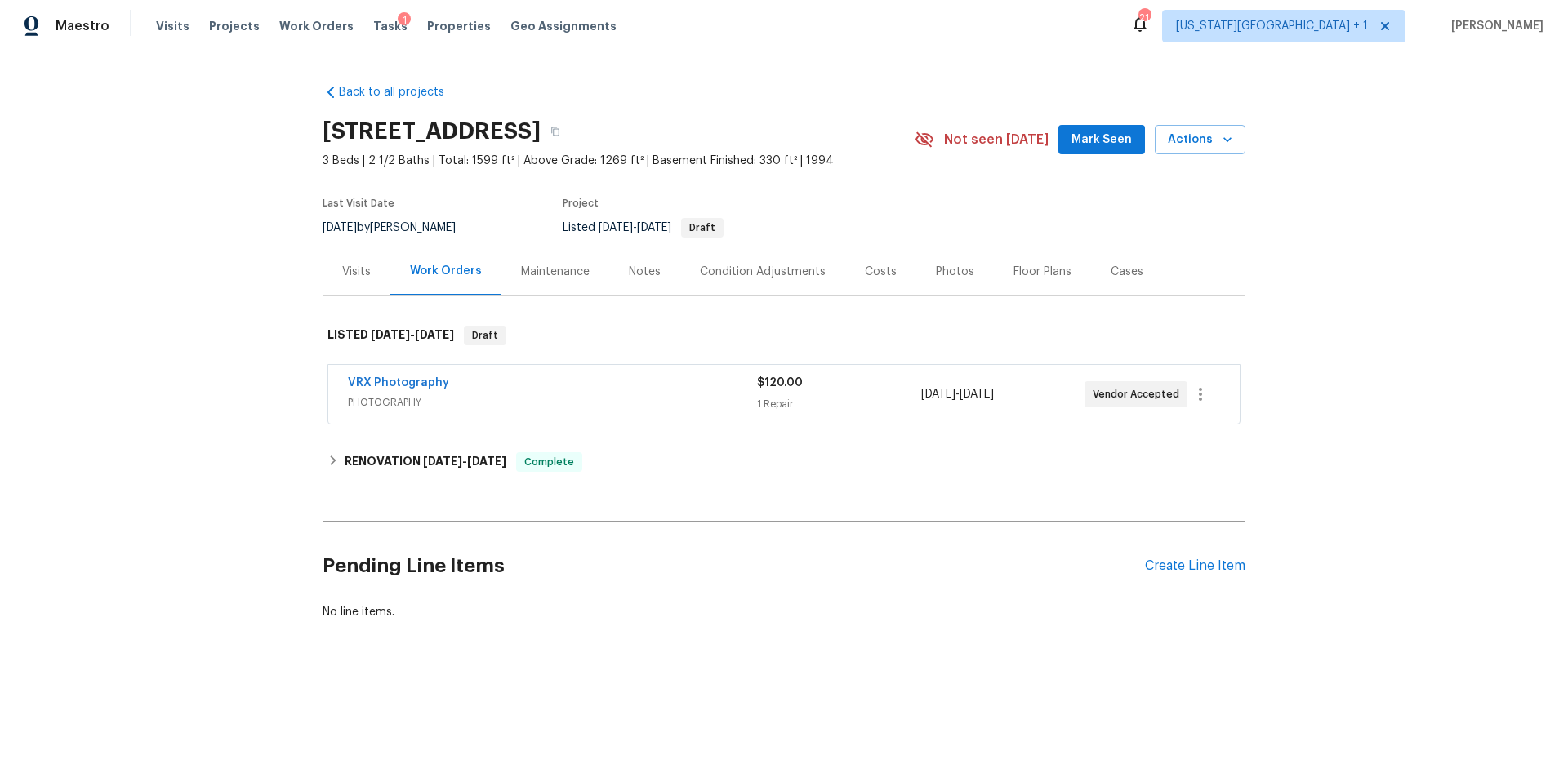
click at [633, 269] on div "Notes" at bounding box center [644, 272] width 32 height 17
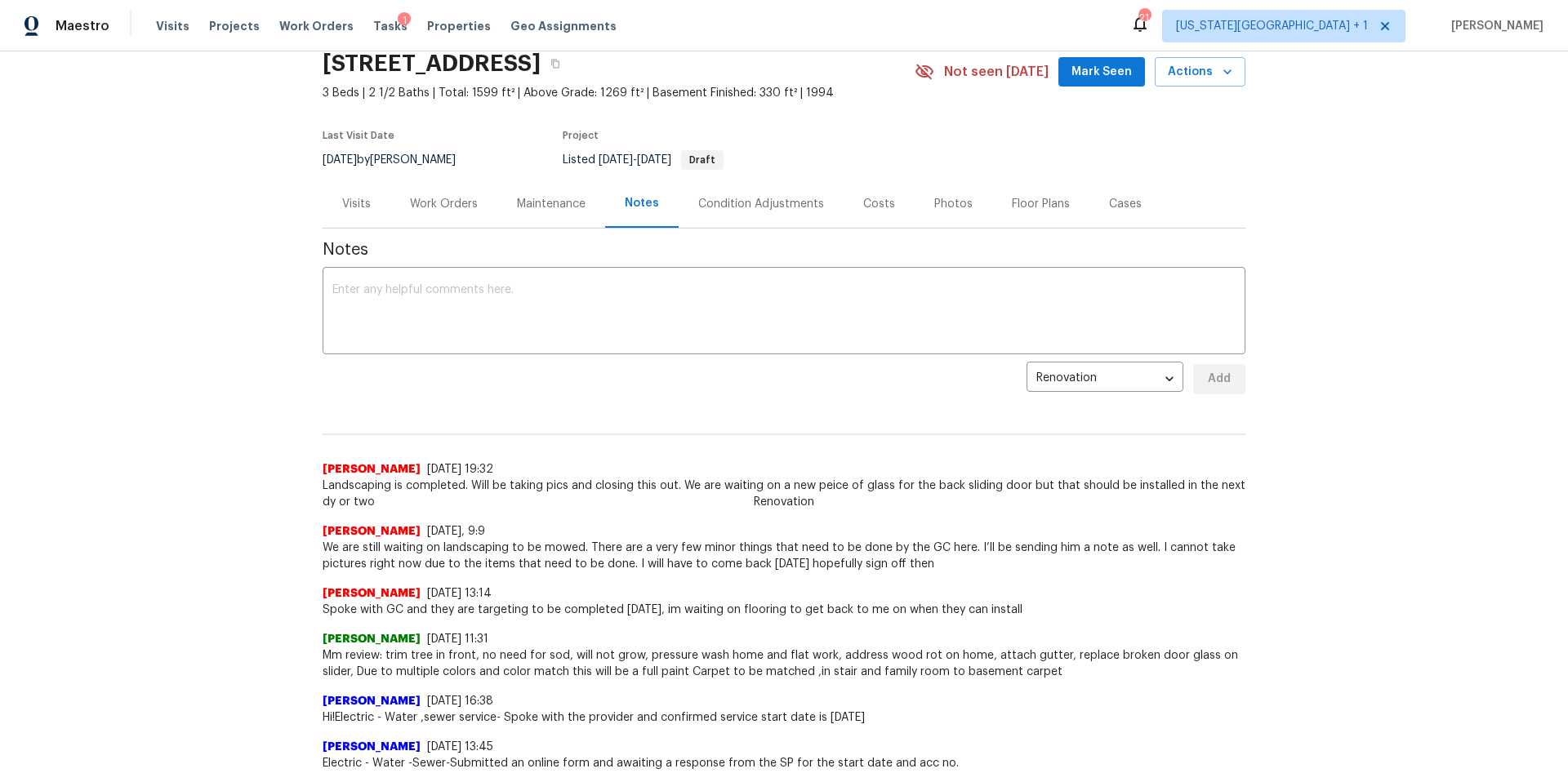
scroll to position [38, 0]
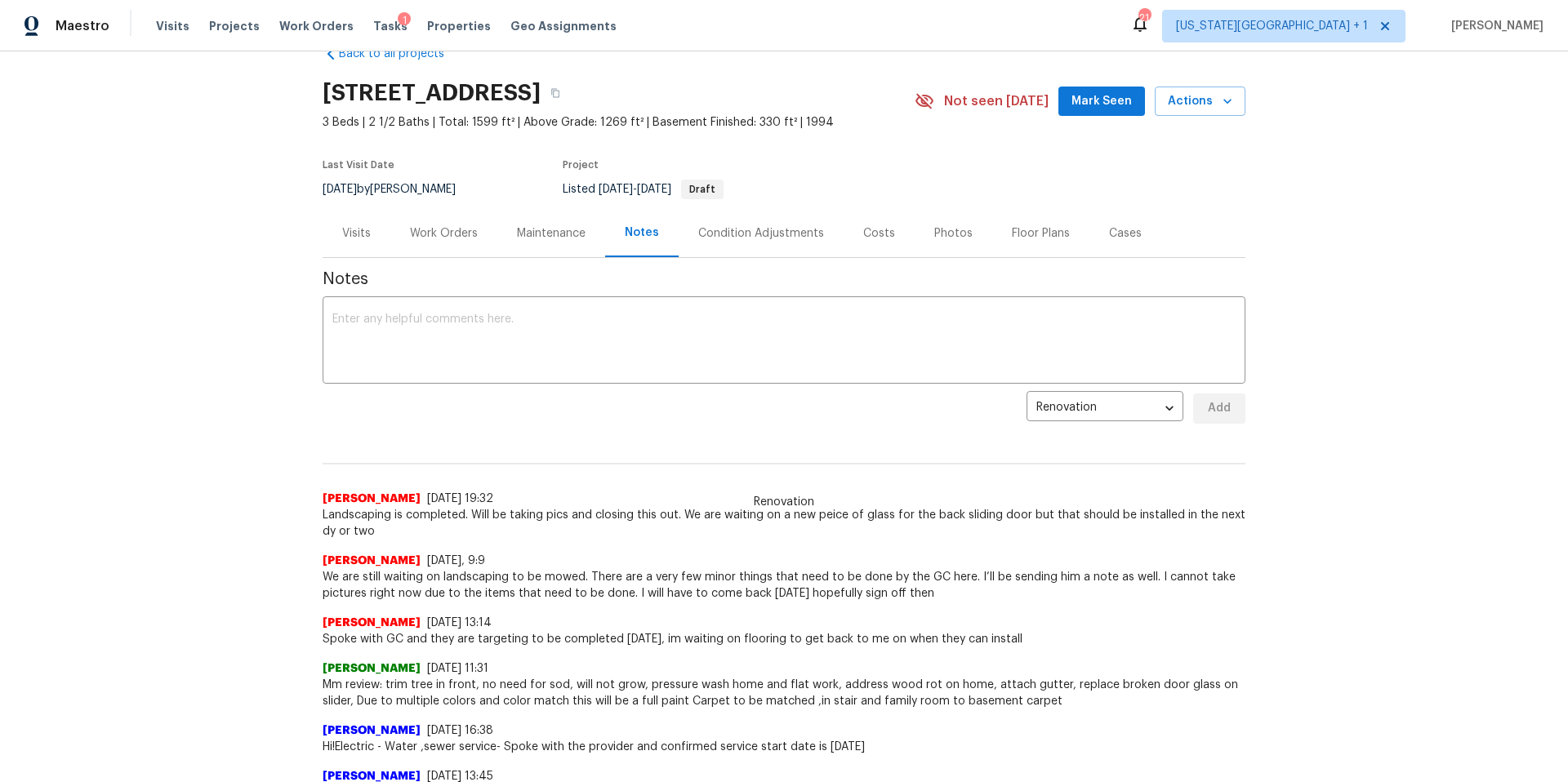
click at [362, 238] on div "Visits" at bounding box center [356, 233] width 29 height 17
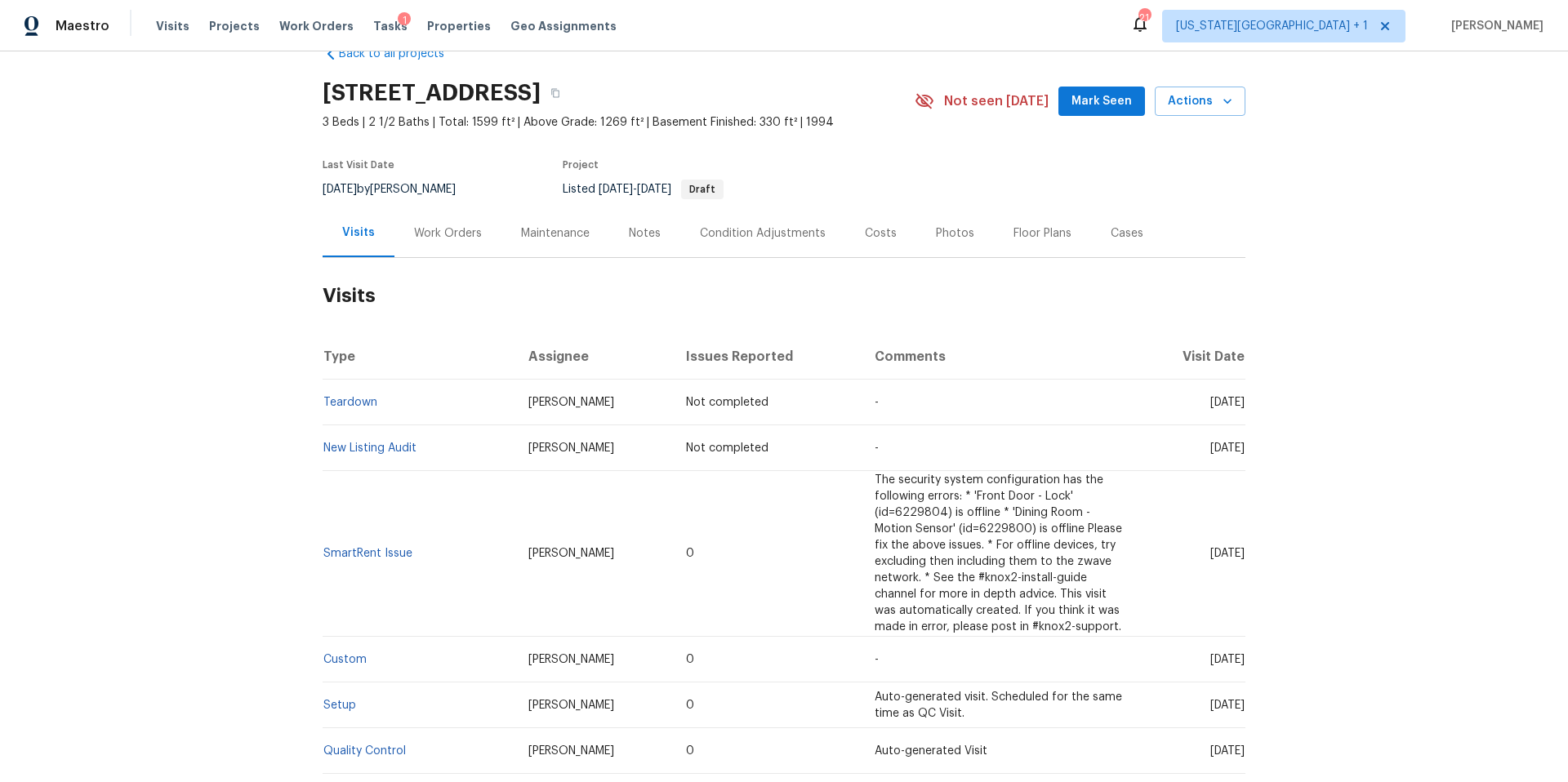
click at [445, 231] on div "Work Orders" at bounding box center [448, 233] width 68 height 17
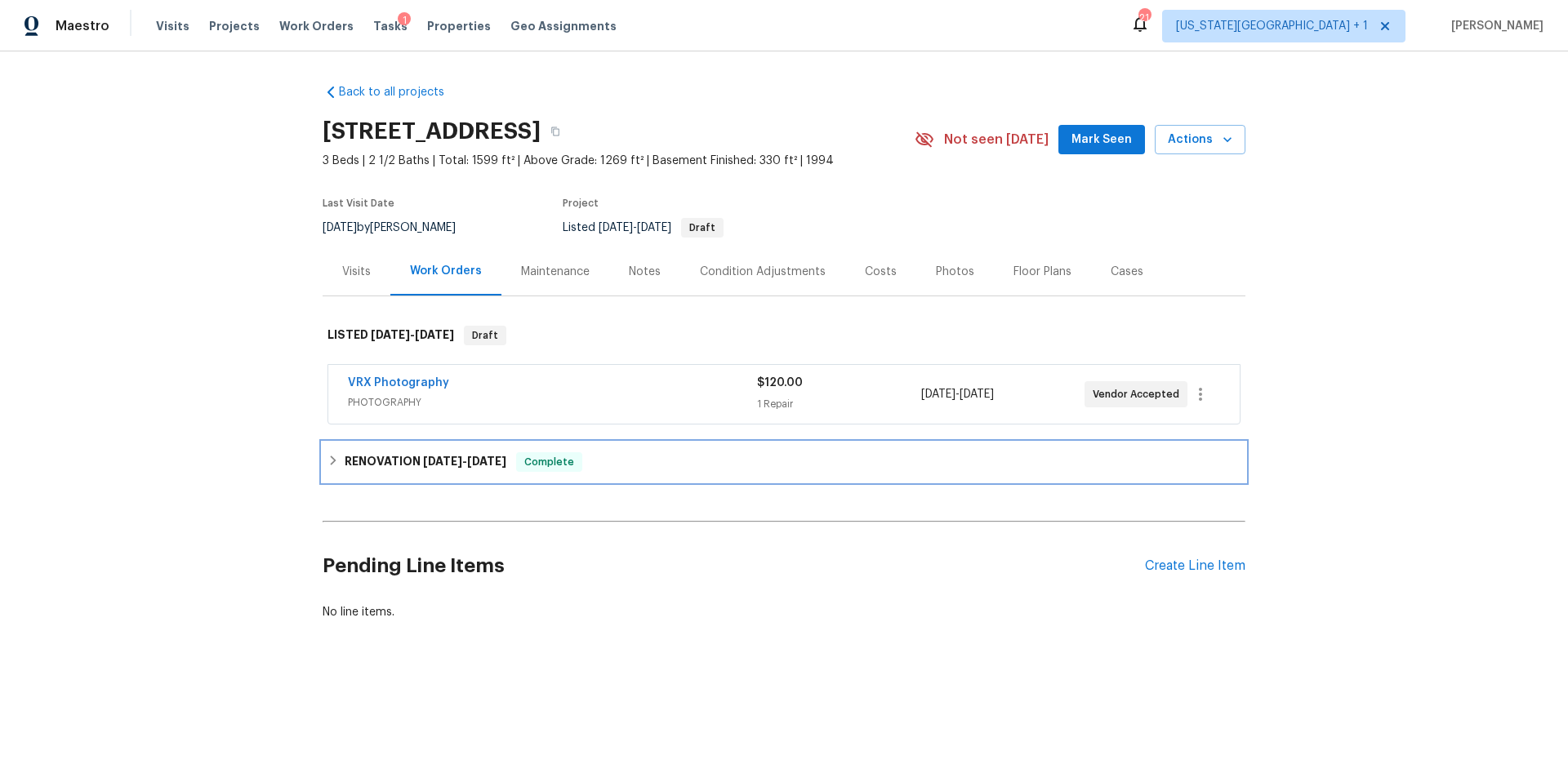
click at [359, 456] on h6 "RENOVATION 8/4/25 - 8/15/25" at bounding box center [425, 461] width 161 height 19
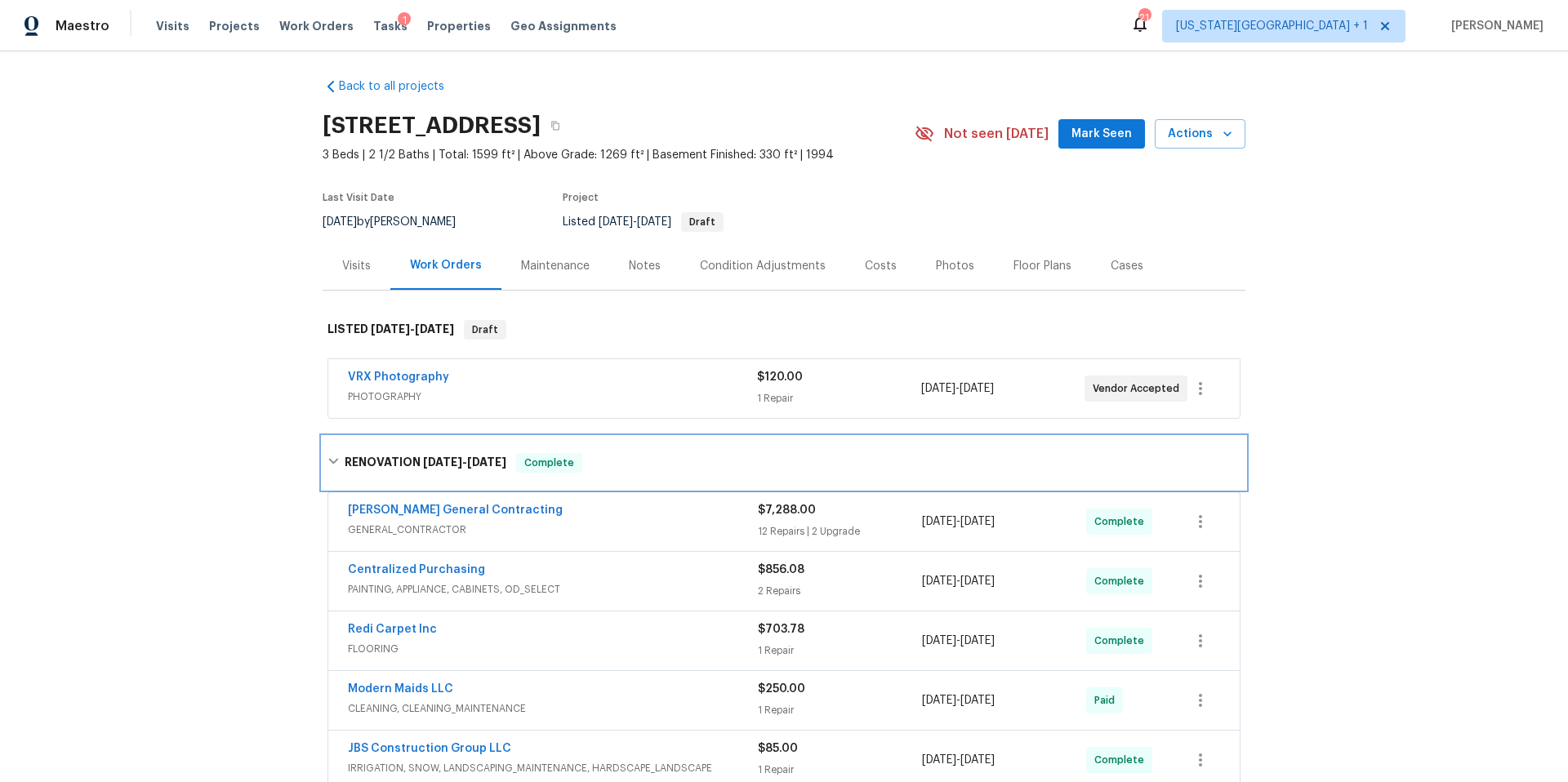
scroll to position [10, 0]
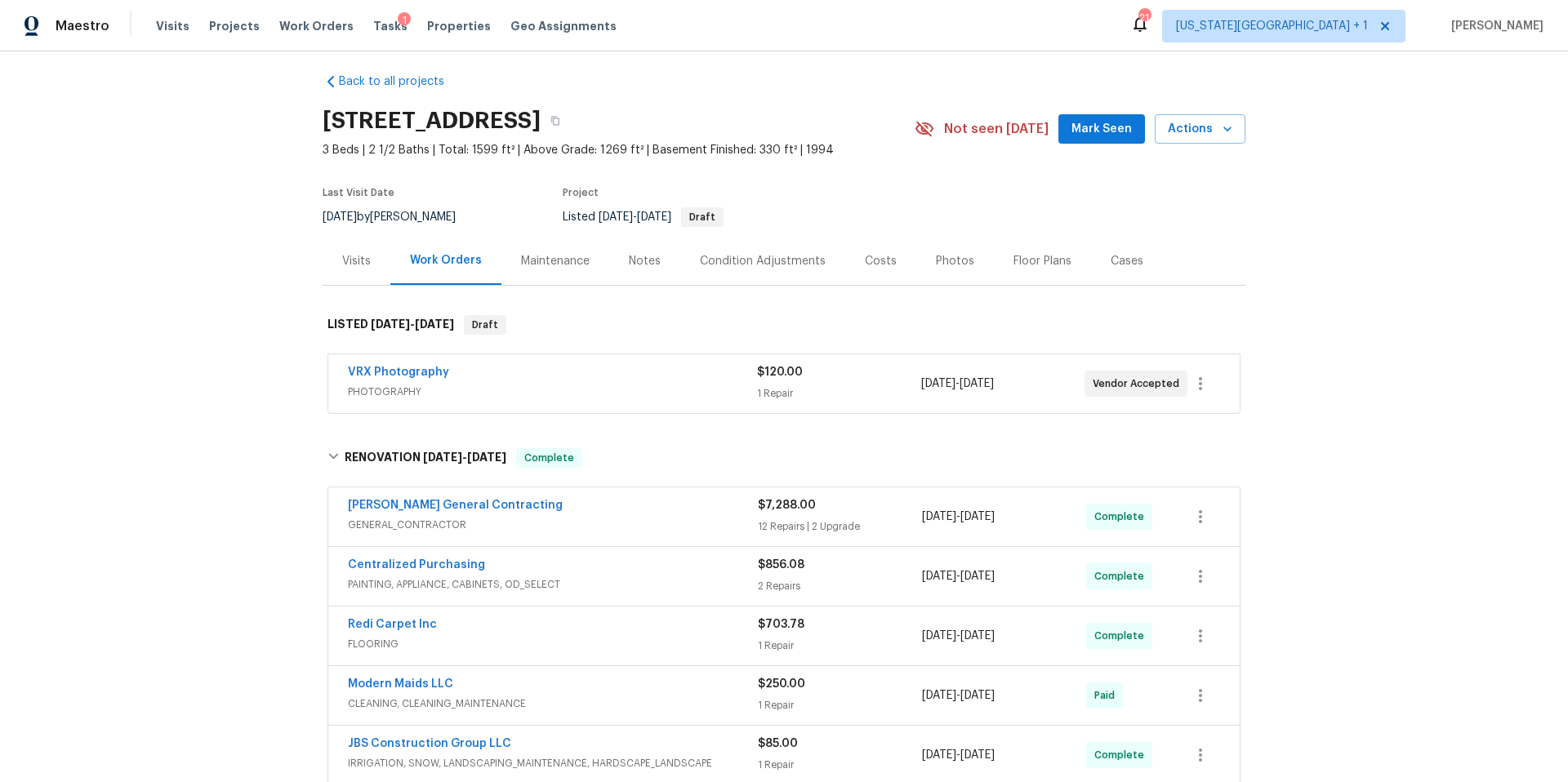
click at [947, 267] on div "Photos" at bounding box center [955, 261] width 38 height 17
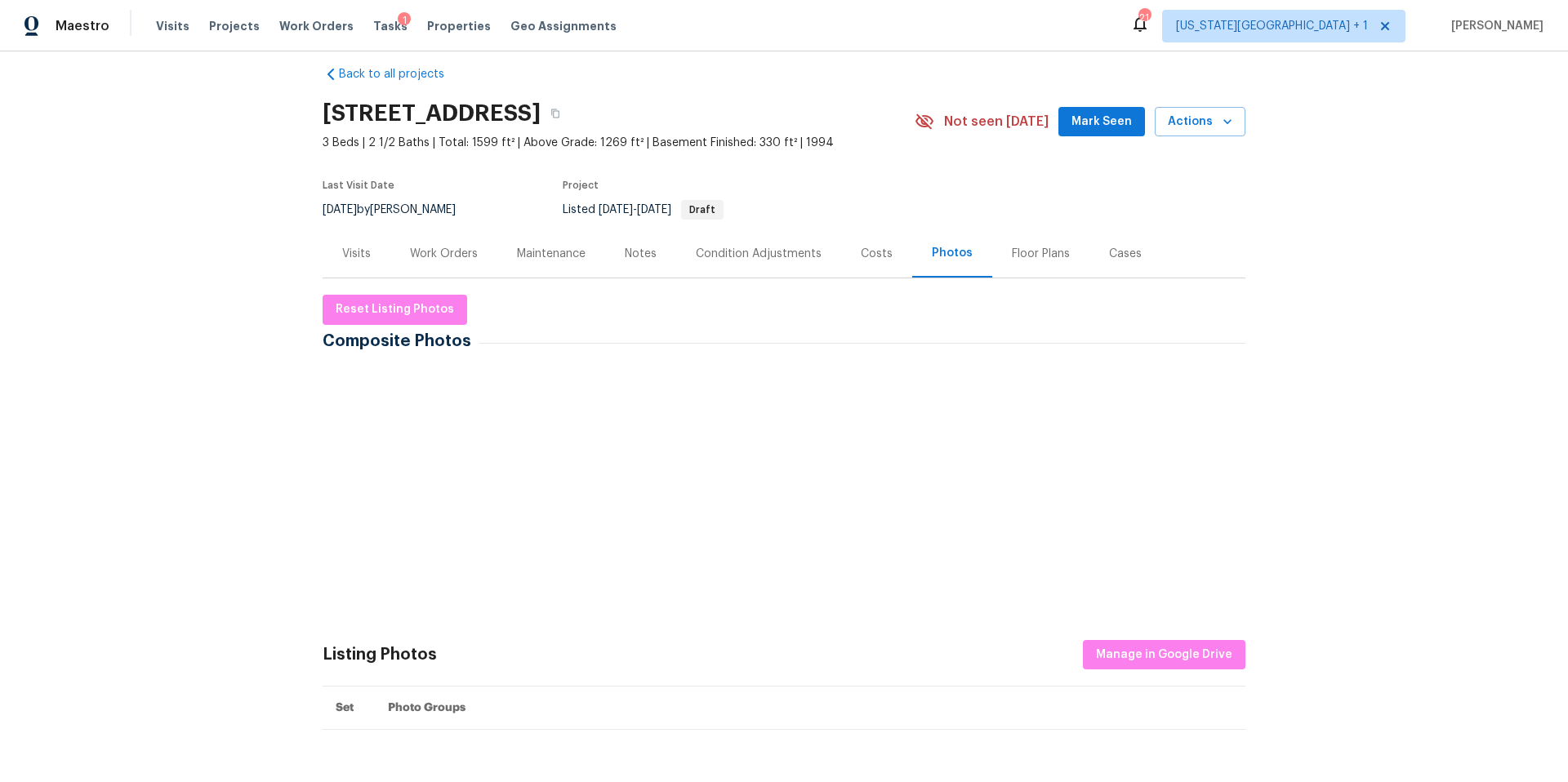
scroll to position [20, 0]
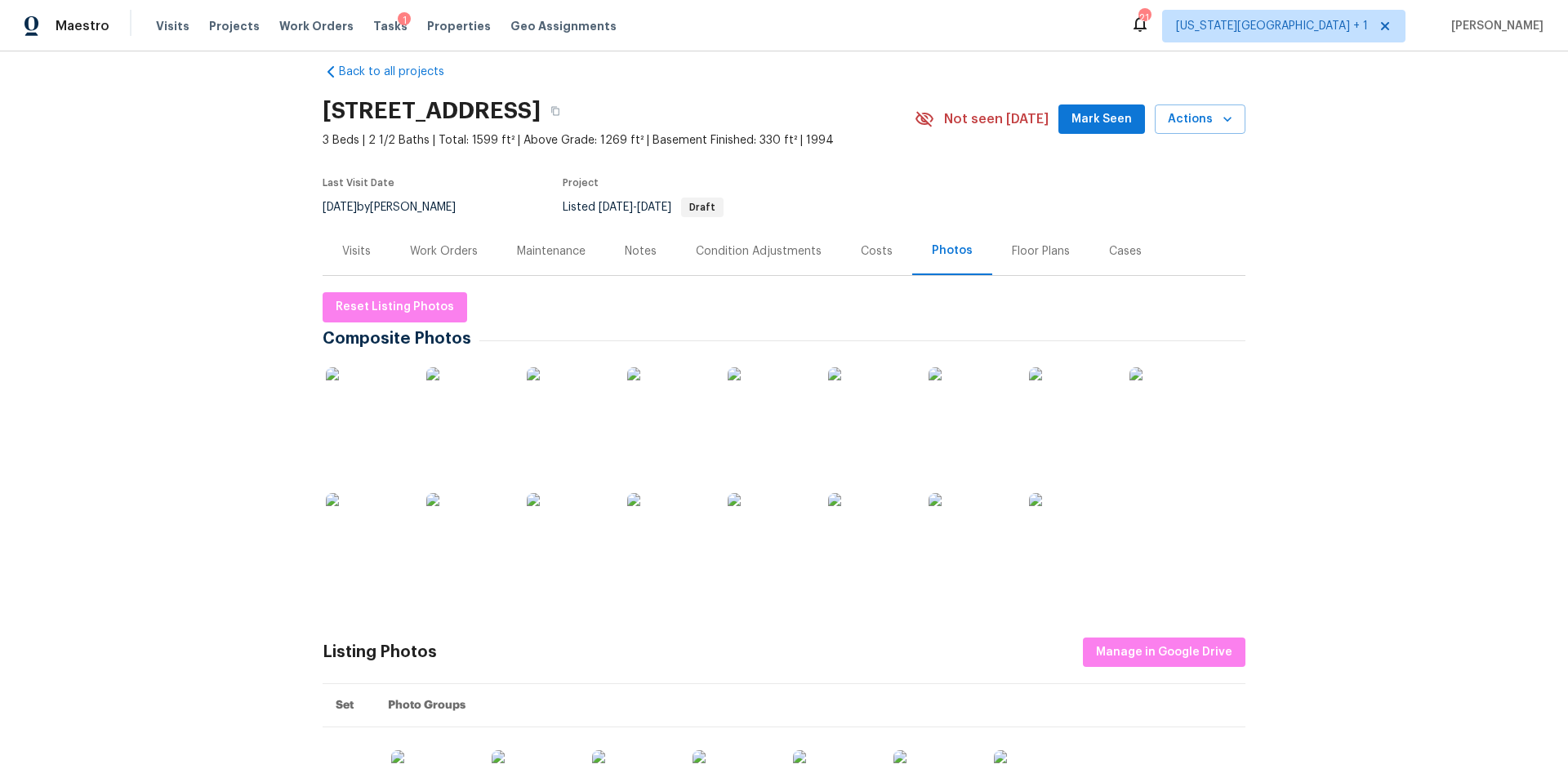
click at [366, 417] on img at bounding box center [367, 408] width 82 height 82
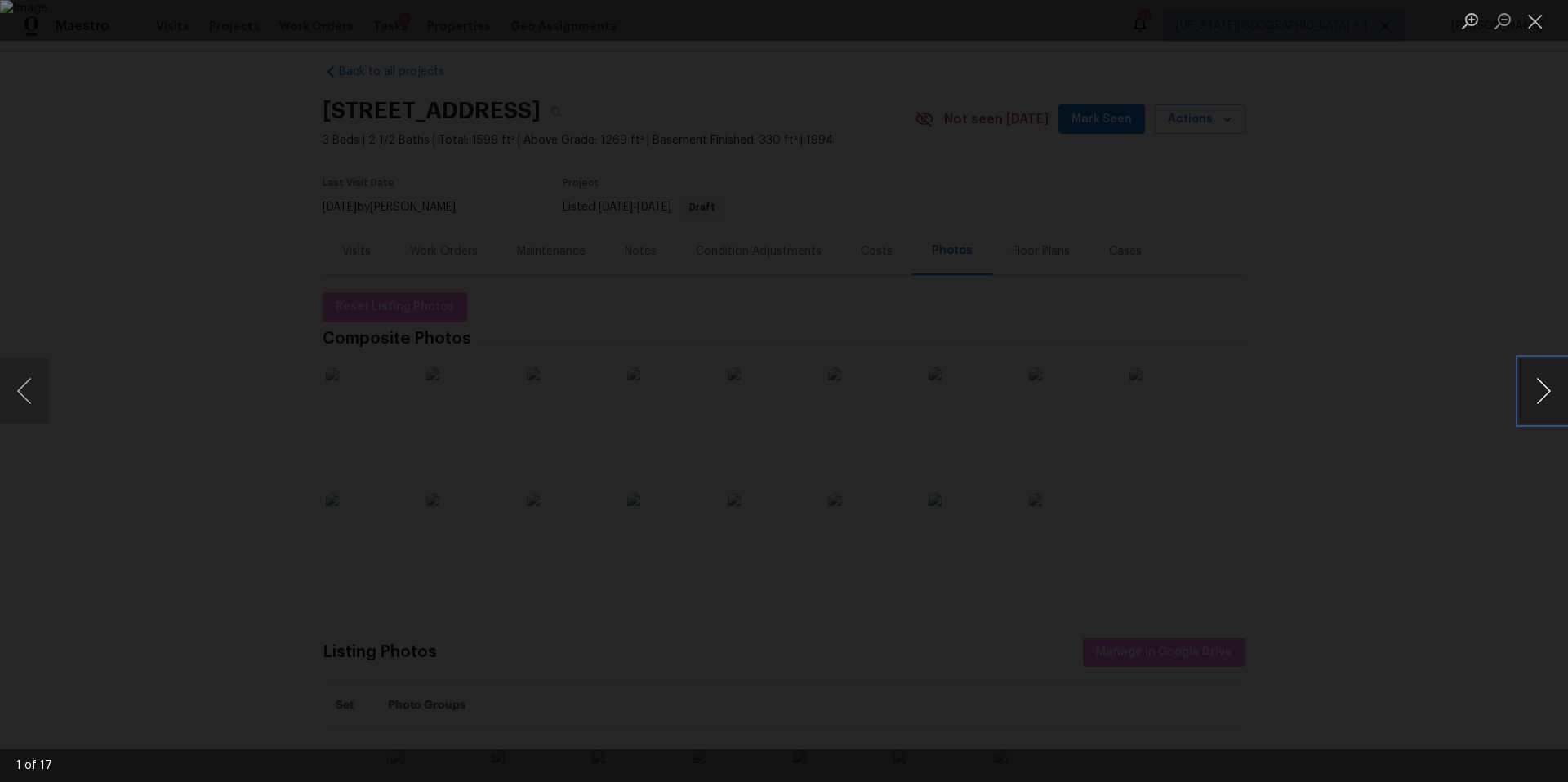
click at [1520, 388] on button "Next image" at bounding box center [1543, 391] width 49 height 65
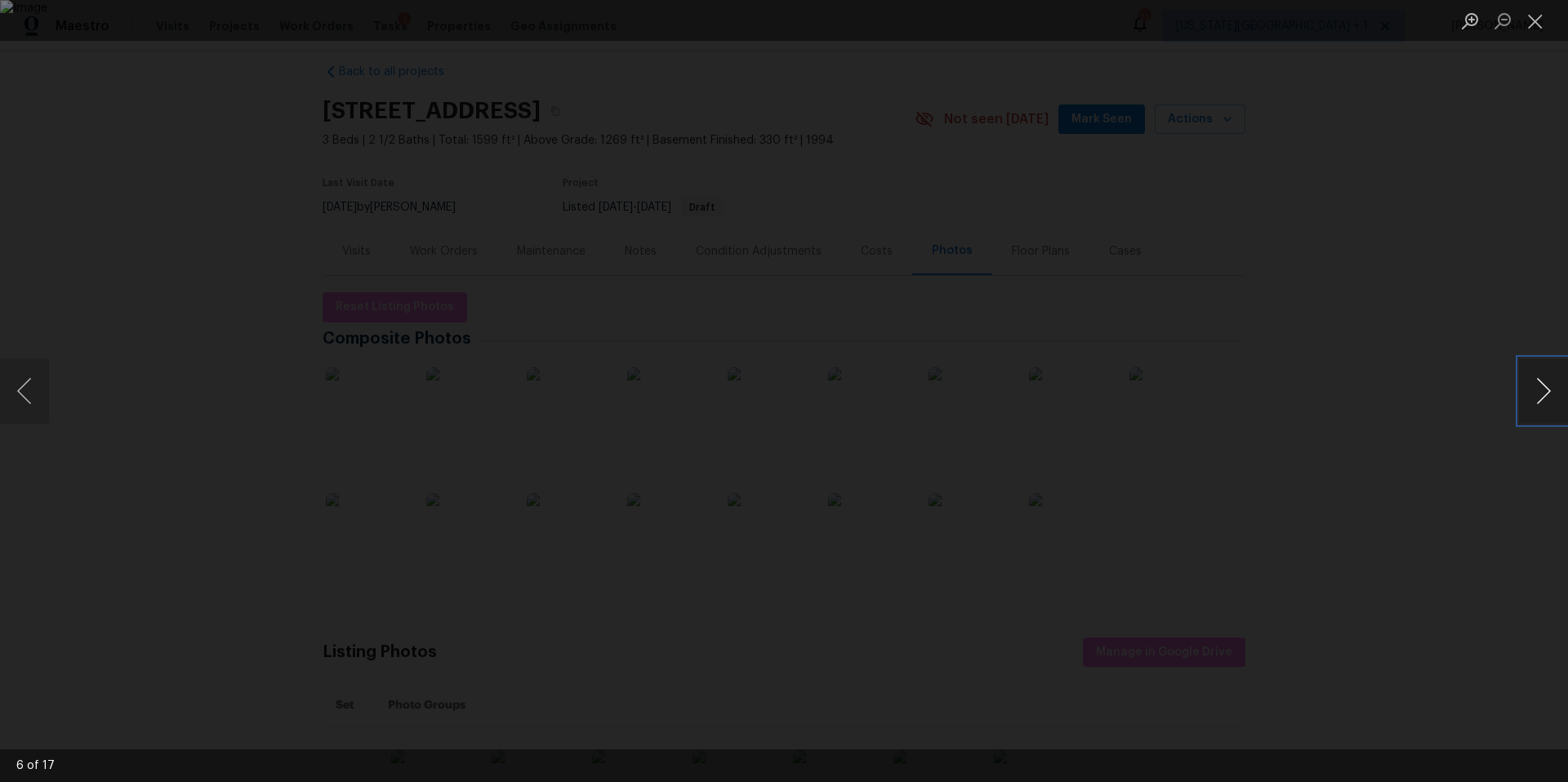
click at [1520, 388] on button "Next image" at bounding box center [1543, 391] width 49 height 65
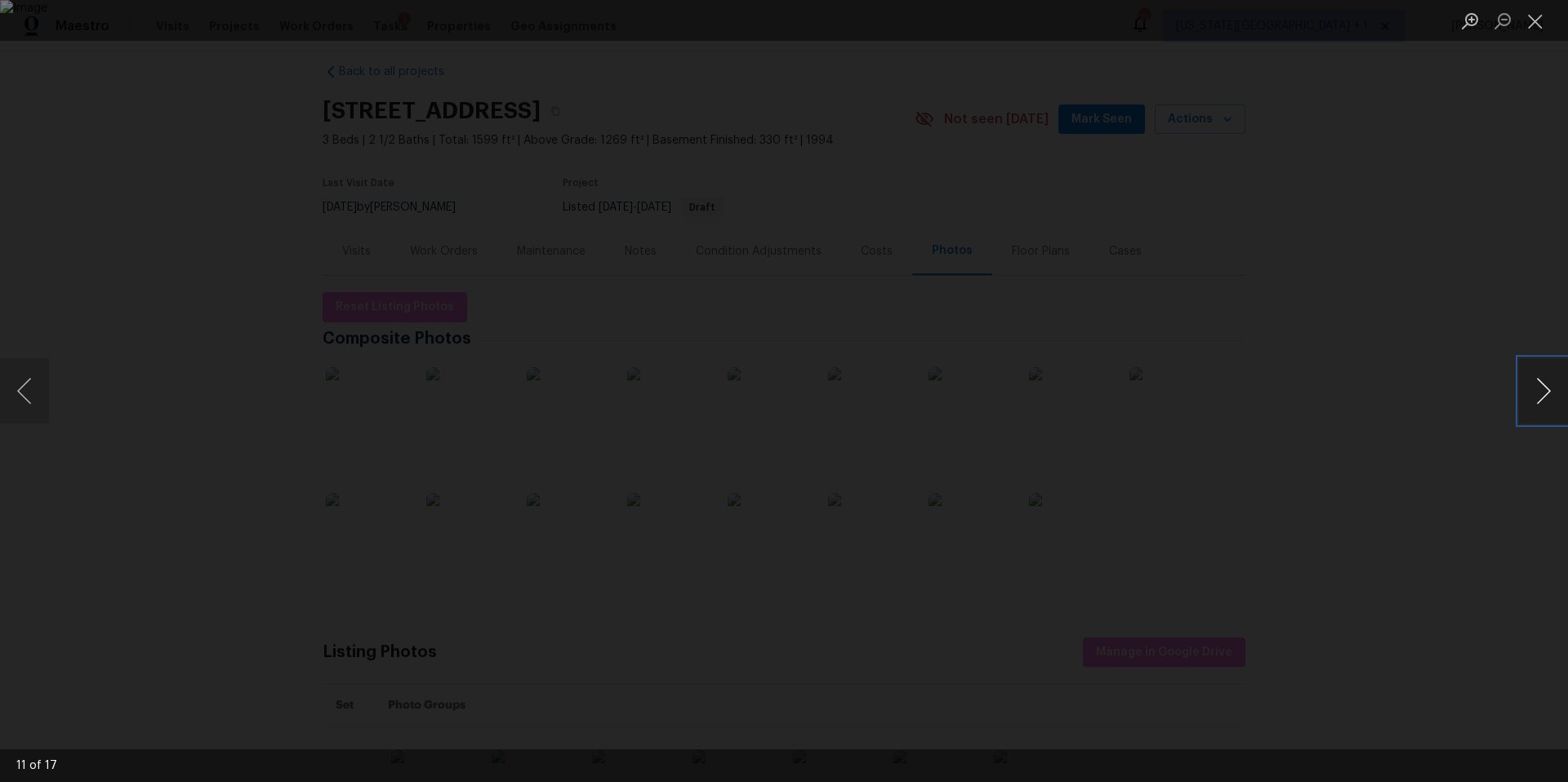
click at [1520, 388] on button "Next image" at bounding box center [1543, 391] width 49 height 65
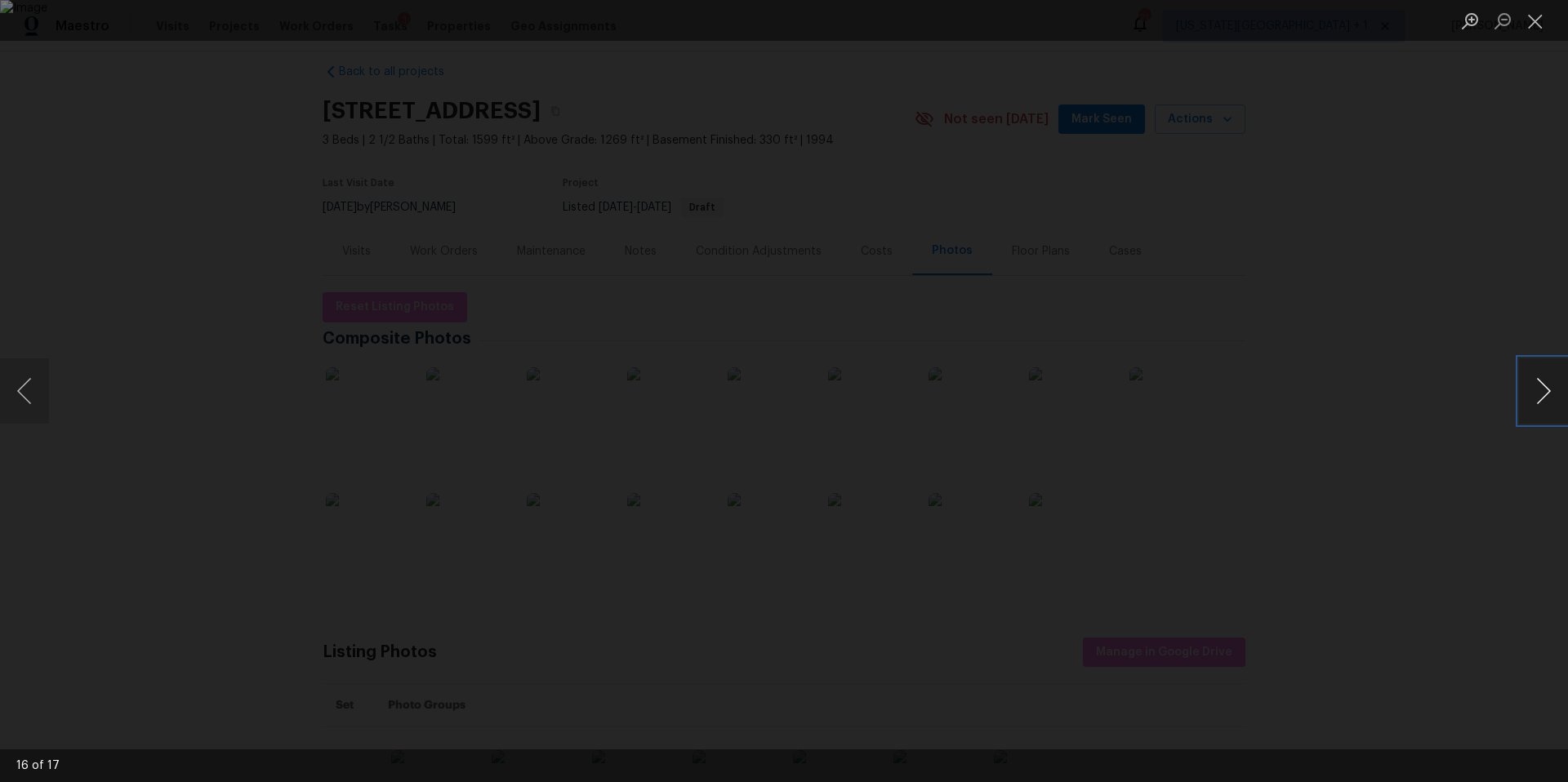
click at [1520, 388] on button "Next image" at bounding box center [1543, 391] width 49 height 65
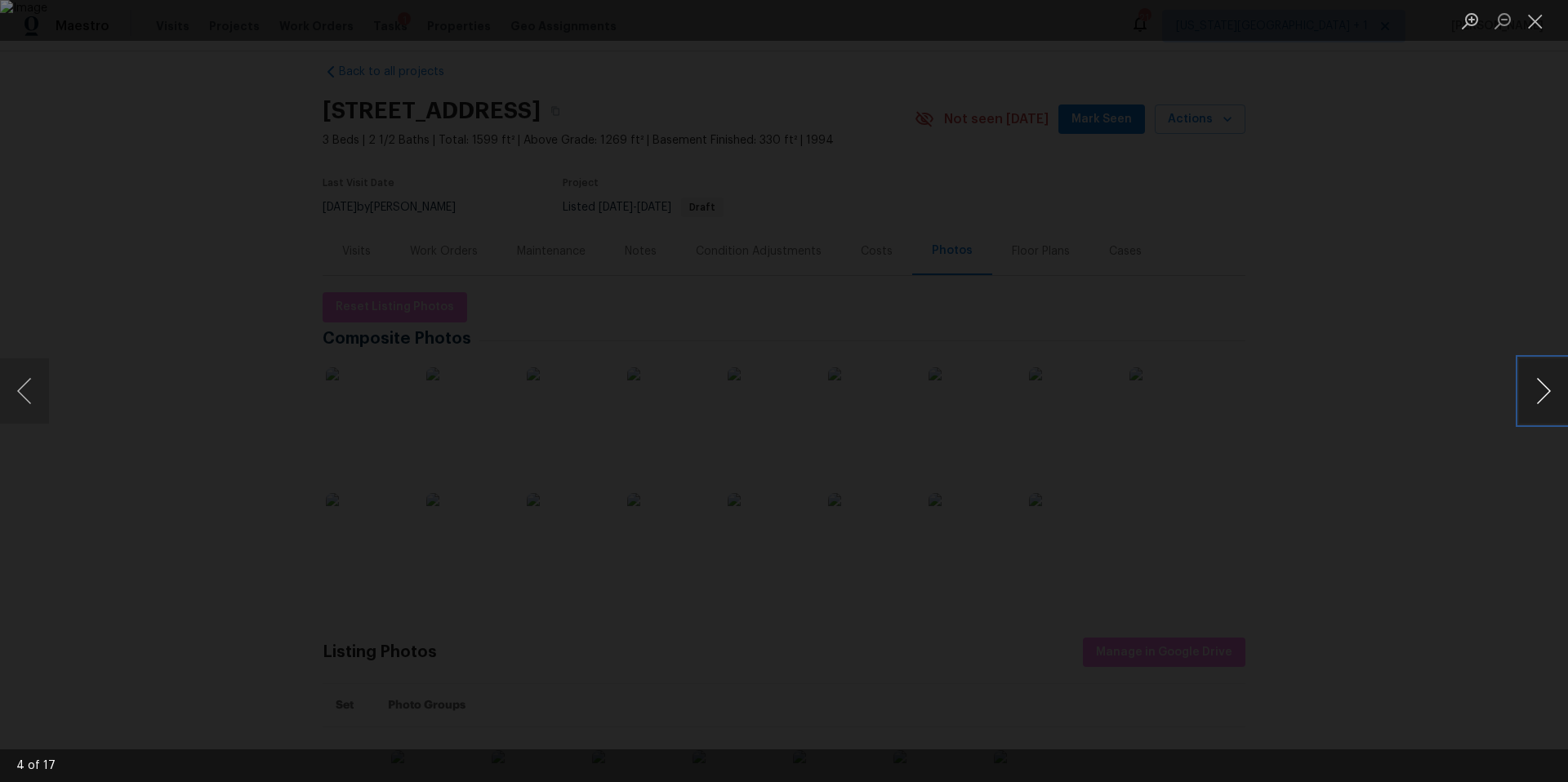
click at [1520, 388] on button "Next image" at bounding box center [1543, 391] width 49 height 65
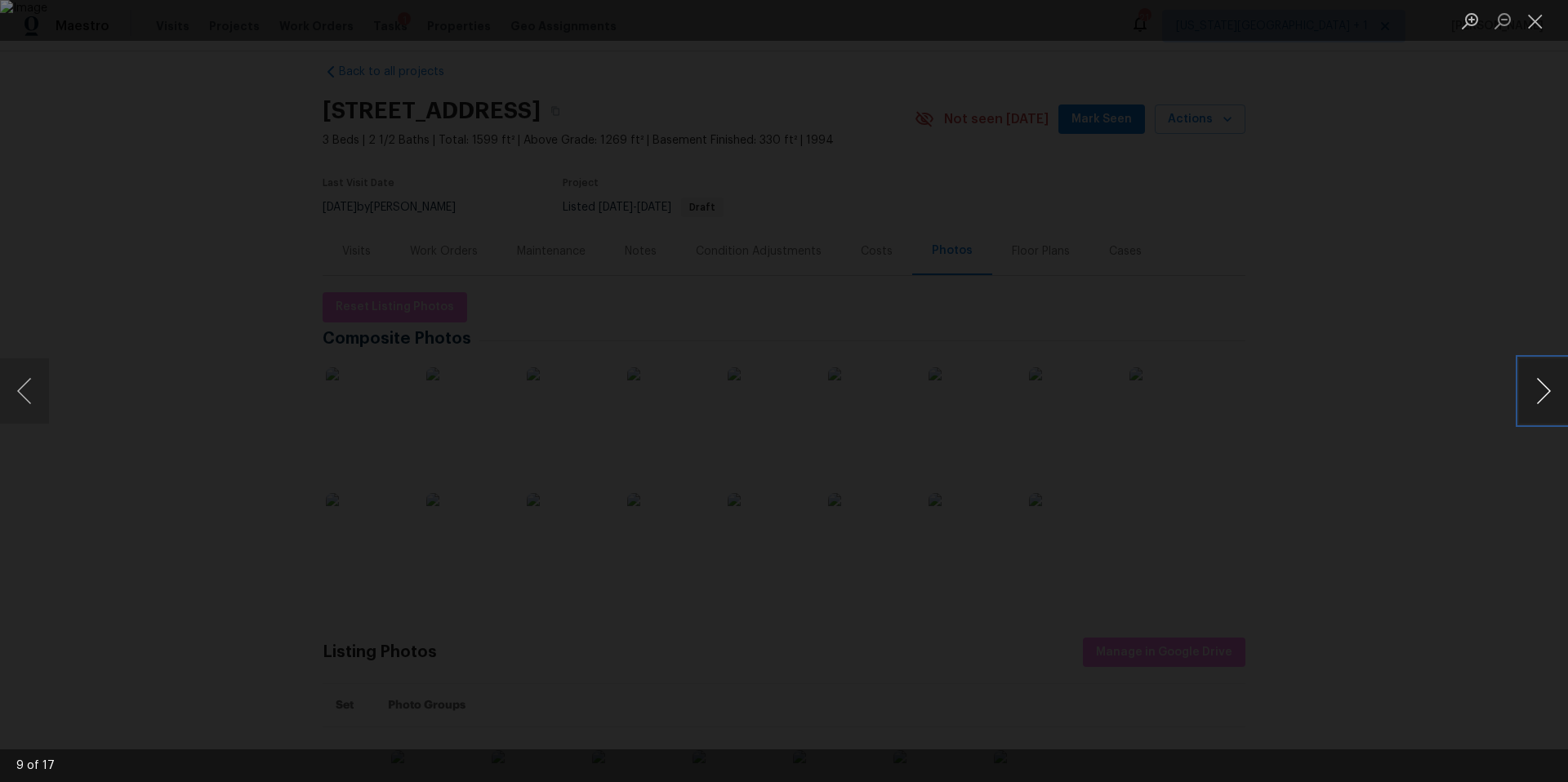
click at [1520, 388] on button "Next image" at bounding box center [1543, 391] width 49 height 65
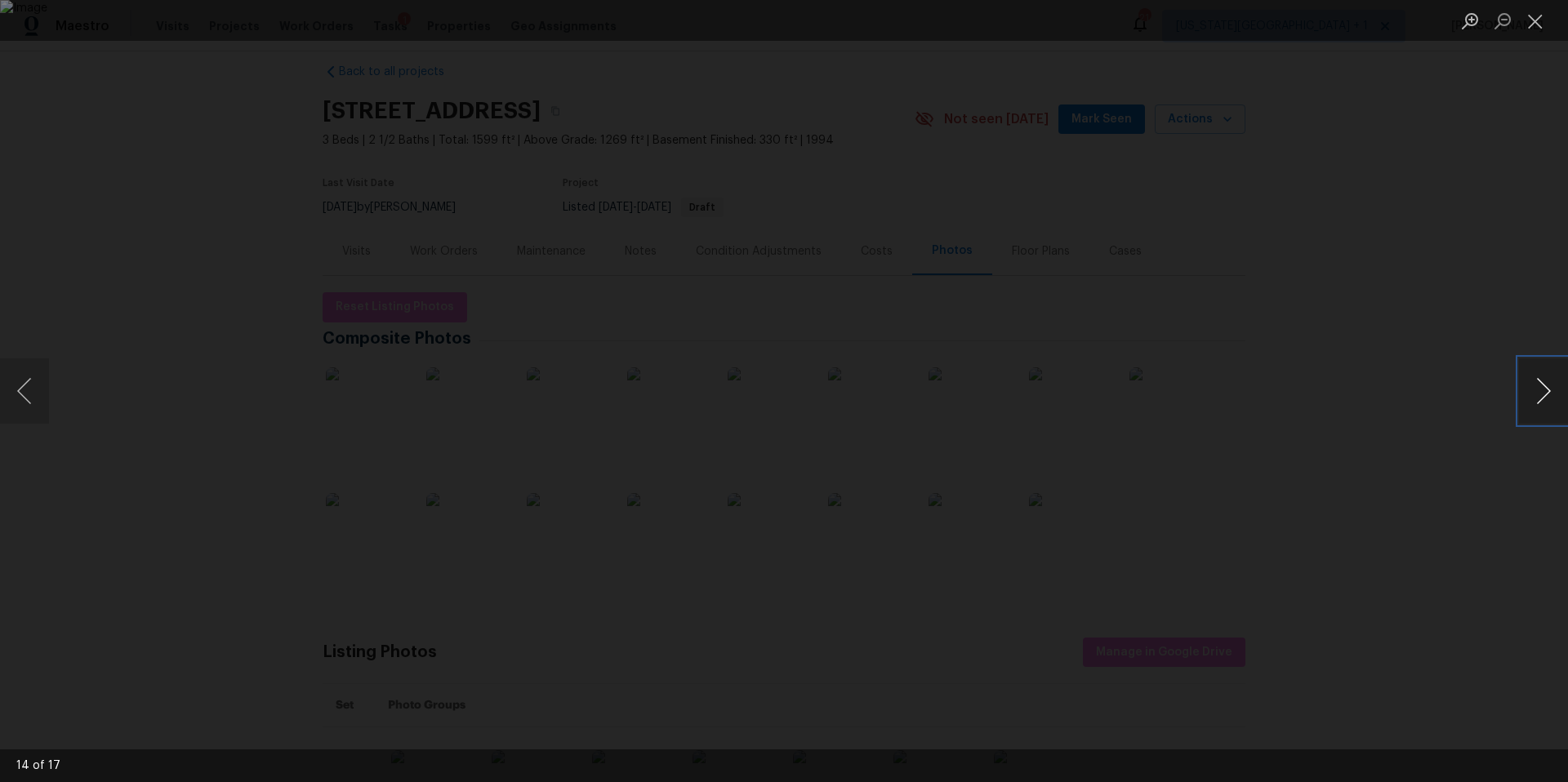
click at [1520, 388] on button "Next image" at bounding box center [1543, 391] width 49 height 65
click at [1524, 396] on button "Next image" at bounding box center [1543, 391] width 49 height 65
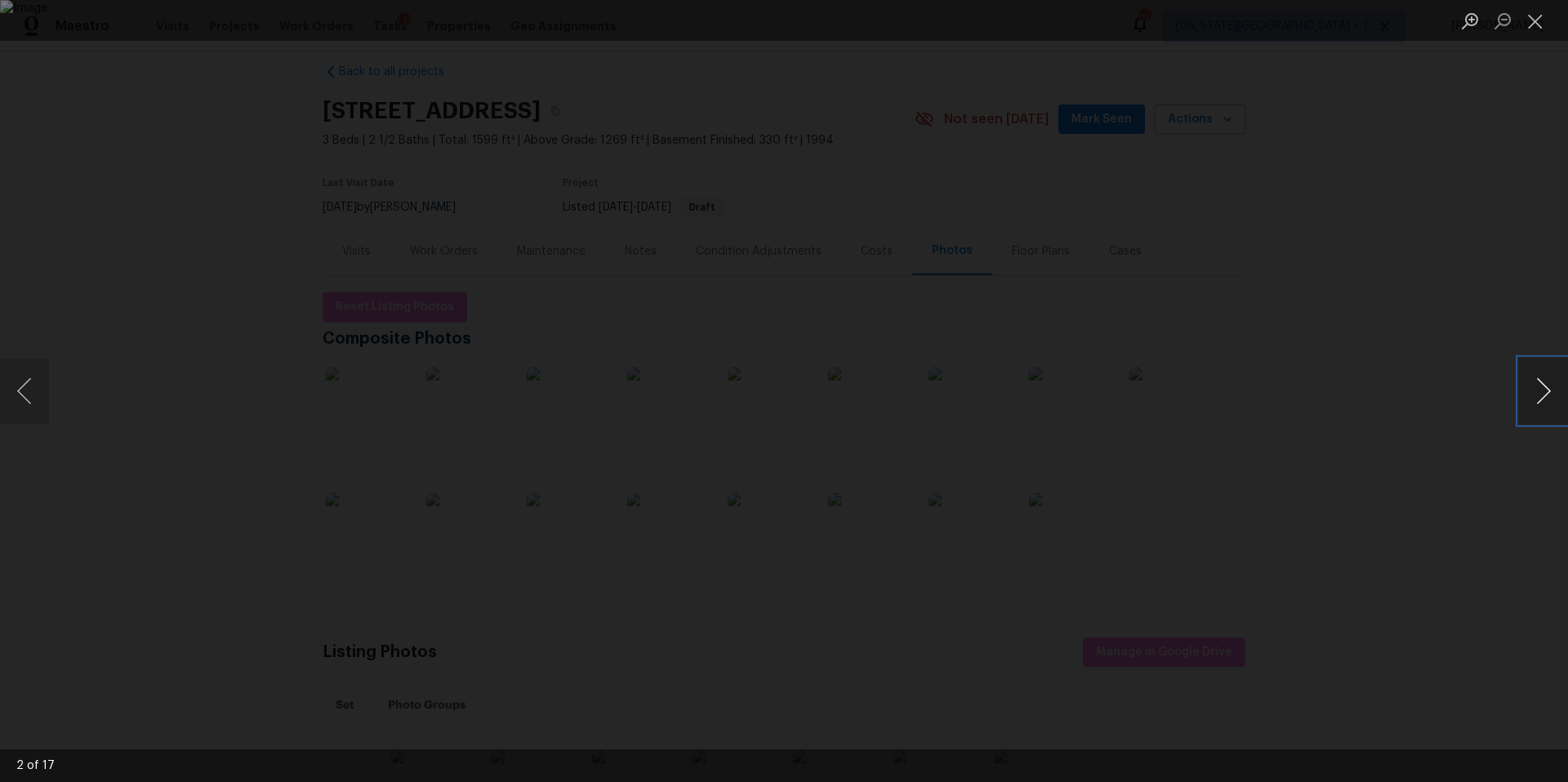
click at [1524, 396] on button "Next image" at bounding box center [1543, 391] width 49 height 65
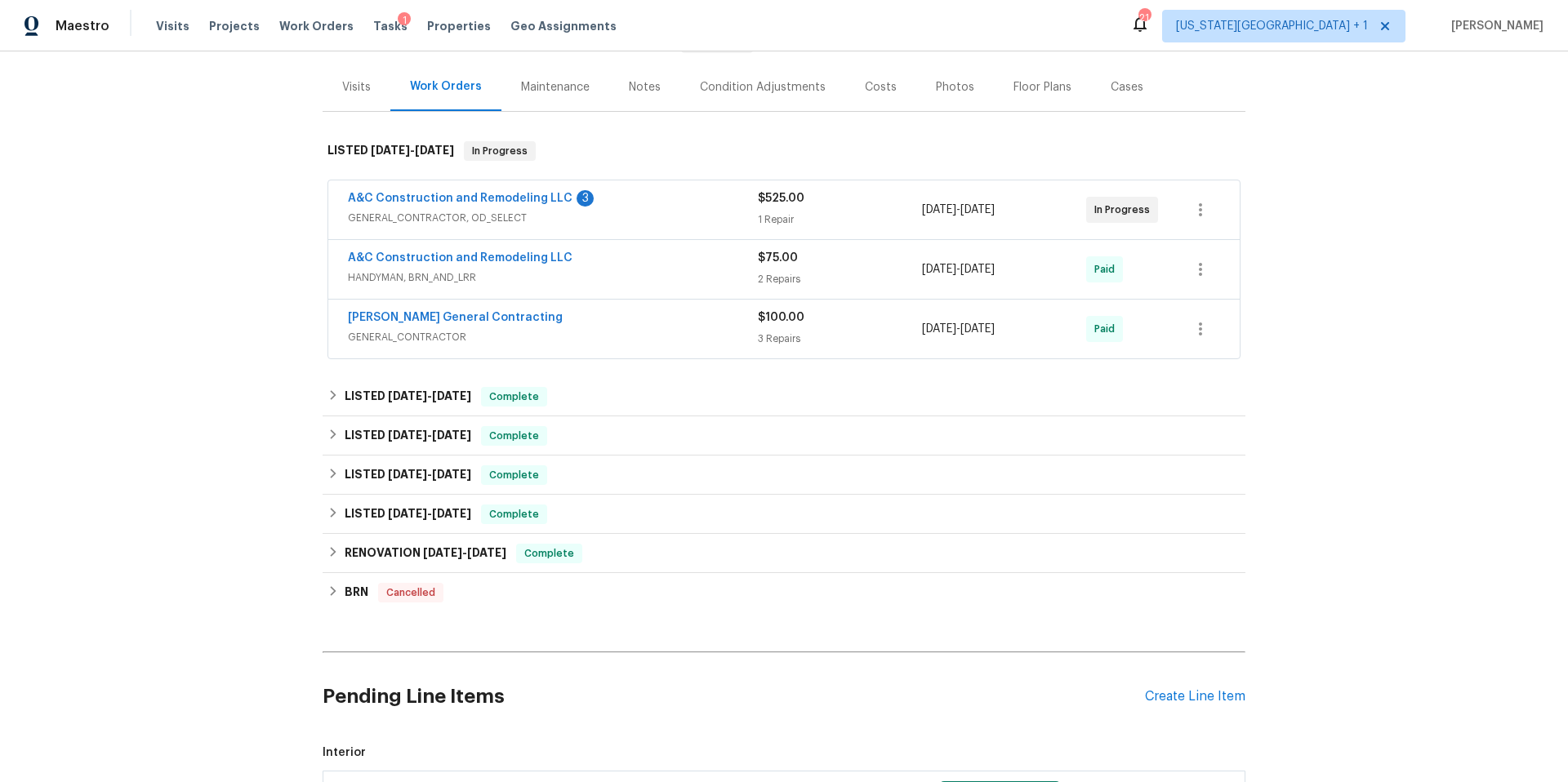
scroll to position [199, 0]
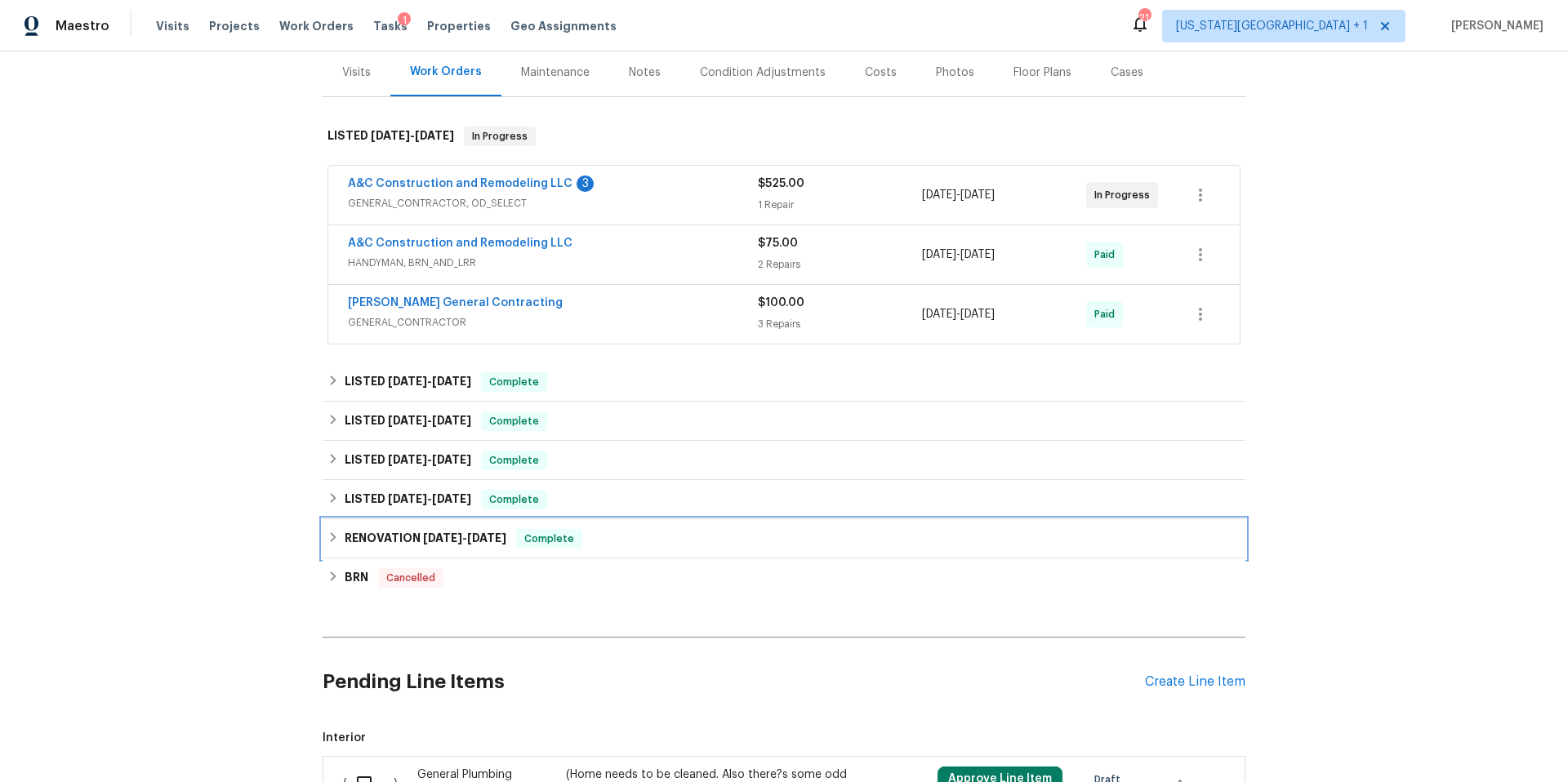
click at [405, 538] on h6 "RENOVATION [DATE] - [DATE]" at bounding box center [425, 538] width 161 height 19
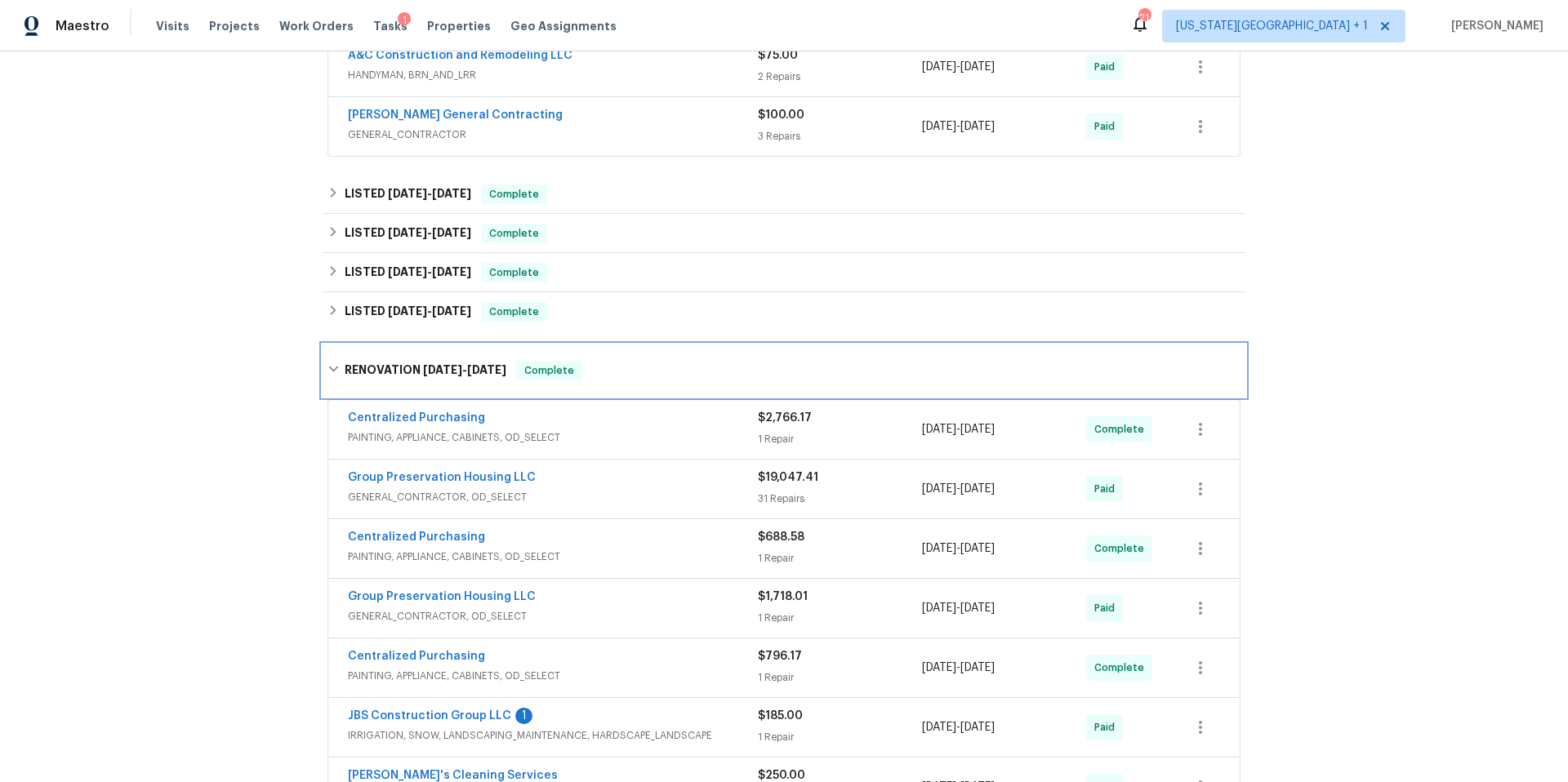
scroll to position [391, 0]
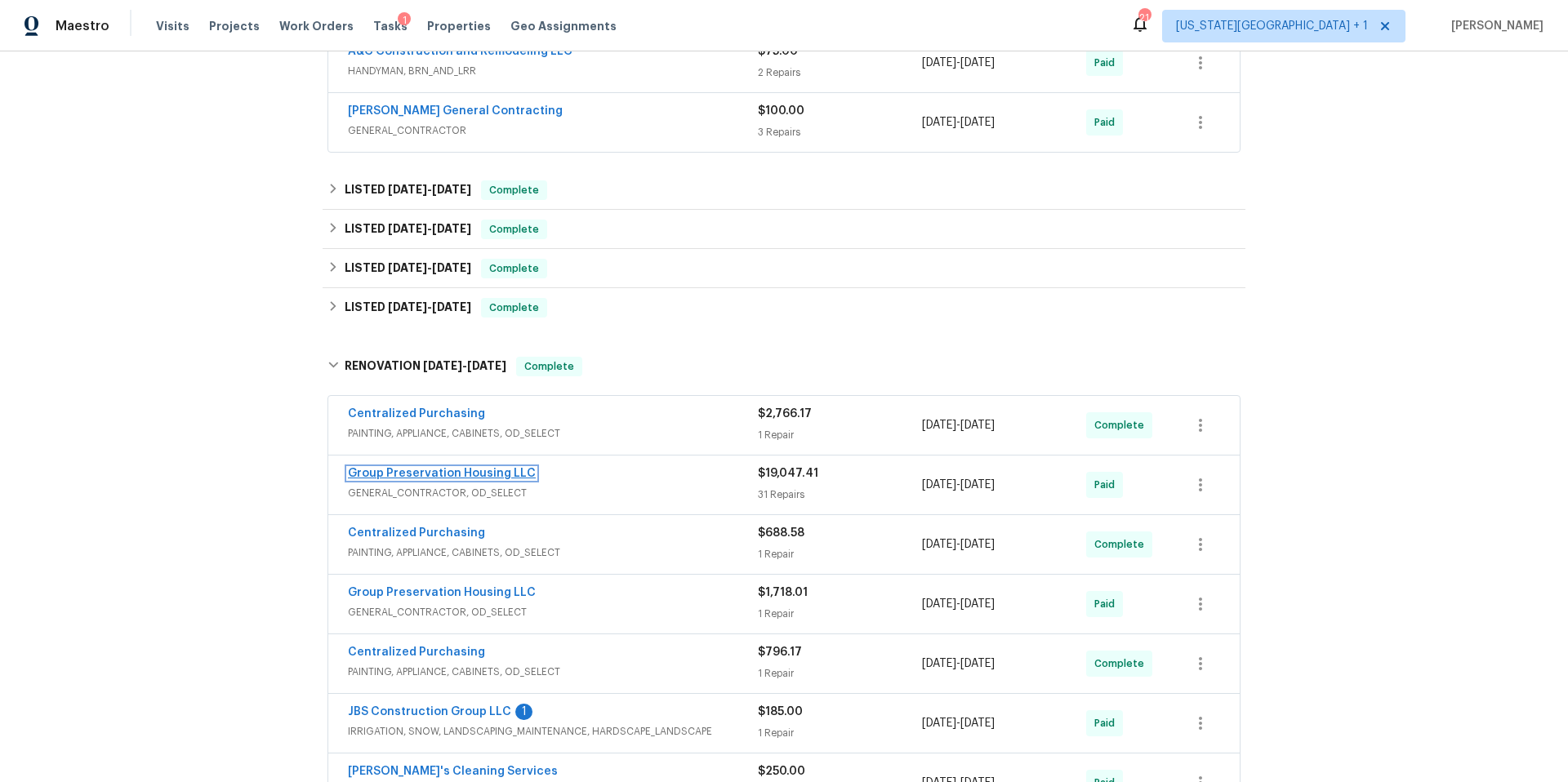
click at [434, 474] on link "Group Preservation Housing LLC" at bounding box center [441, 473] width 188 height 11
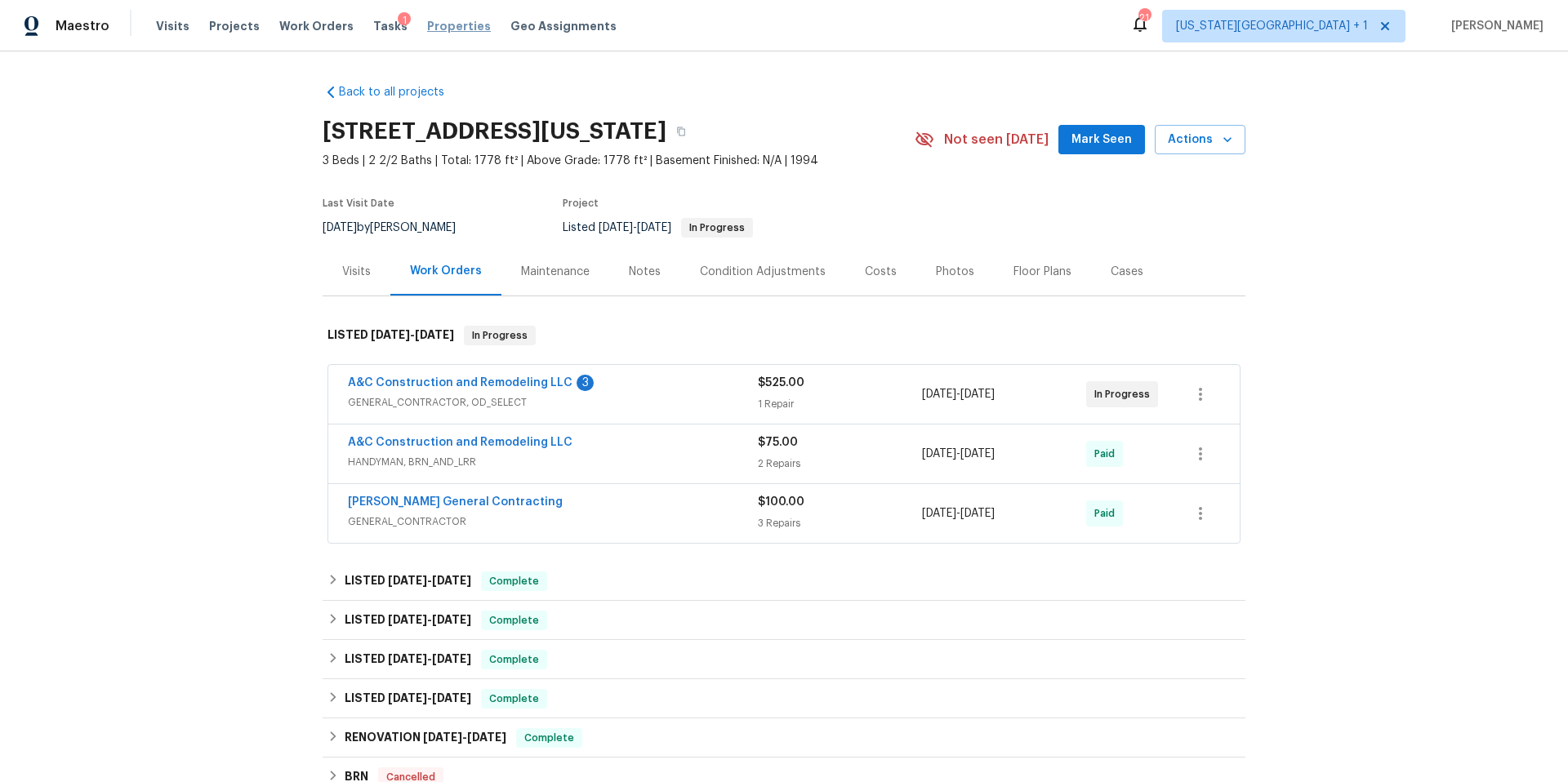
click at [428, 25] on span "Properties" at bounding box center [459, 26] width 64 height 17
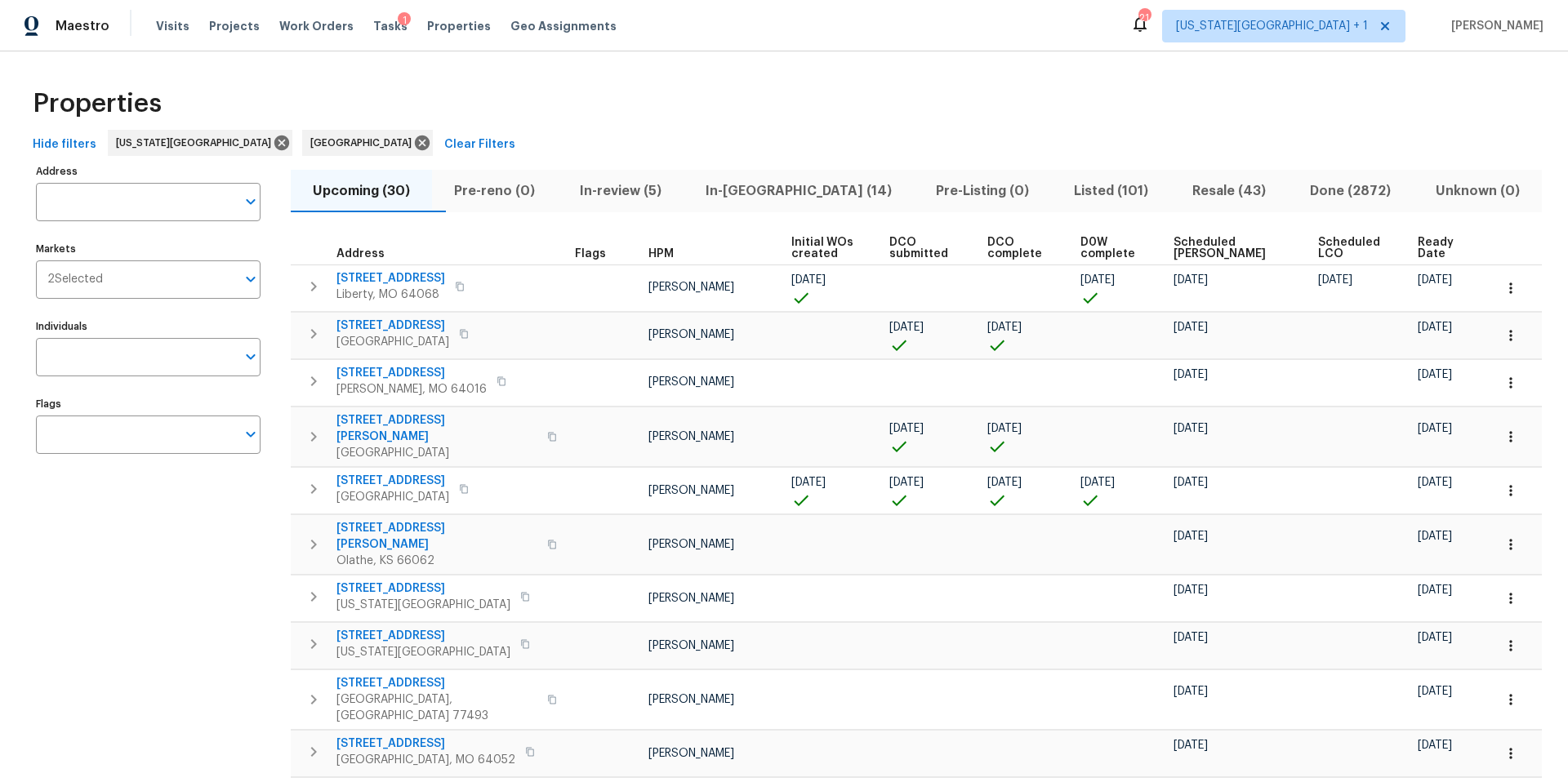
click at [137, 194] on input "Address" at bounding box center [136, 201] width 200 height 38
type input "6700 nw"
click at [159, 238] on li "6700 NW 50th St Kansas City MO 64151" at bounding box center [147, 244] width 224 height 27
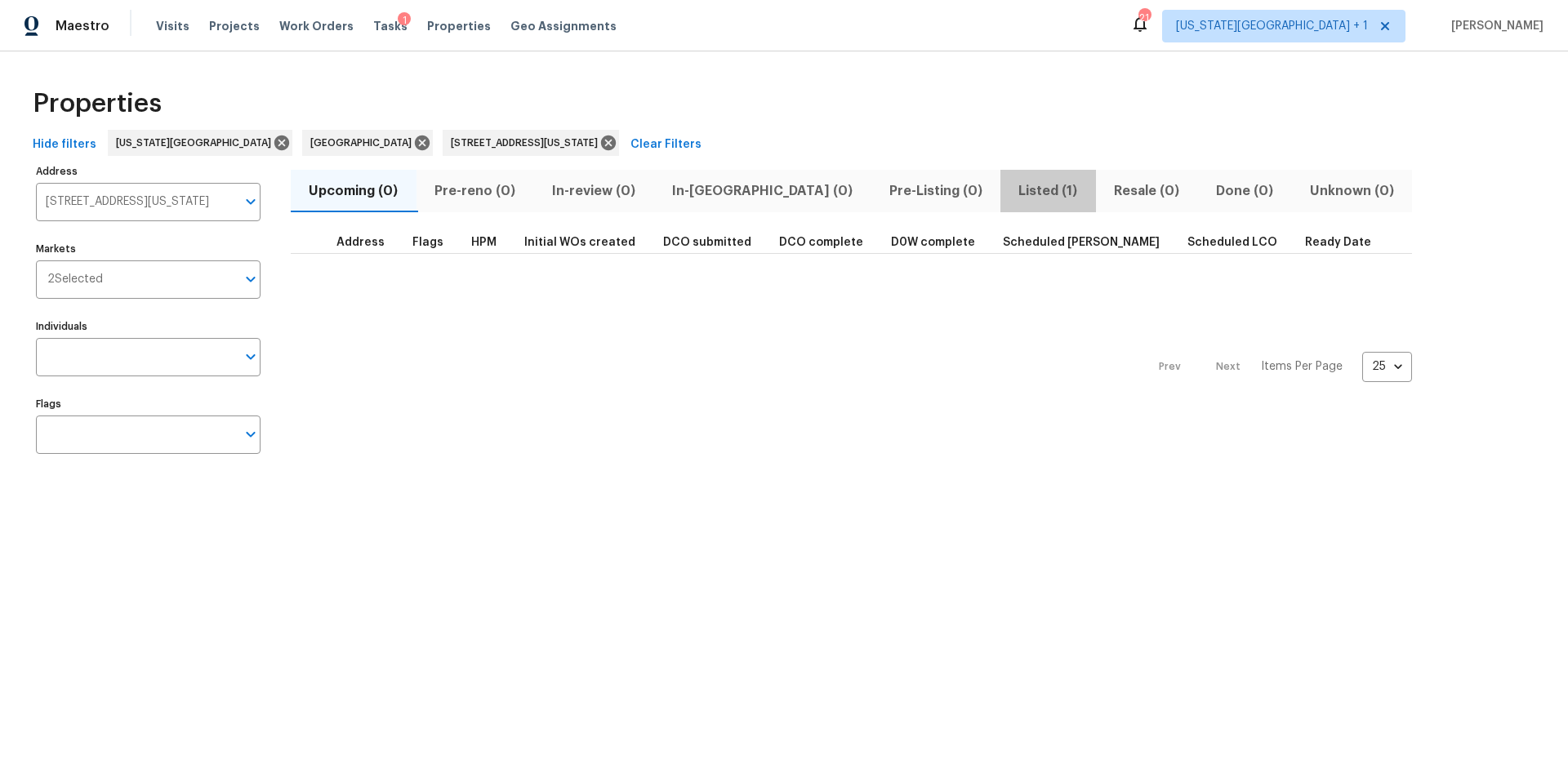
click at [1010, 194] on span "Listed (1)" at bounding box center [1048, 191] width 76 height 23
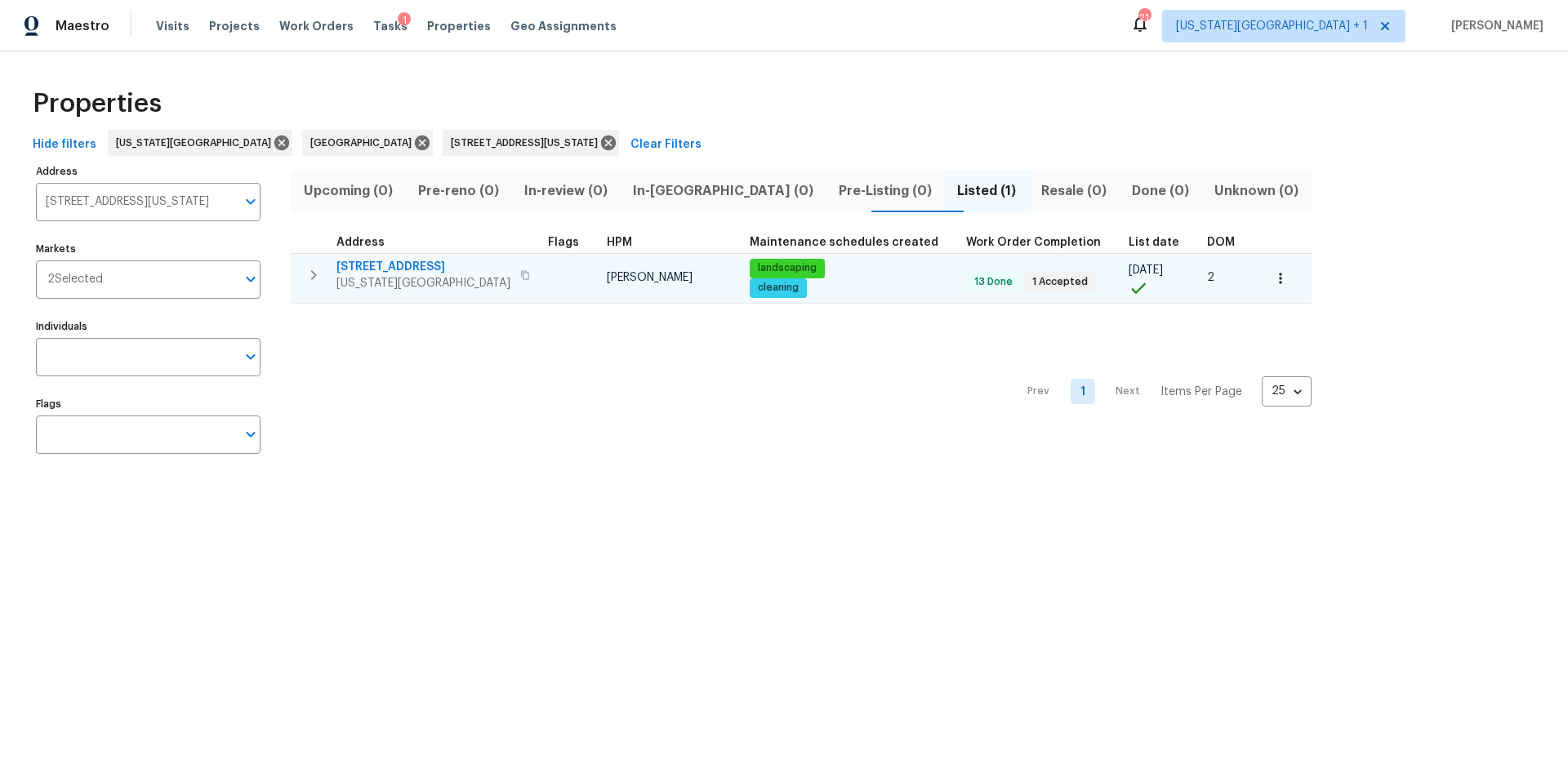
click at [385, 259] on span "6700 NW 50th St" at bounding box center [424, 267] width 174 height 17
click at [394, 277] on span "Kansas City, MO 64151" at bounding box center [424, 284] width 174 height 17
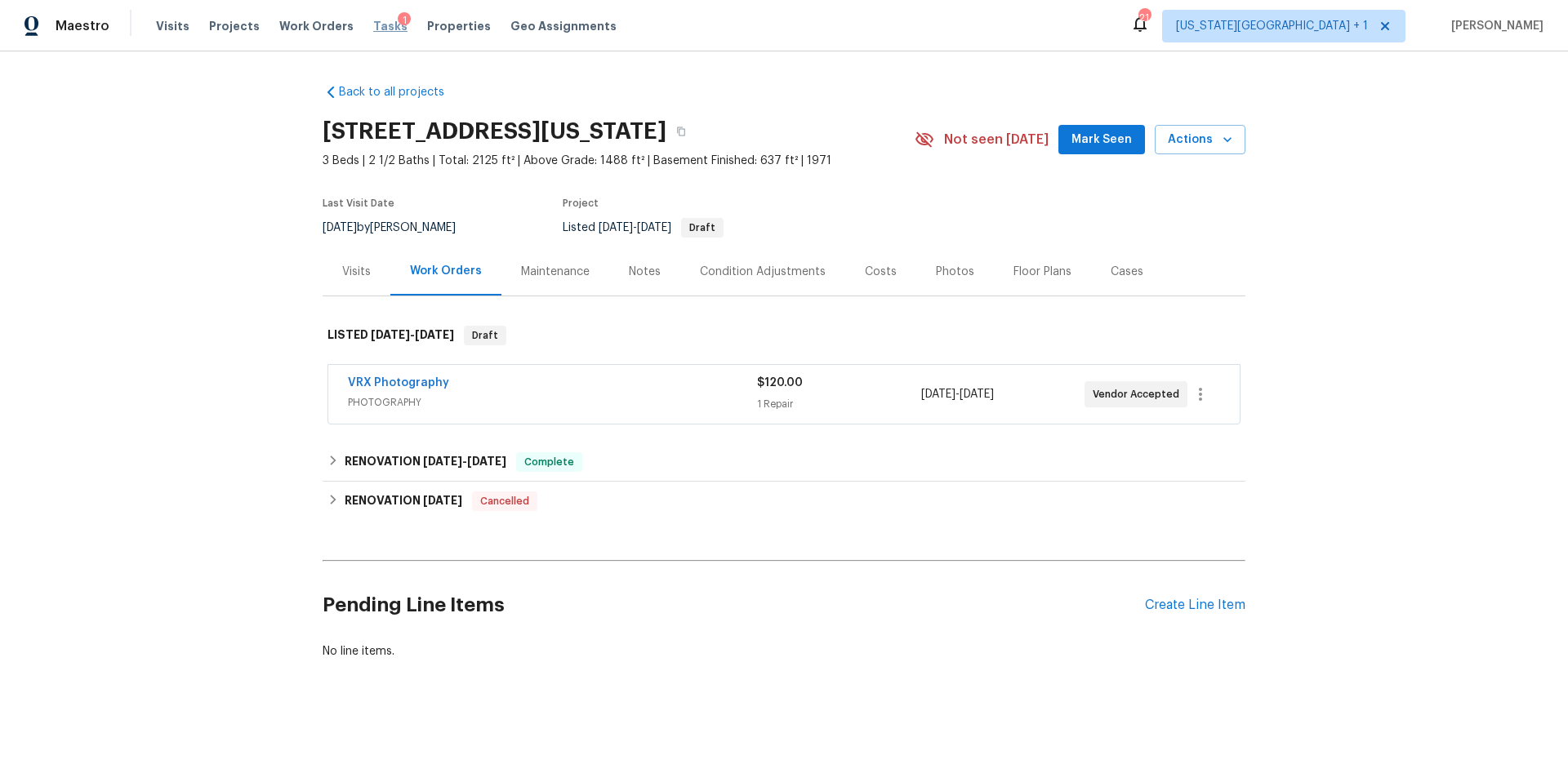
click at [374, 25] on span "Tasks" at bounding box center [390, 26] width 34 height 11
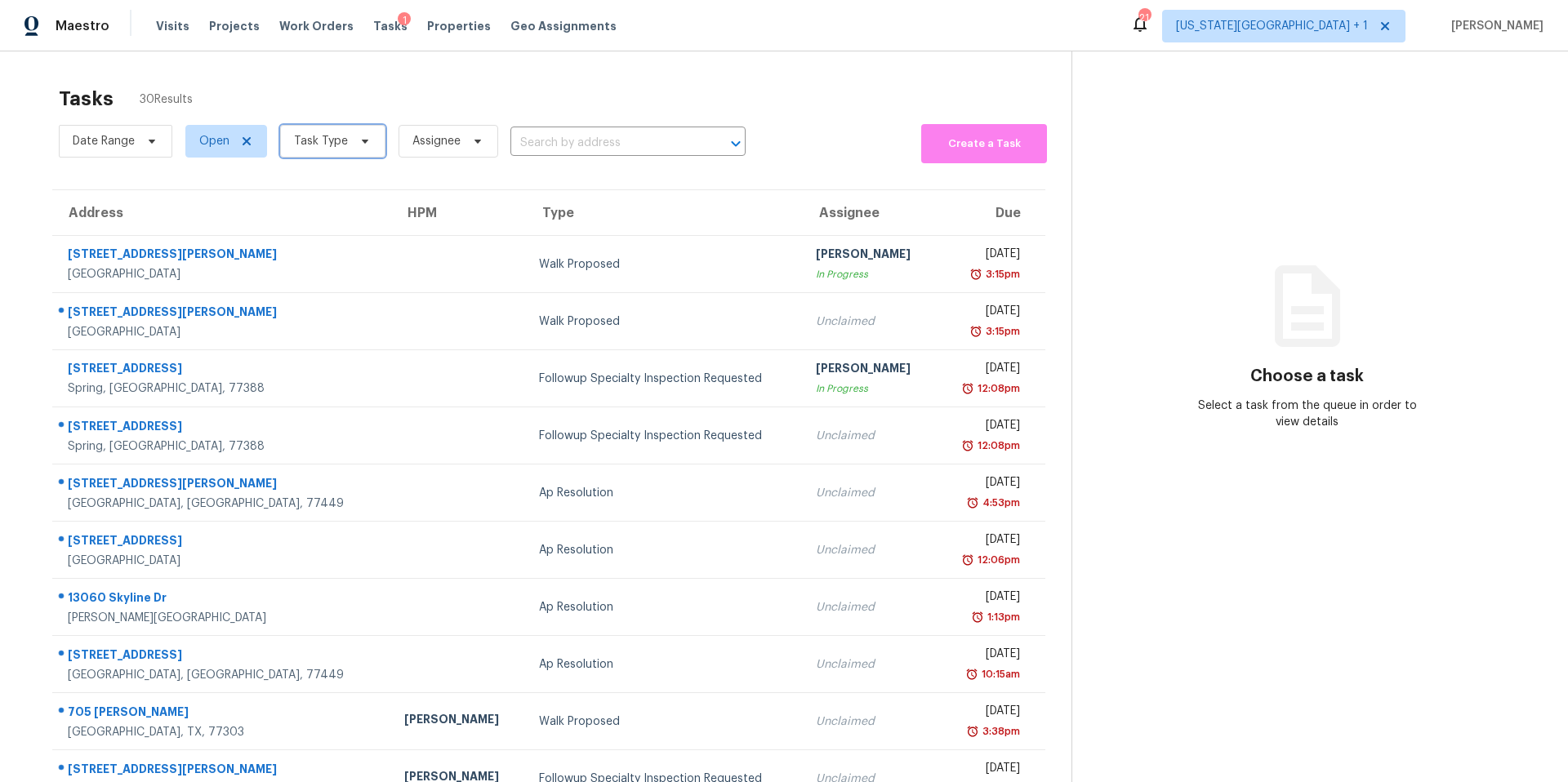
click at [341, 135] on span "Task Type" at bounding box center [321, 142] width 54 height 17
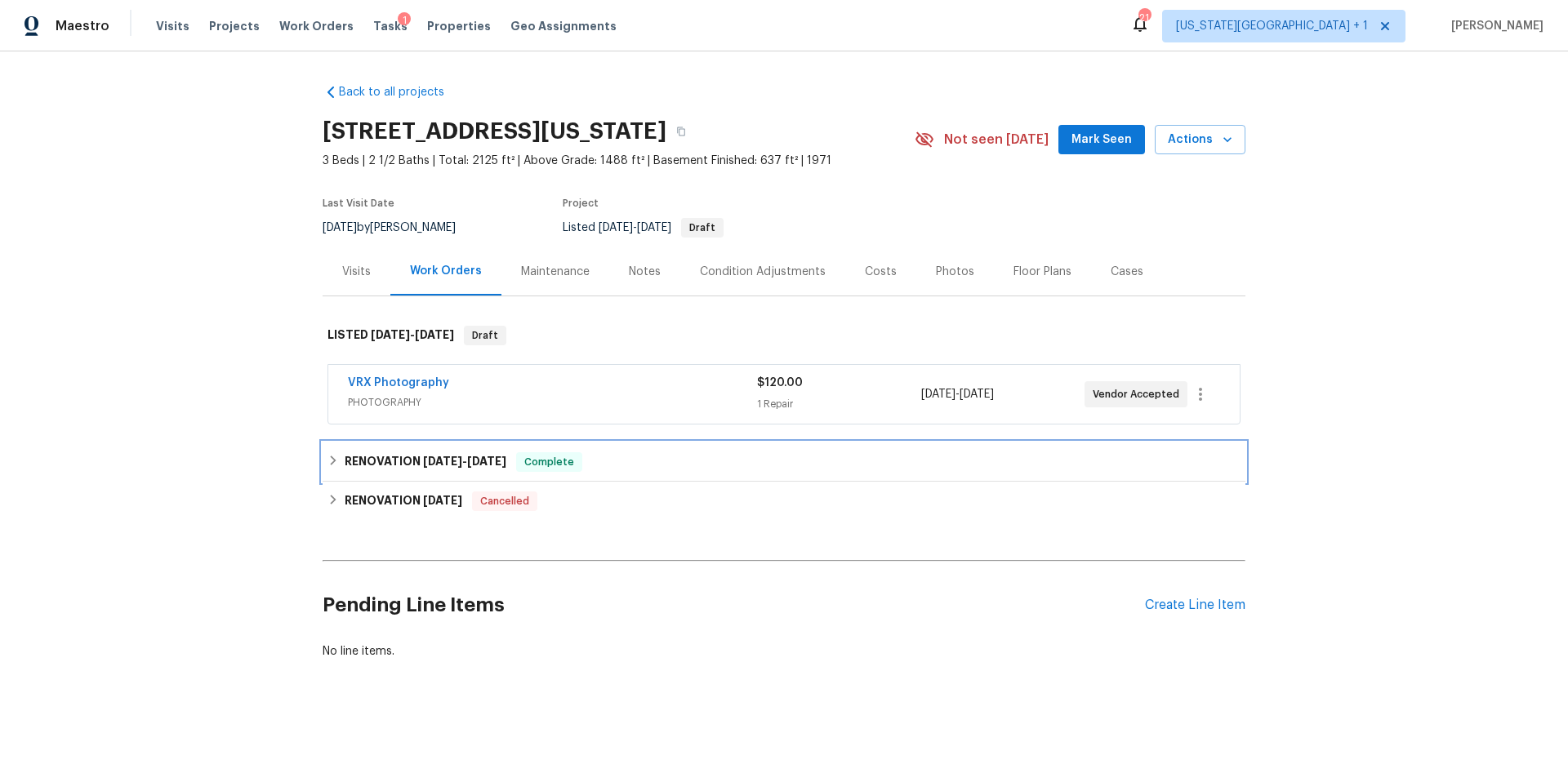
click at [387, 463] on h6 "RENOVATION [DATE] - [DATE]" at bounding box center [425, 461] width 161 height 19
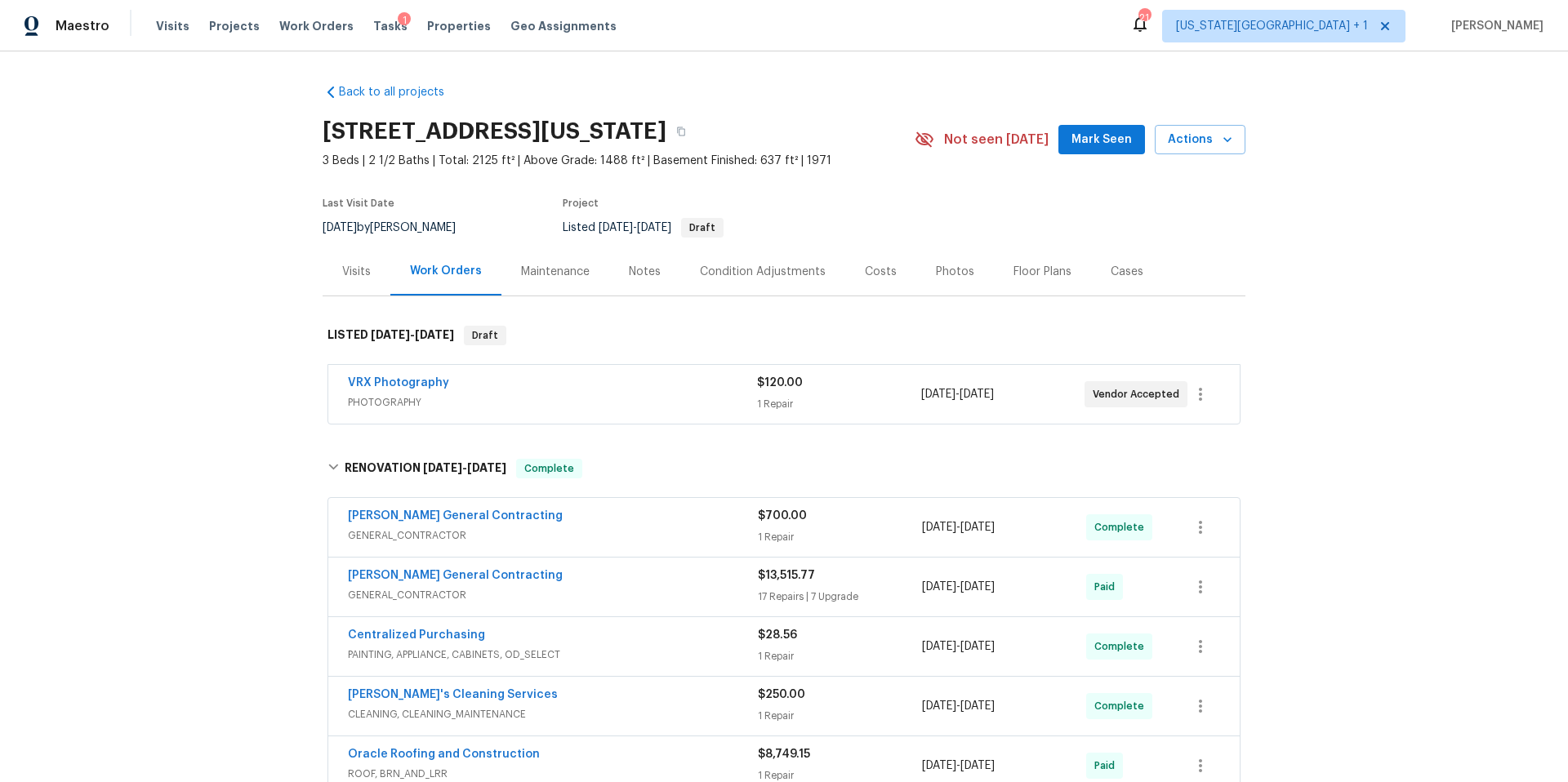
click at [649, 269] on div "Notes" at bounding box center [644, 272] width 32 height 17
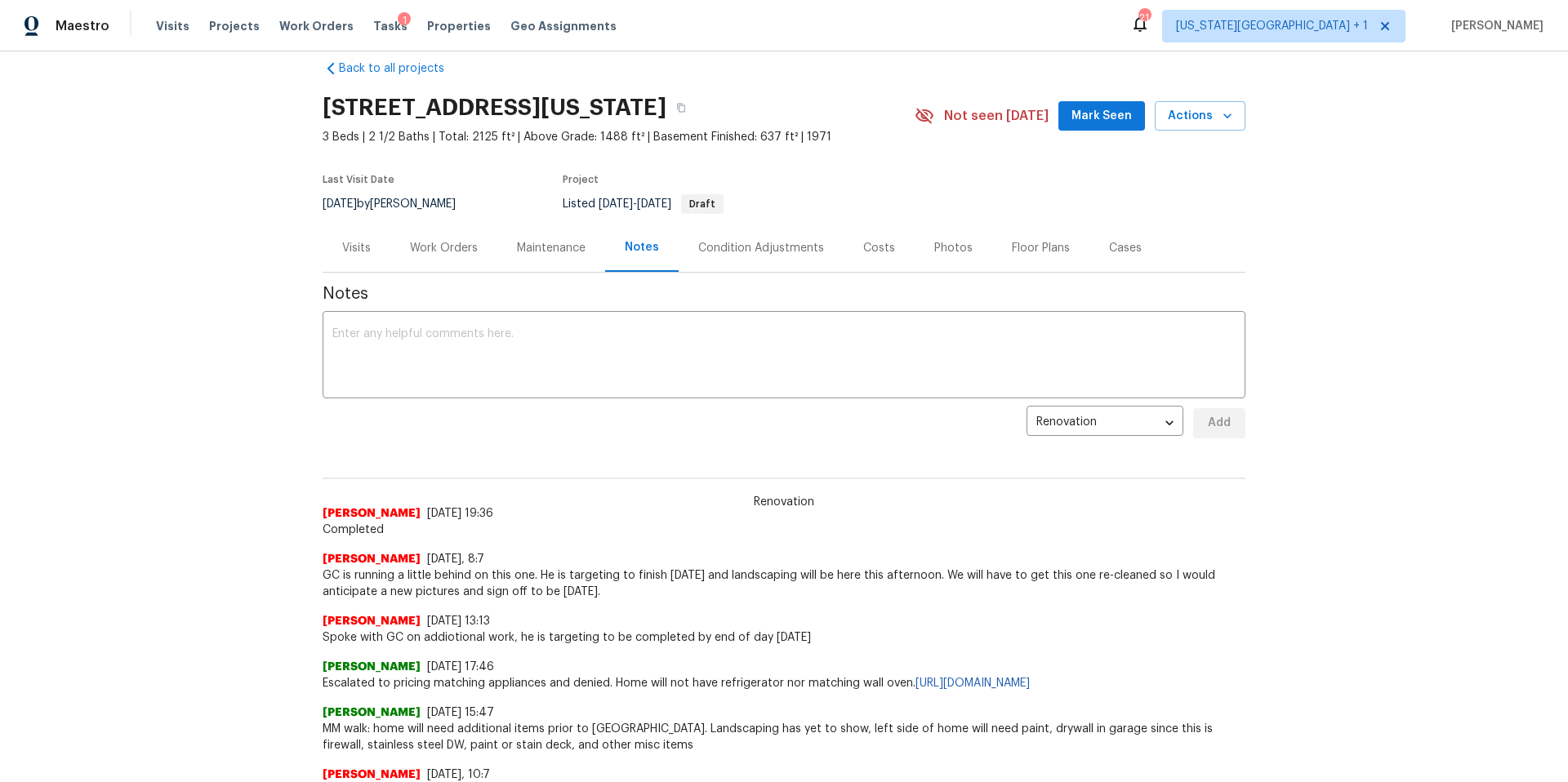
scroll to position [25, 0]
click at [443, 245] on div "Work Orders" at bounding box center [443, 246] width 68 height 17
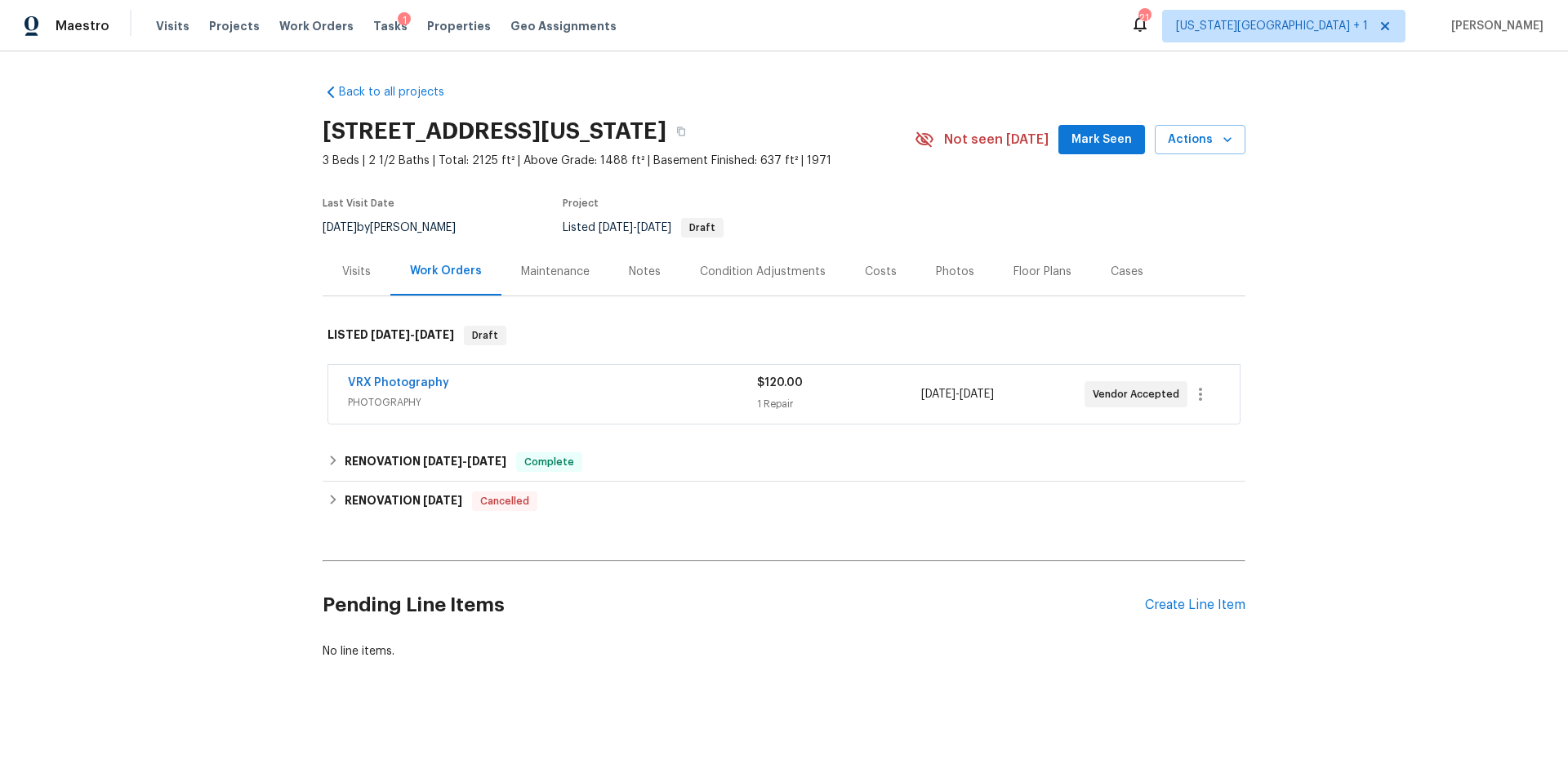
click at [643, 267] on div "Notes" at bounding box center [644, 272] width 32 height 17
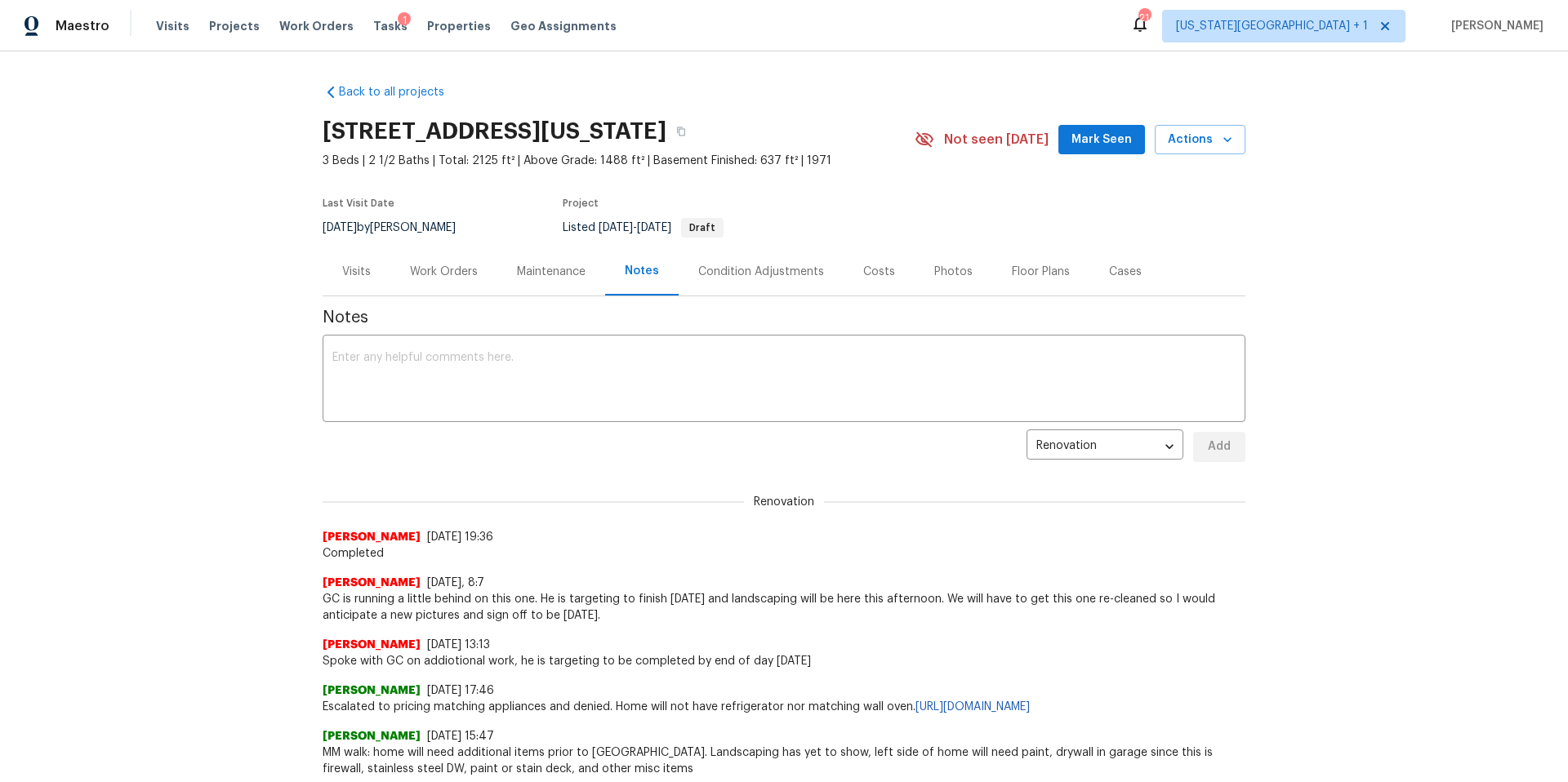
click at [458, 265] on div "Work Orders" at bounding box center [443, 272] width 68 height 17
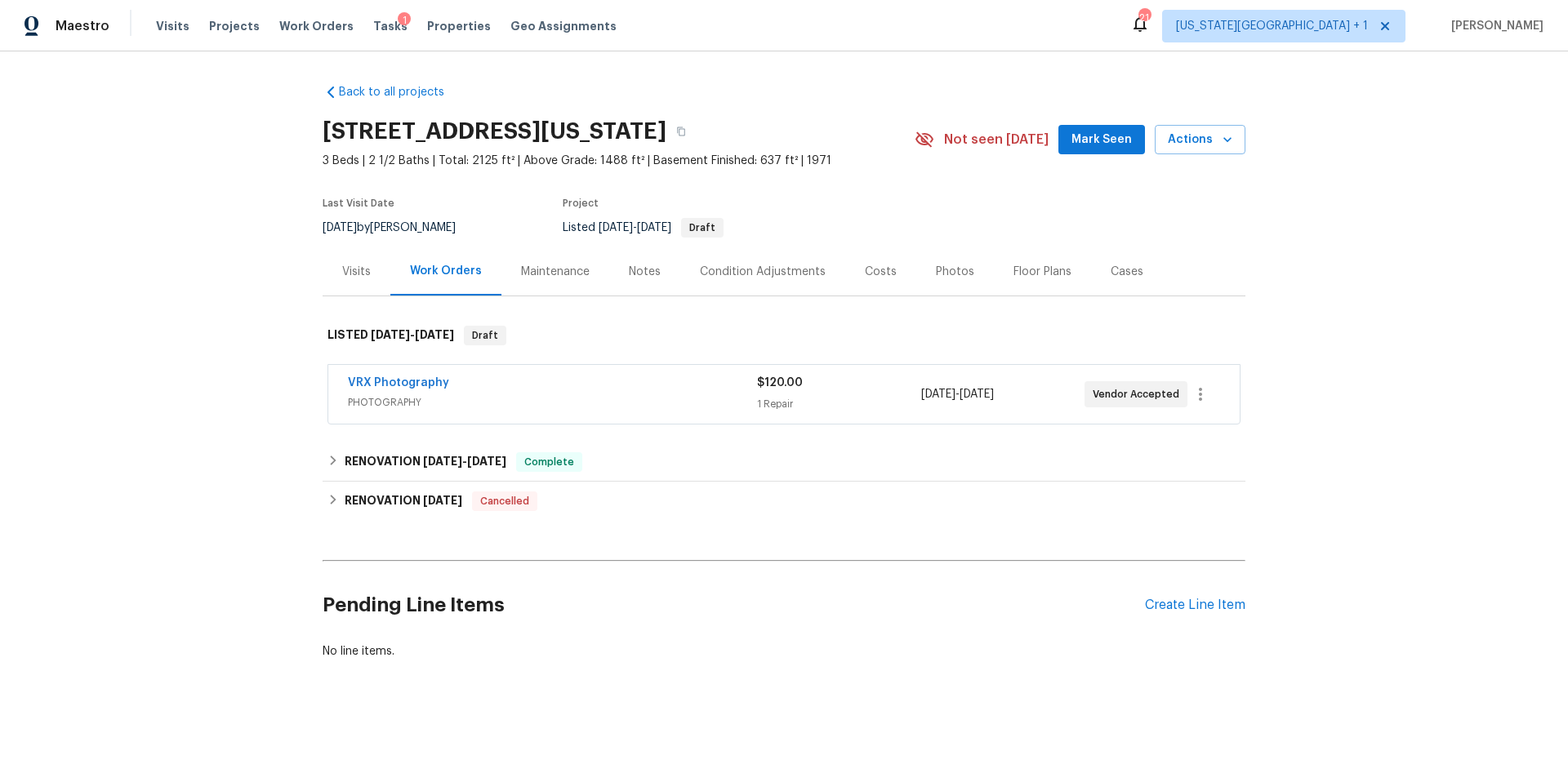
click at [945, 273] on div "Photos" at bounding box center [955, 272] width 38 height 17
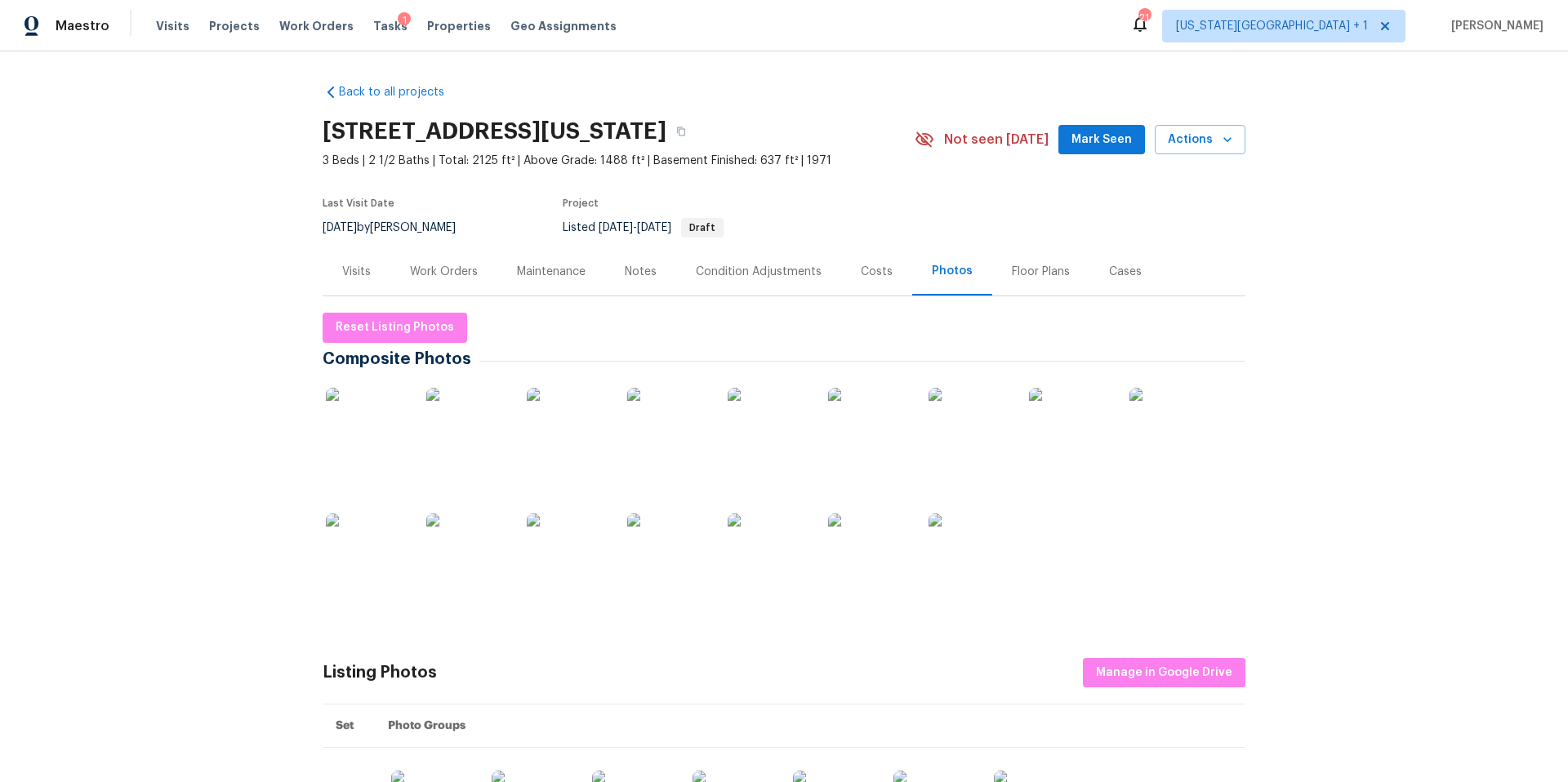
click at [360, 437] on img at bounding box center [367, 428] width 82 height 82
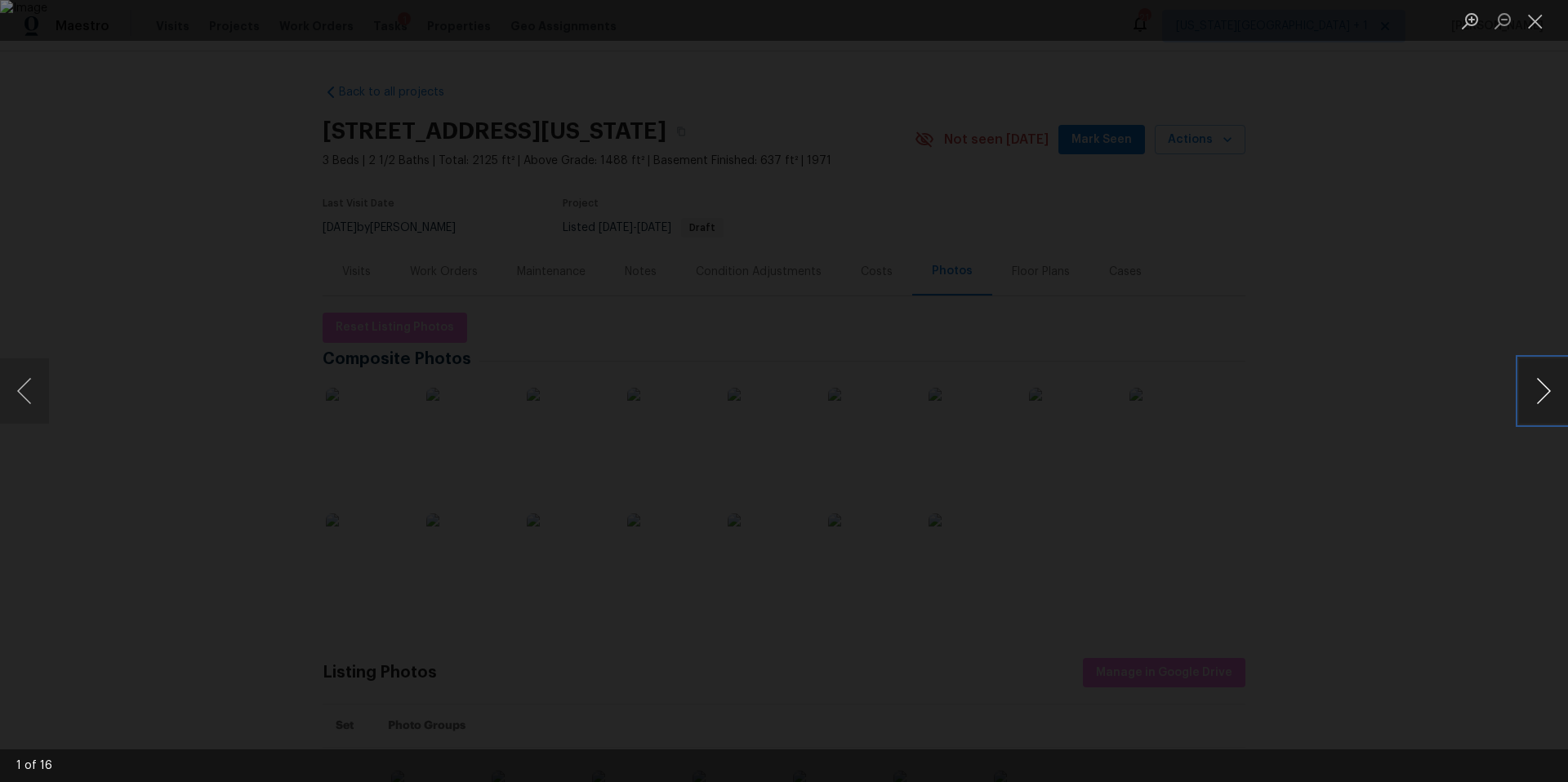
click at [1554, 399] on button "Next image" at bounding box center [1543, 391] width 49 height 65
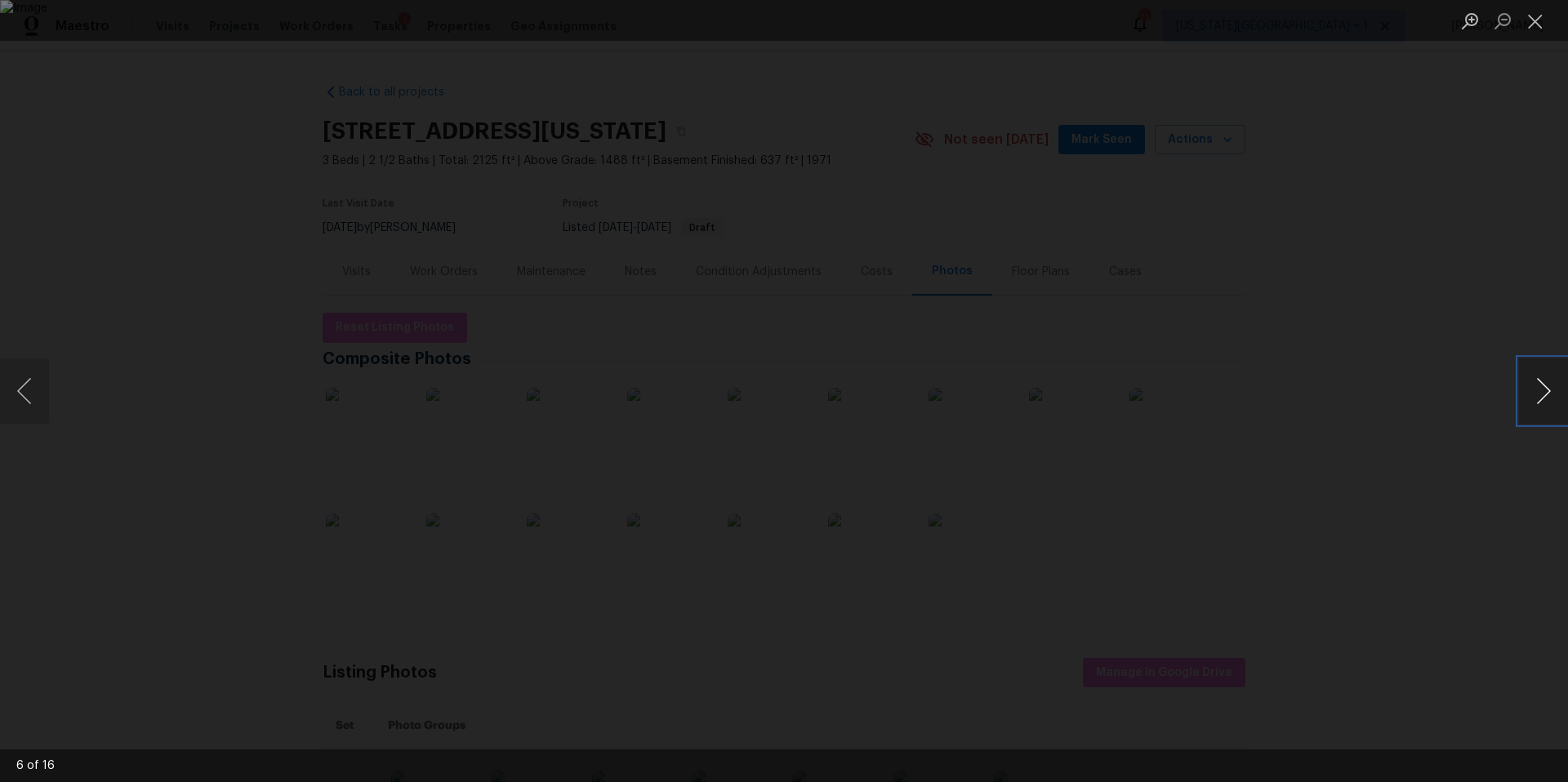
click at [1554, 399] on button "Next image" at bounding box center [1543, 391] width 49 height 65
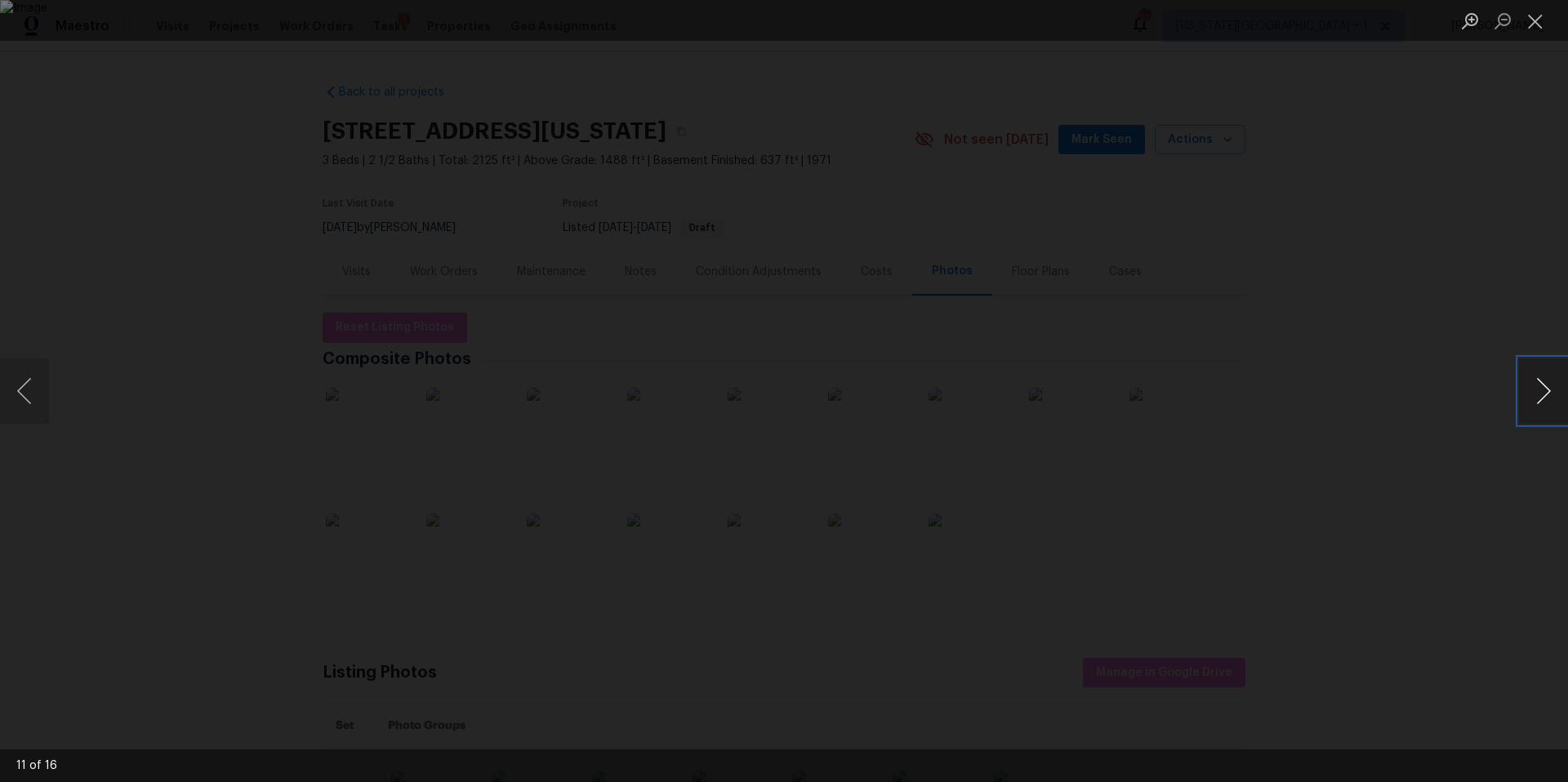
click at [1554, 399] on button "Next image" at bounding box center [1543, 391] width 49 height 65
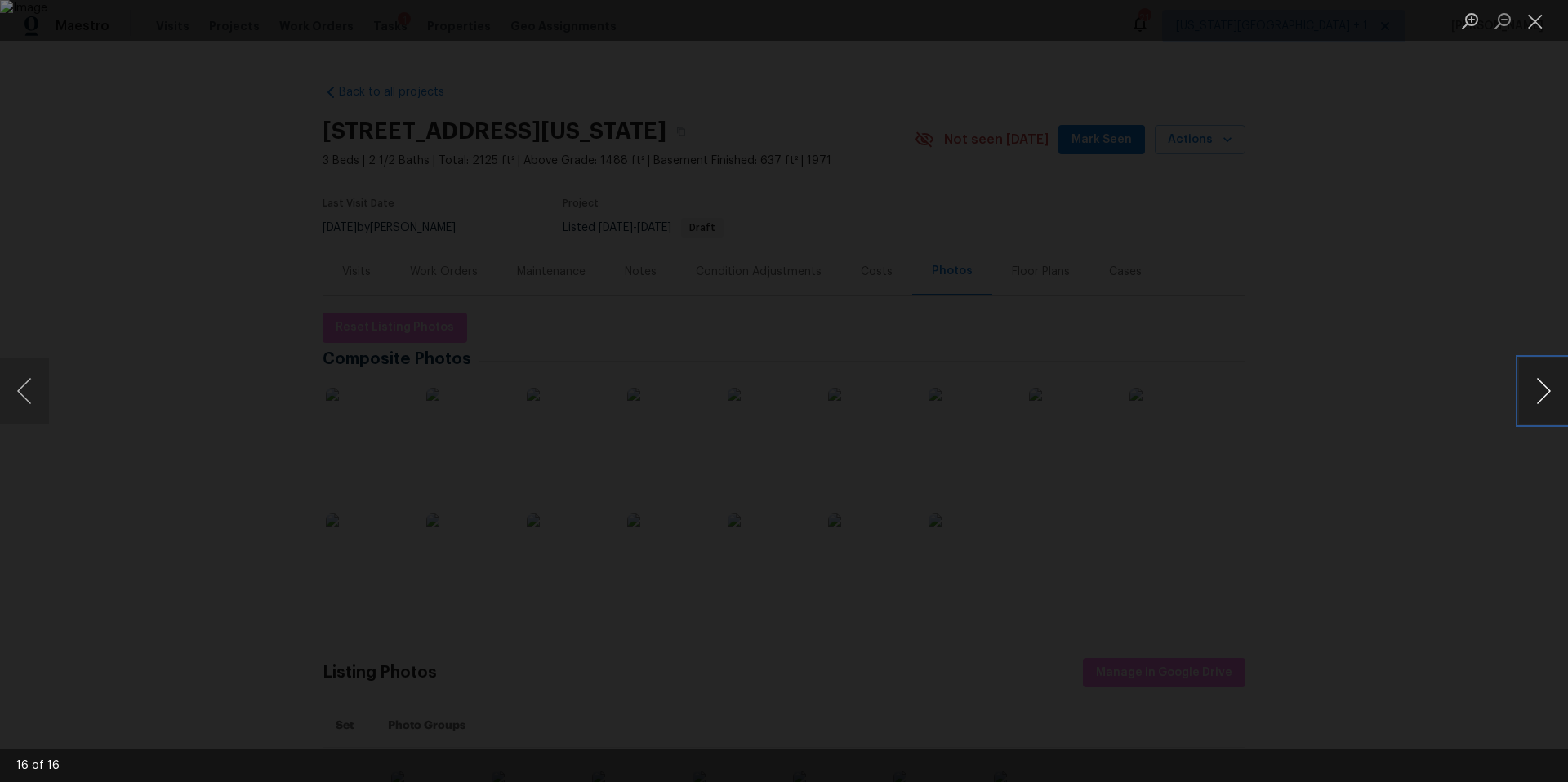
click at [1554, 399] on button "Next image" at bounding box center [1543, 391] width 49 height 65
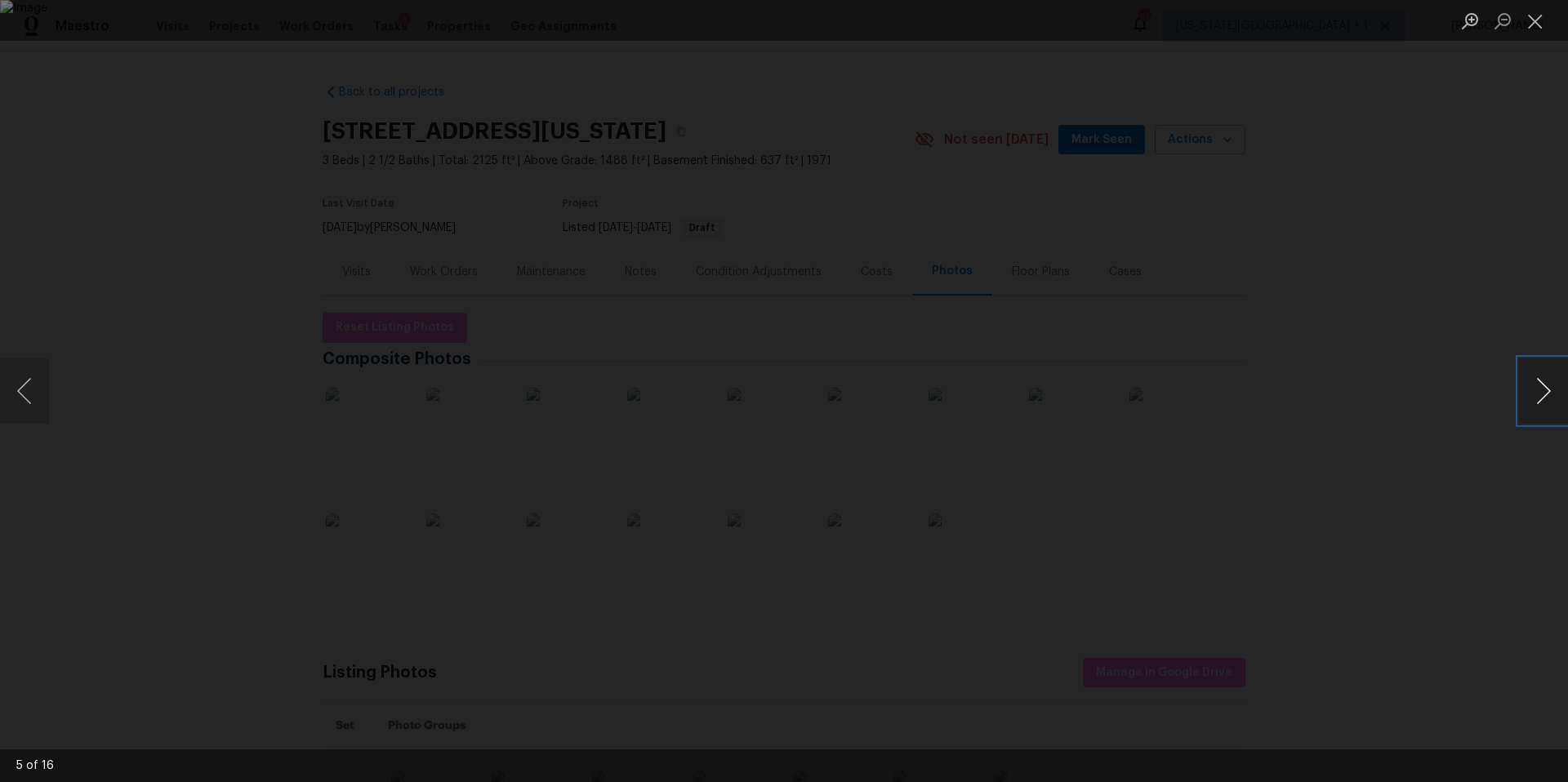
click at [1554, 399] on button "Next image" at bounding box center [1543, 391] width 49 height 65
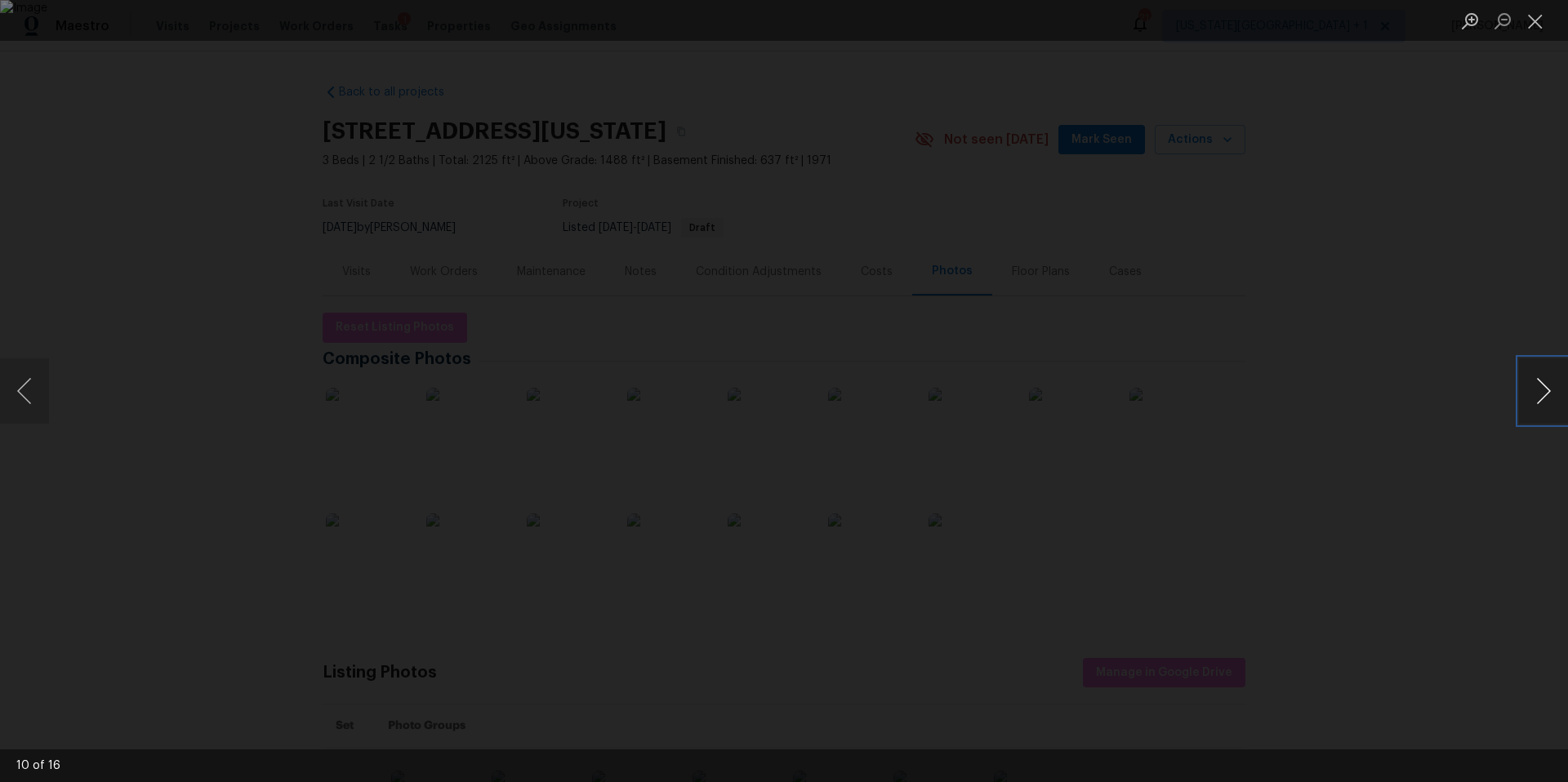
click at [1554, 399] on button "Next image" at bounding box center [1543, 391] width 49 height 65
click at [1394, 250] on div "Lightbox" at bounding box center [784, 391] width 1568 height 782
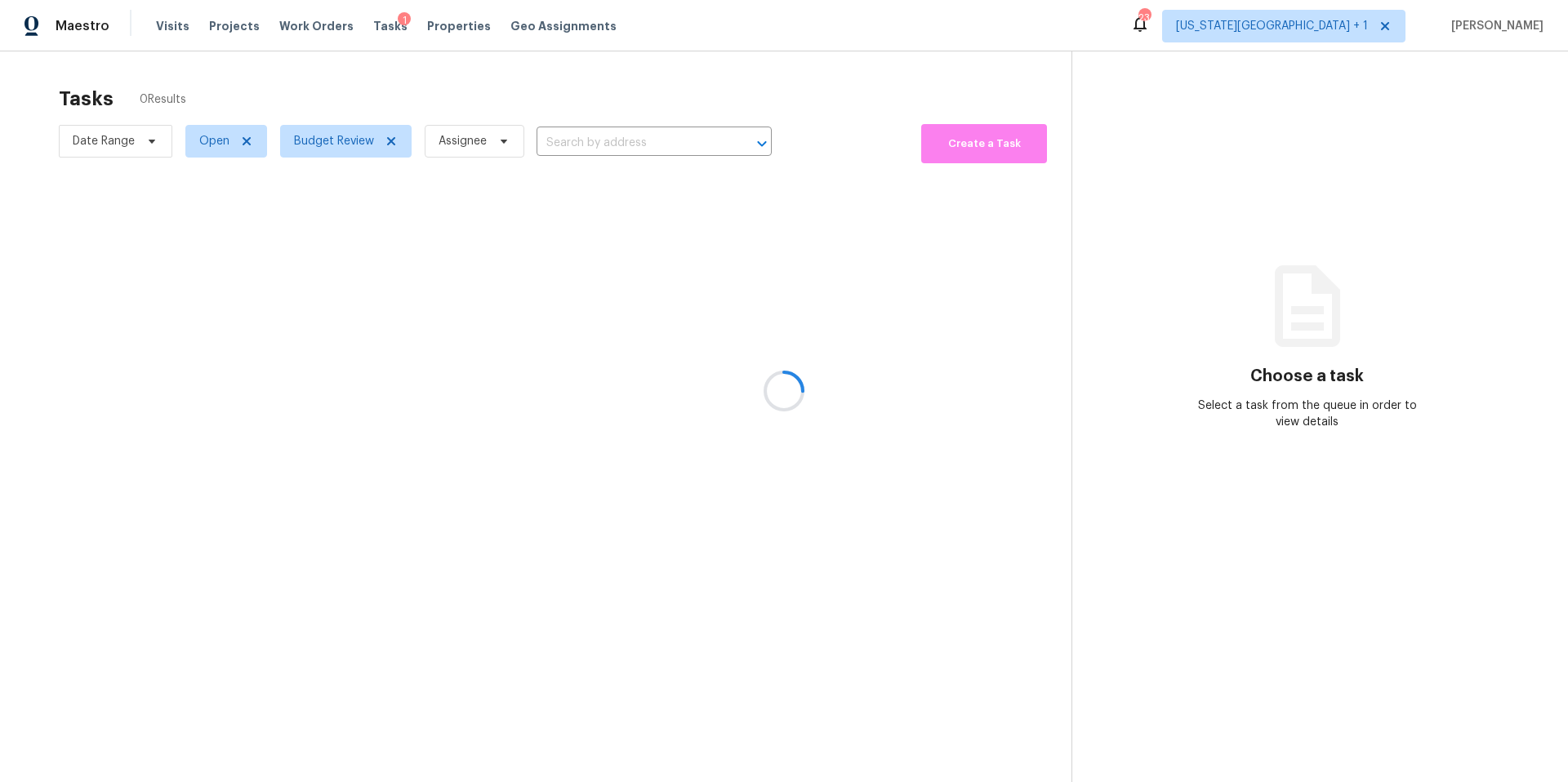
click at [322, 147] on div at bounding box center [784, 391] width 1568 height 782
click at [333, 144] on span "Budget Review" at bounding box center [334, 142] width 80 height 17
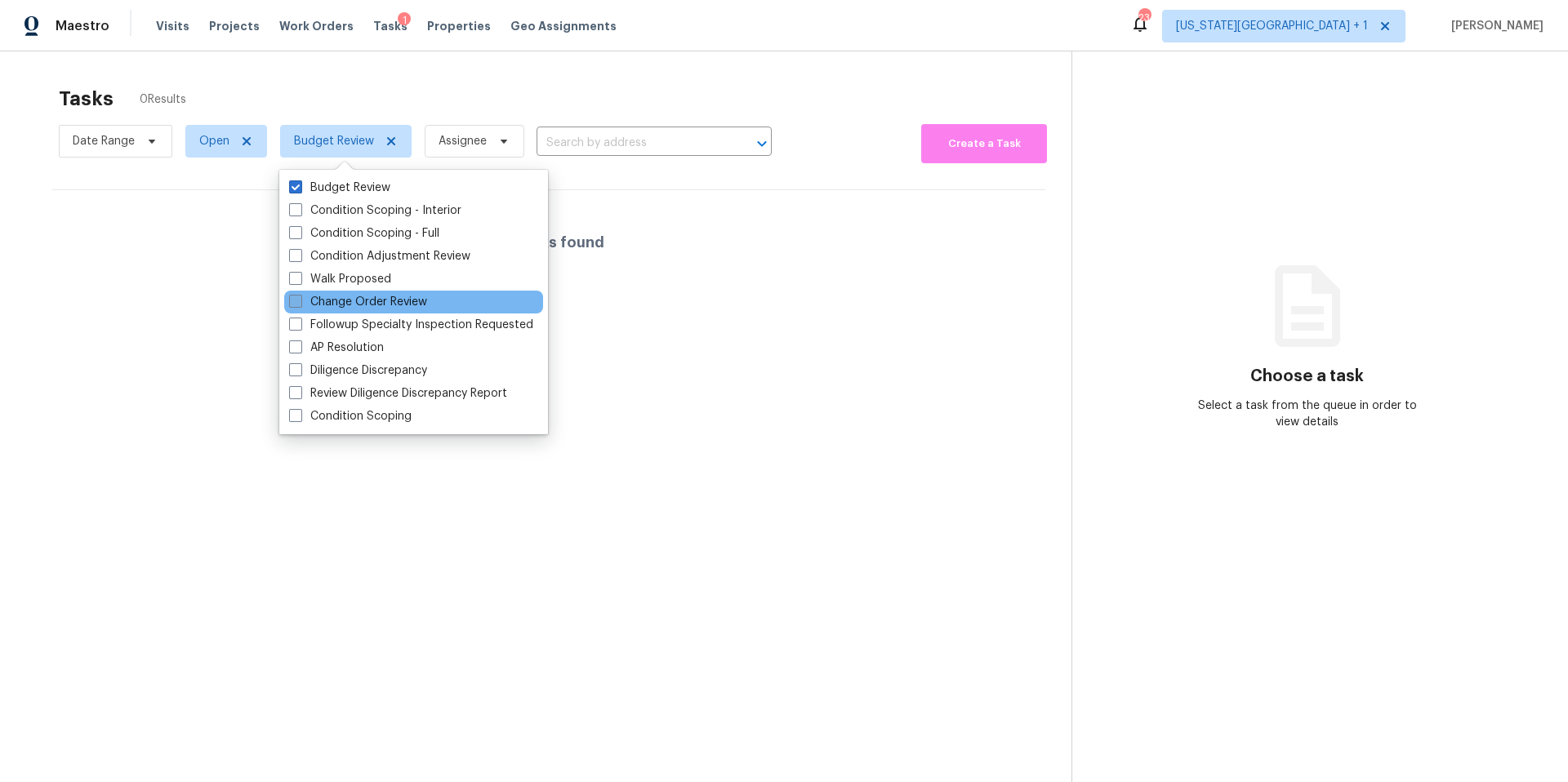
click at [299, 296] on span at bounding box center [296, 301] width 13 height 13
click at [299, 296] on input "Change Order Review" at bounding box center [294, 298] width 10 height 10
checkbox input "true"
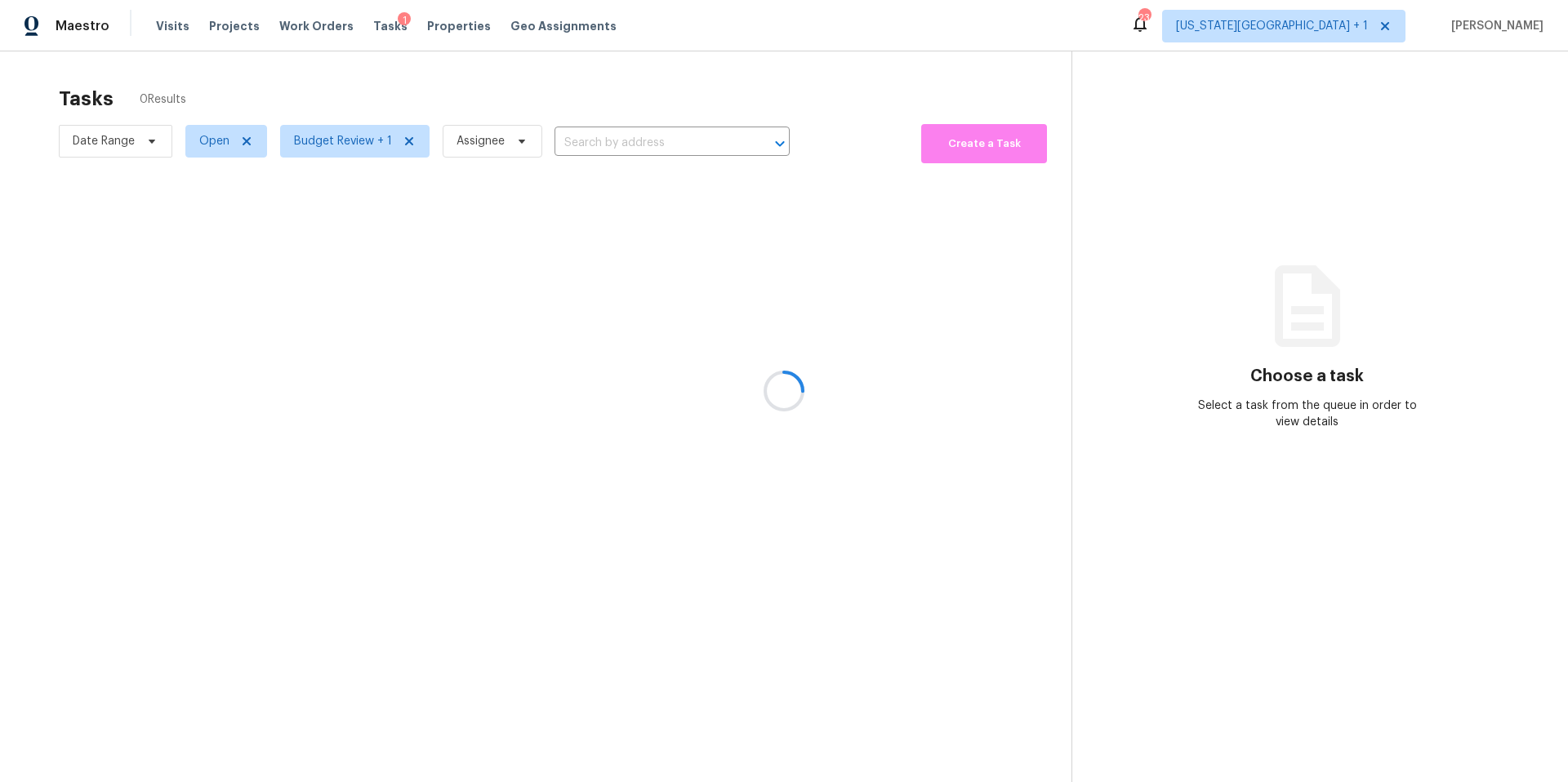
click at [379, 80] on div at bounding box center [784, 391] width 1568 height 782
